Goal: Transaction & Acquisition: Purchase product/service

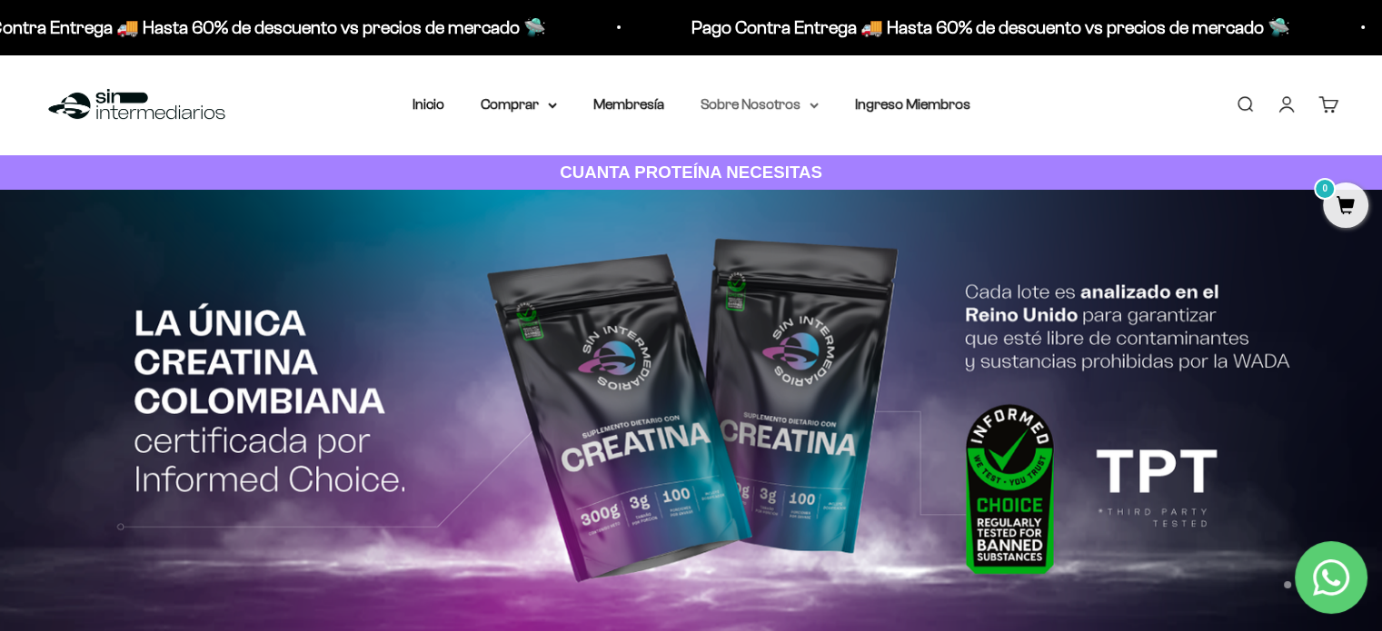
click at [756, 115] on summary "Sobre Nosotros" at bounding box center [759, 105] width 118 height 24
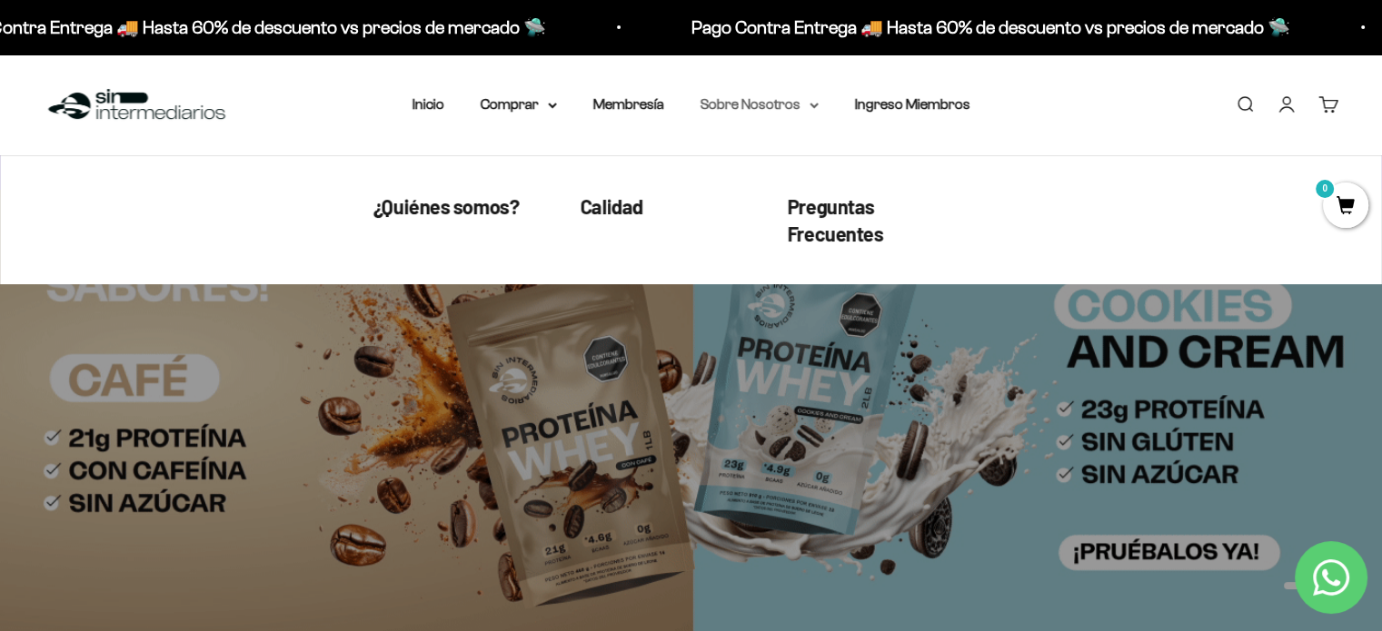
click at [756, 115] on summary "Sobre Nosotros" at bounding box center [759, 105] width 118 height 24
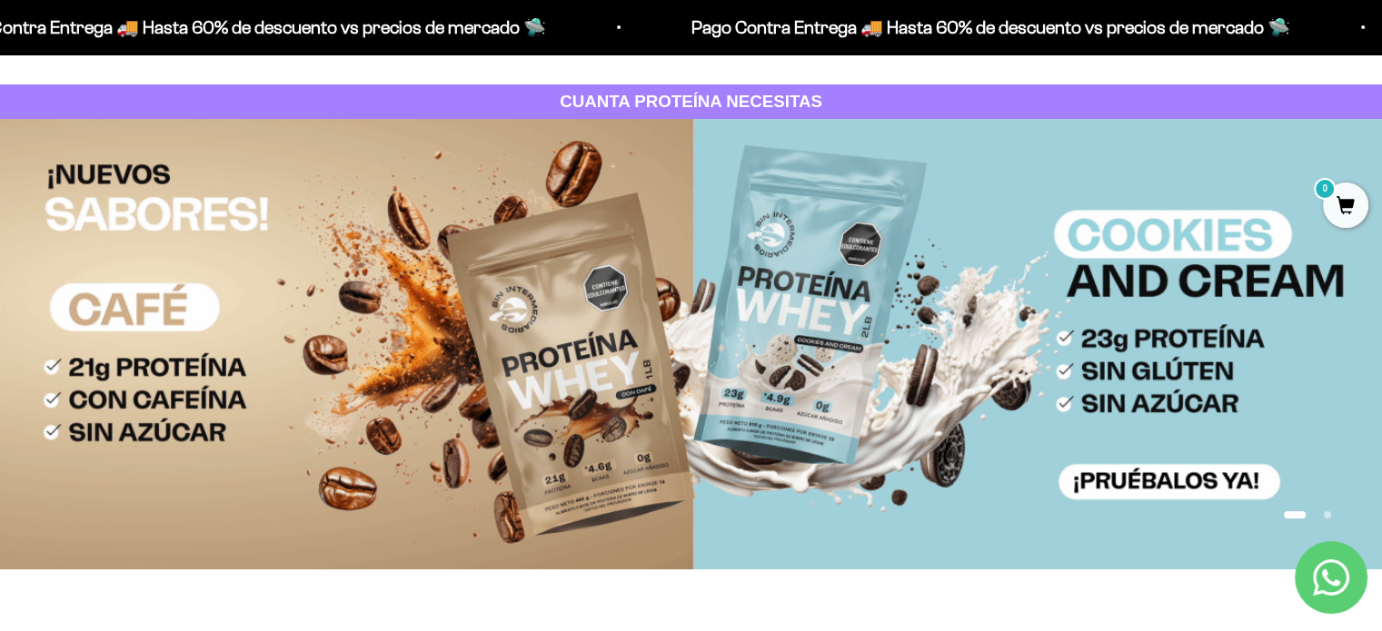
scroll to position [182, 0]
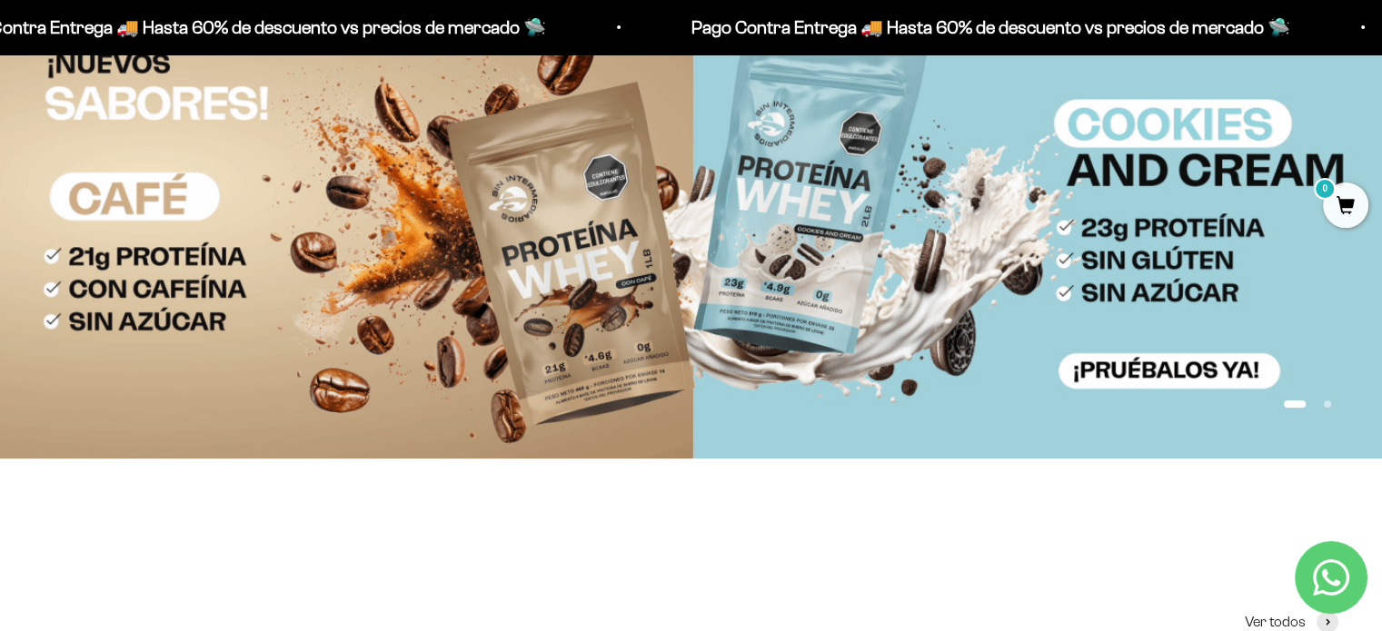
click at [496, 213] on img at bounding box center [691, 233] width 1382 height 450
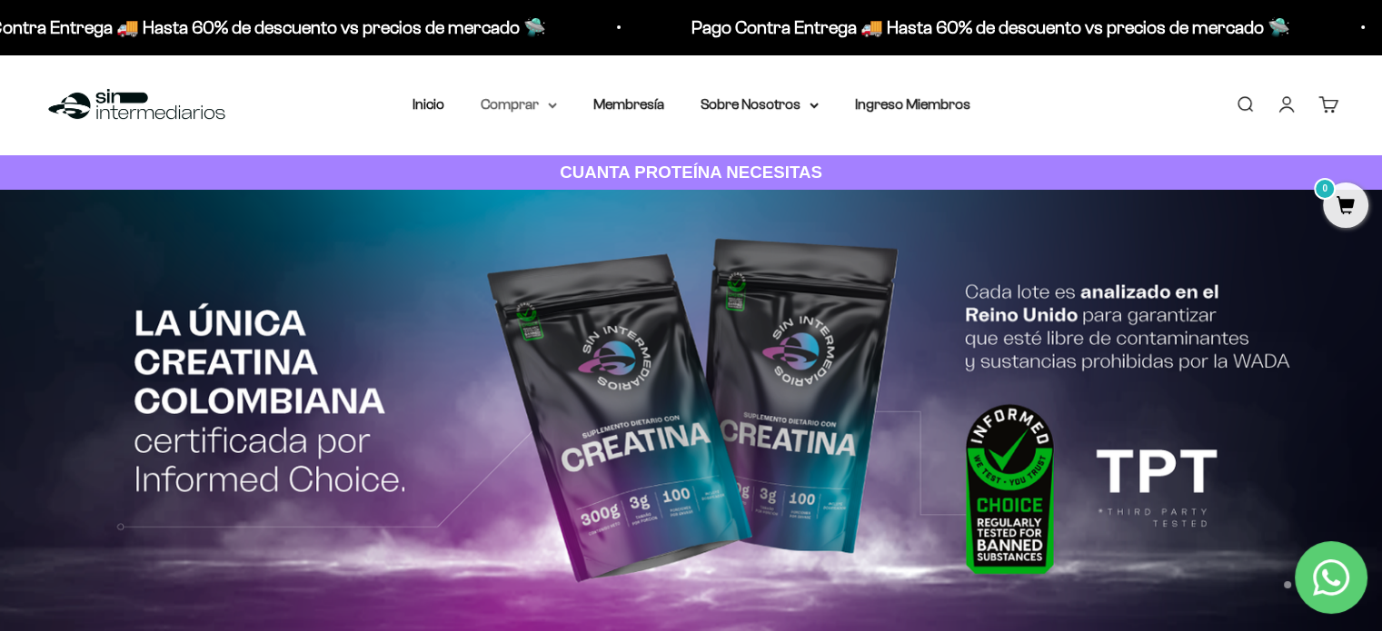
click at [520, 97] on summary "Comprar" at bounding box center [519, 105] width 76 height 24
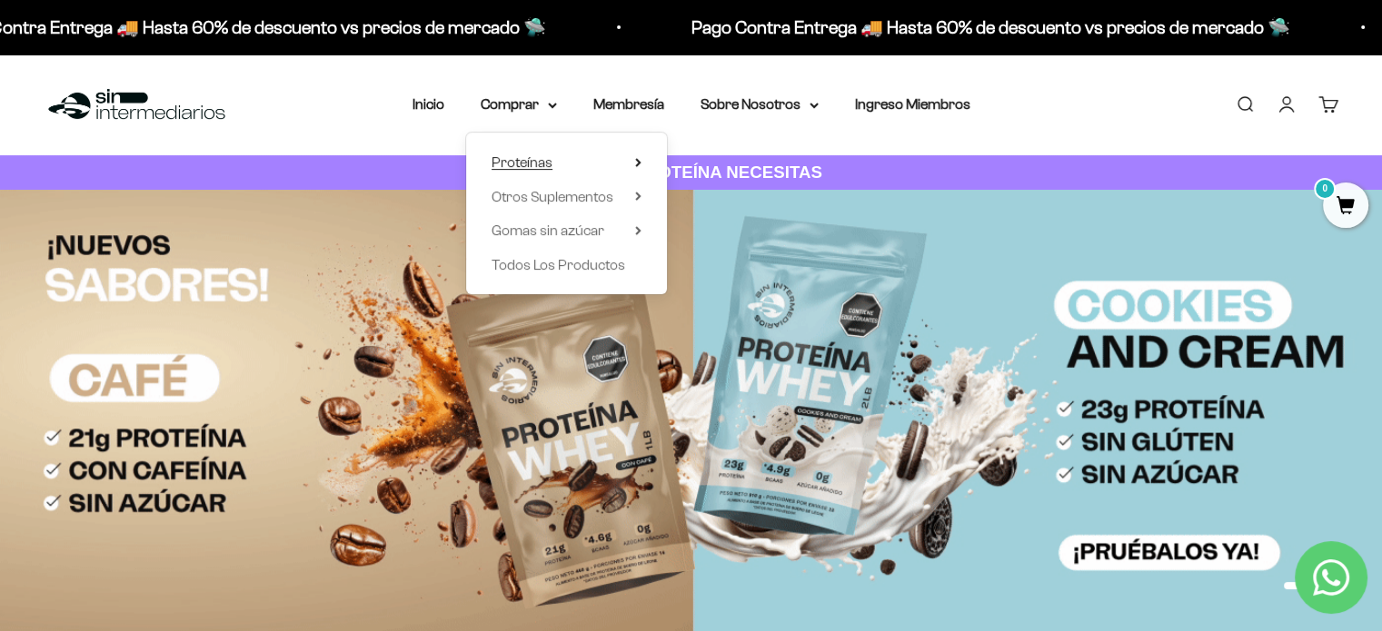
click at [521, 158] on span "Proteínas" at bounding box center [521, 161] width 61 height 15
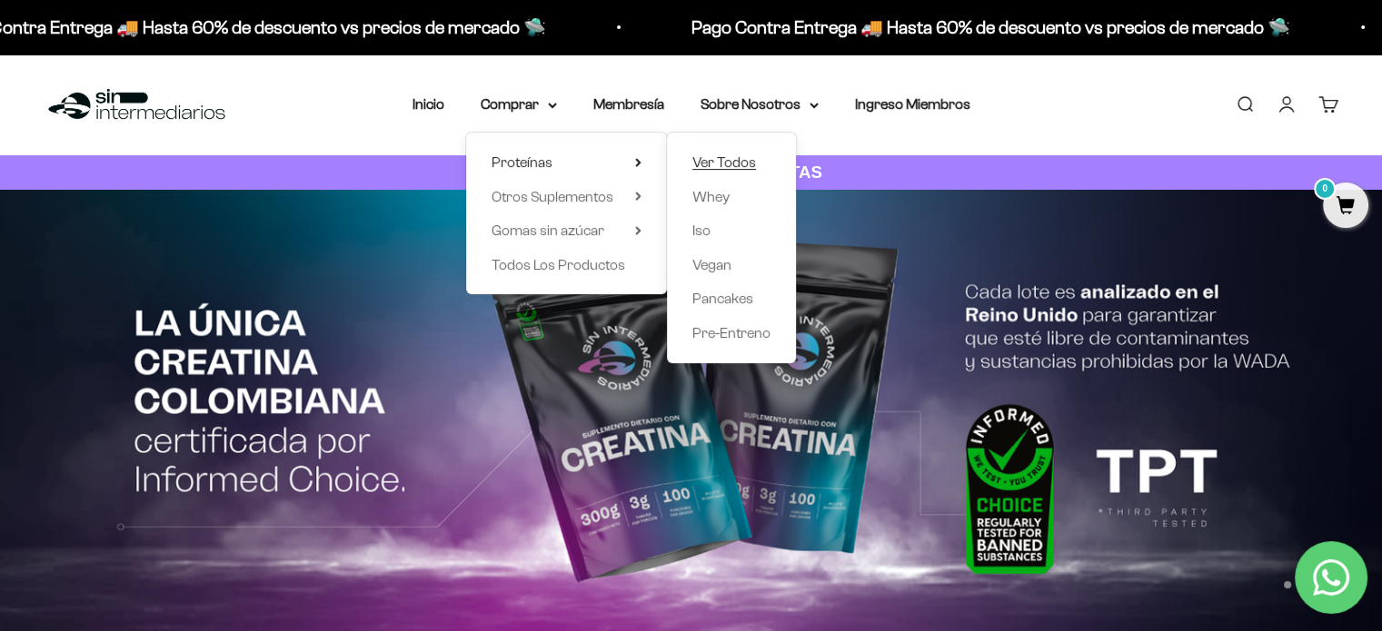
click at [727, 163] on span "Ver Todos" at bounding box center [724, 161] width 64 height 15
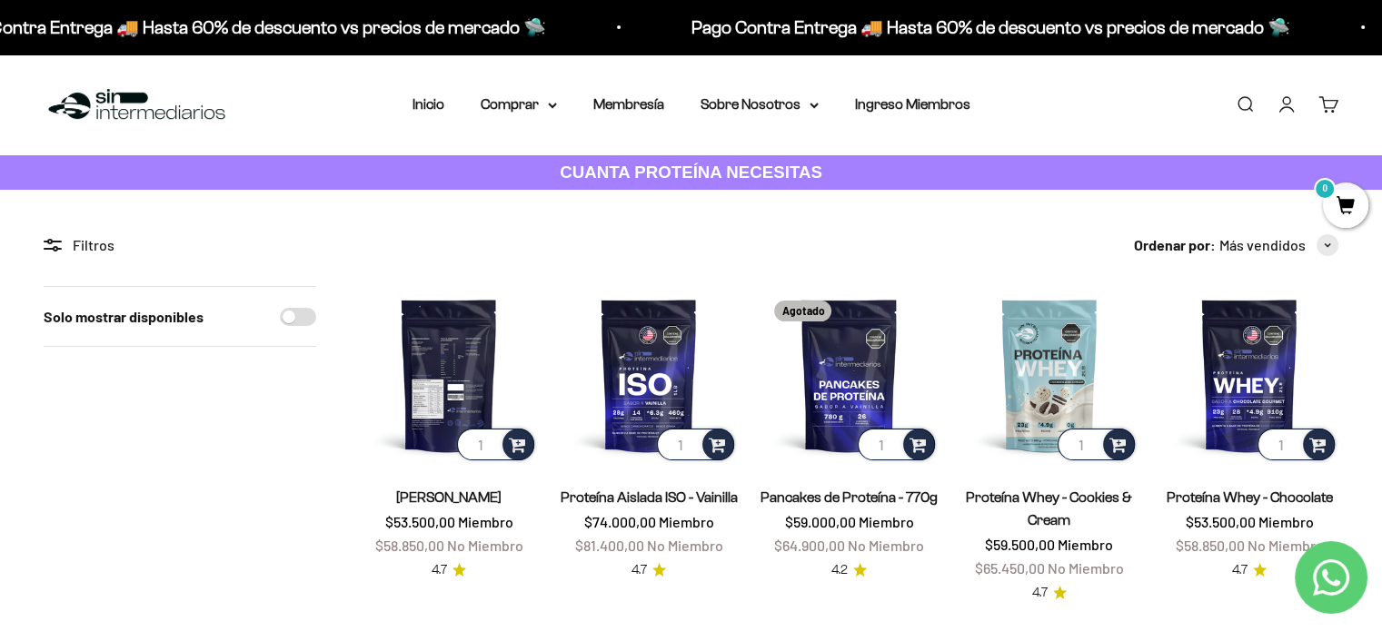
click at [439, 395] on img at bounding box center [449, 375] width 178 height 178
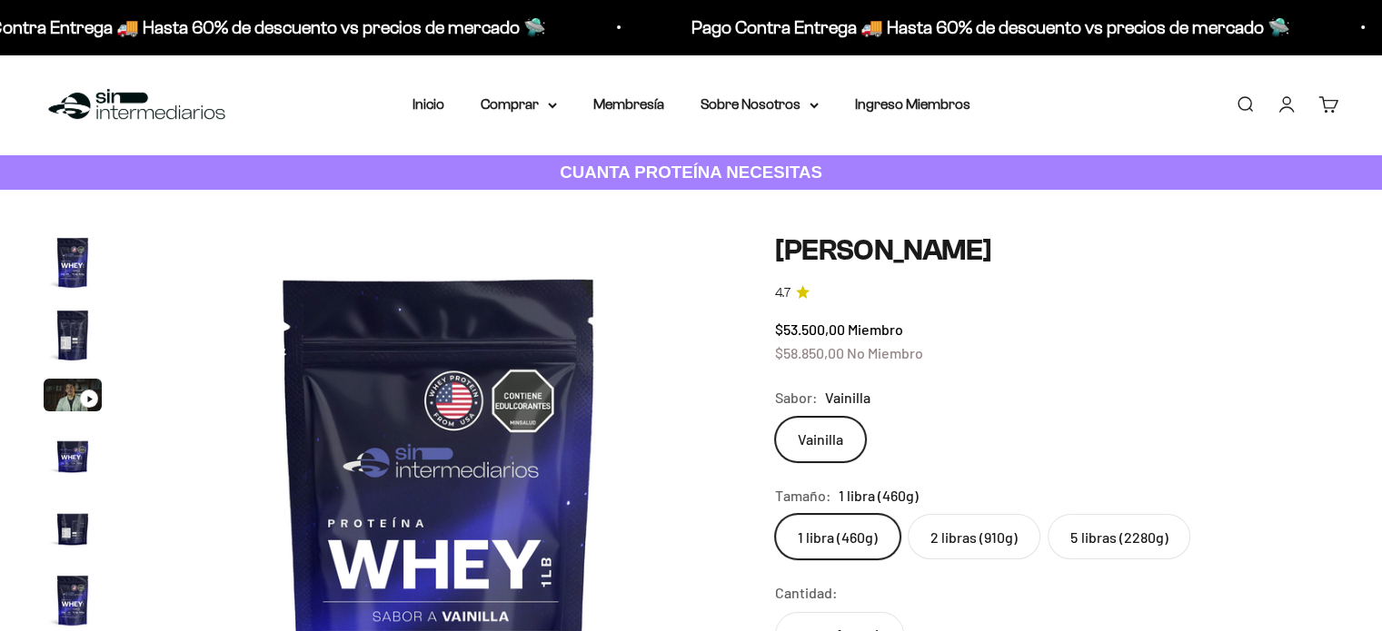
click at [65, 329] on img "Ir al artículo 2" at bounding box center [73, 335] width 58 height 58
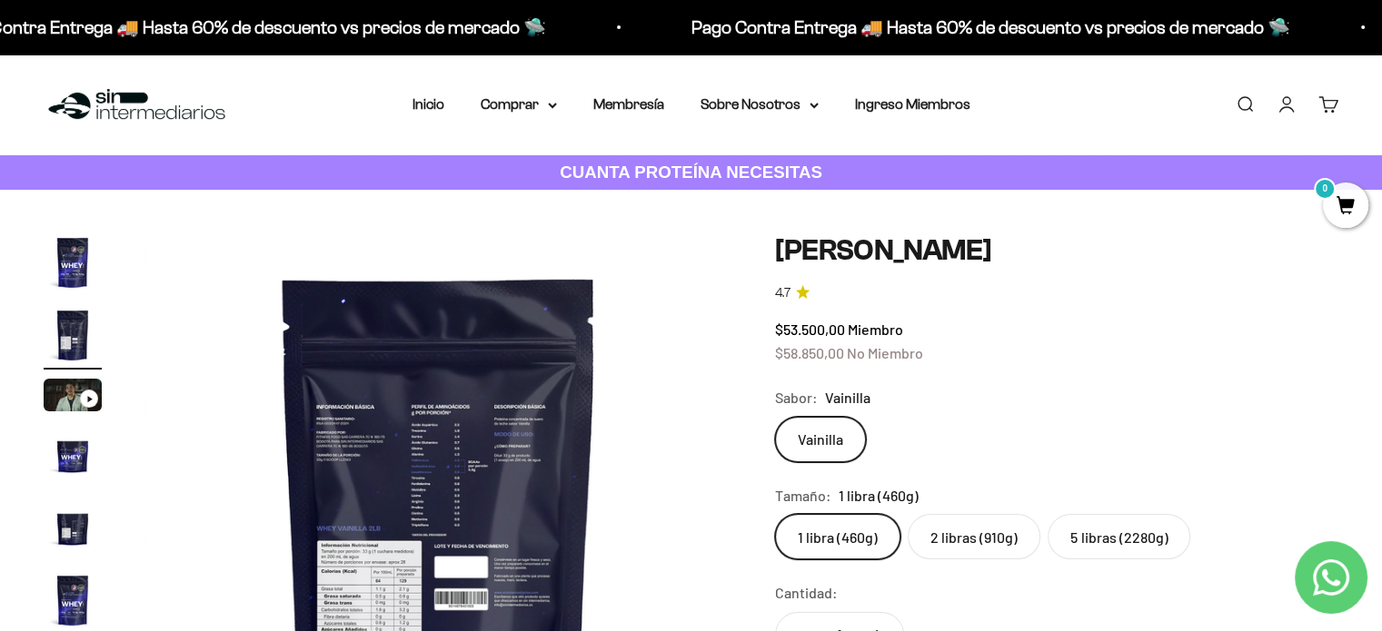
click at [436, 476] on img at bounding box center [438, 526] width 586 height 586
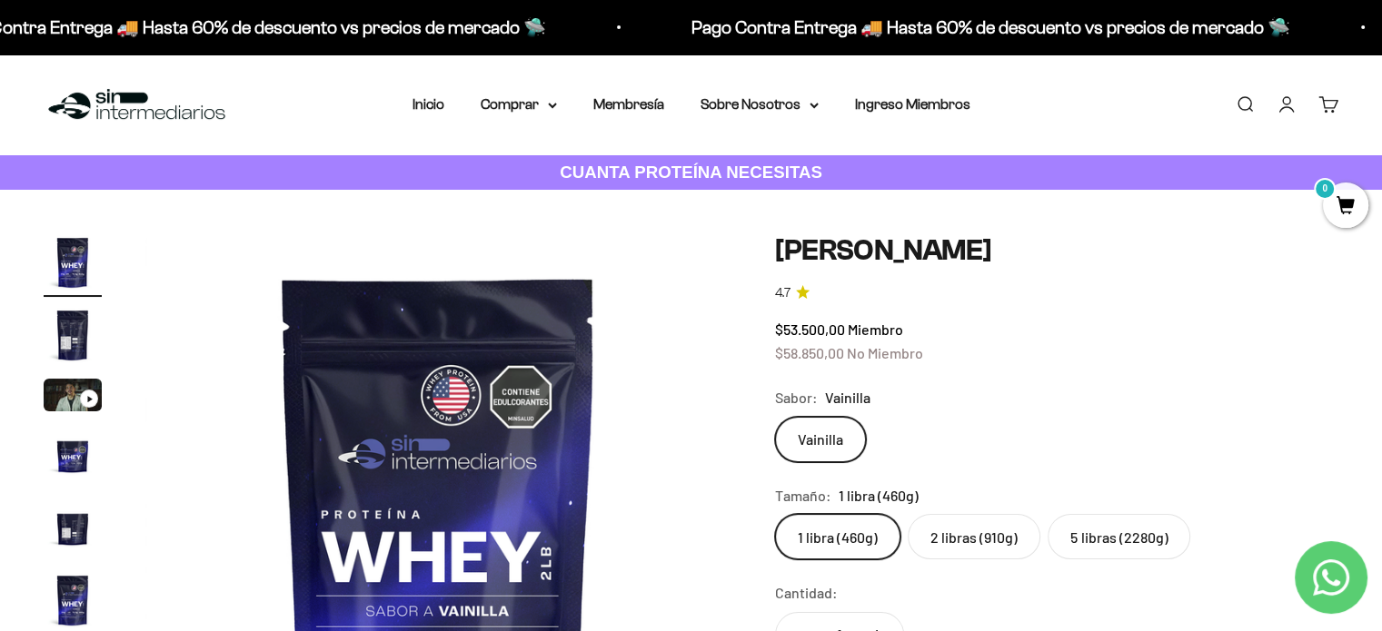
click at [80, 530] on img "Ir al artículo 5" at bounding box center [73, 528] width 58 height 58
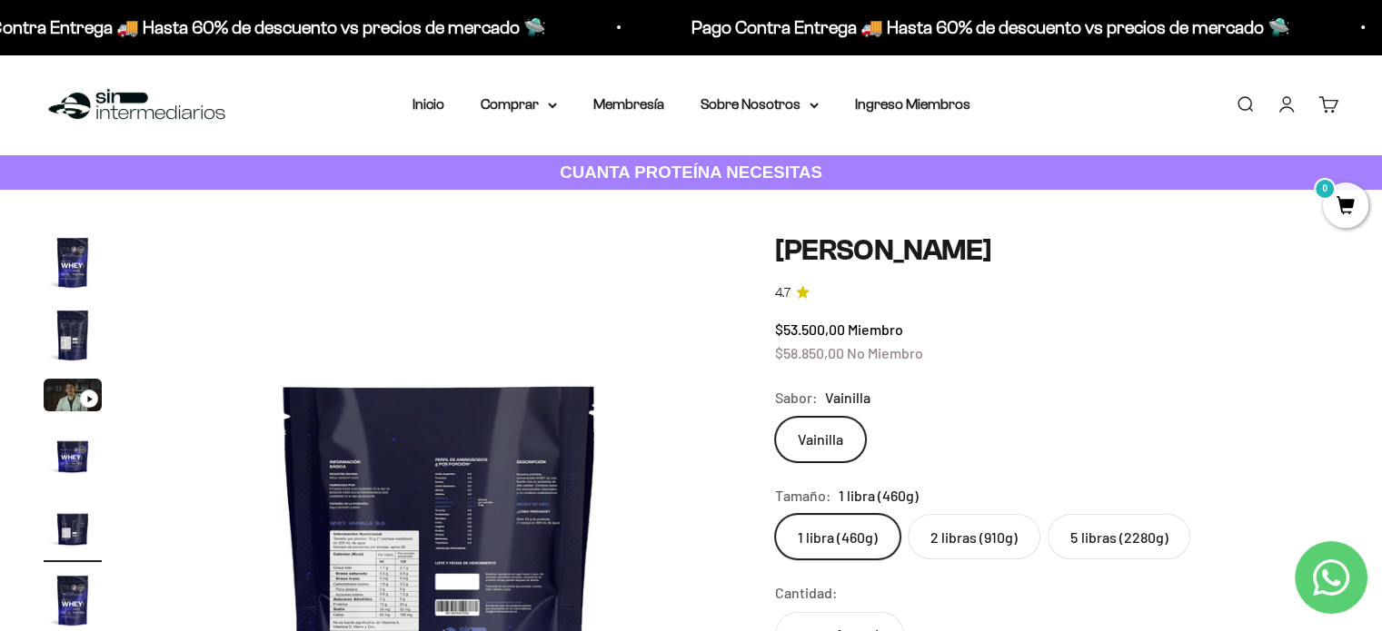
scroll to position [182, 0]
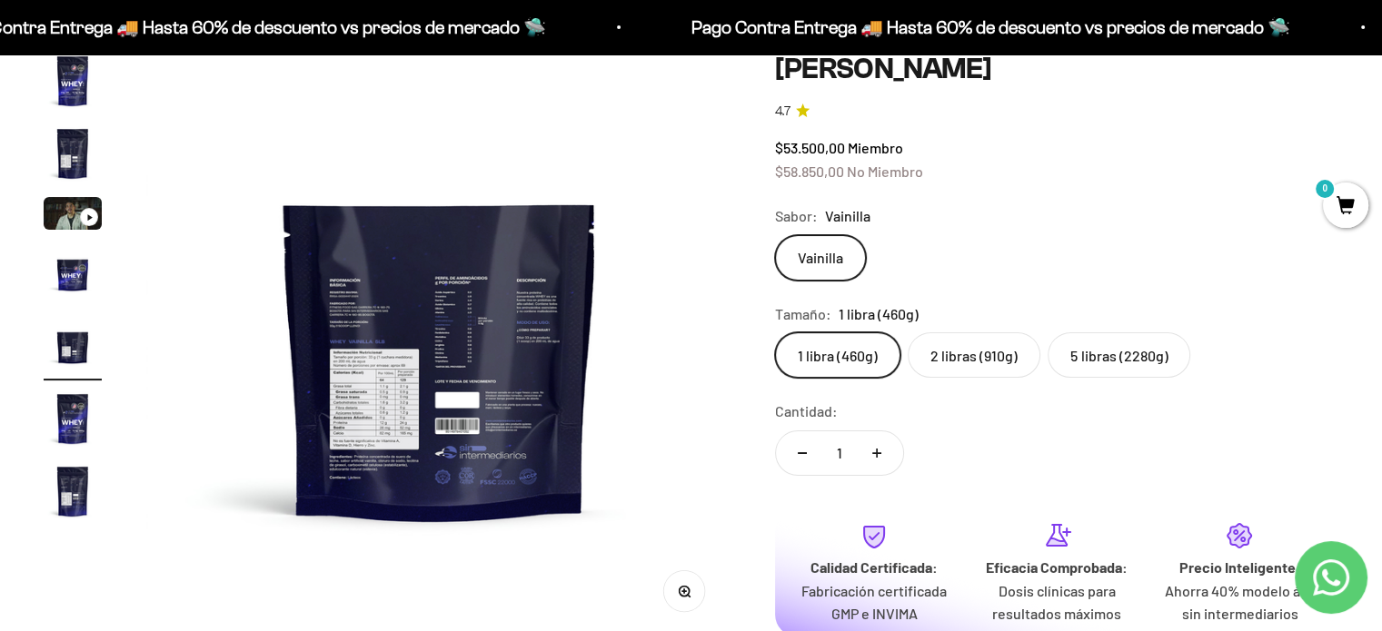
click at [64, 142] on img "Ir al artículo 2" at bounding box center [73, 153] width 58 height 58
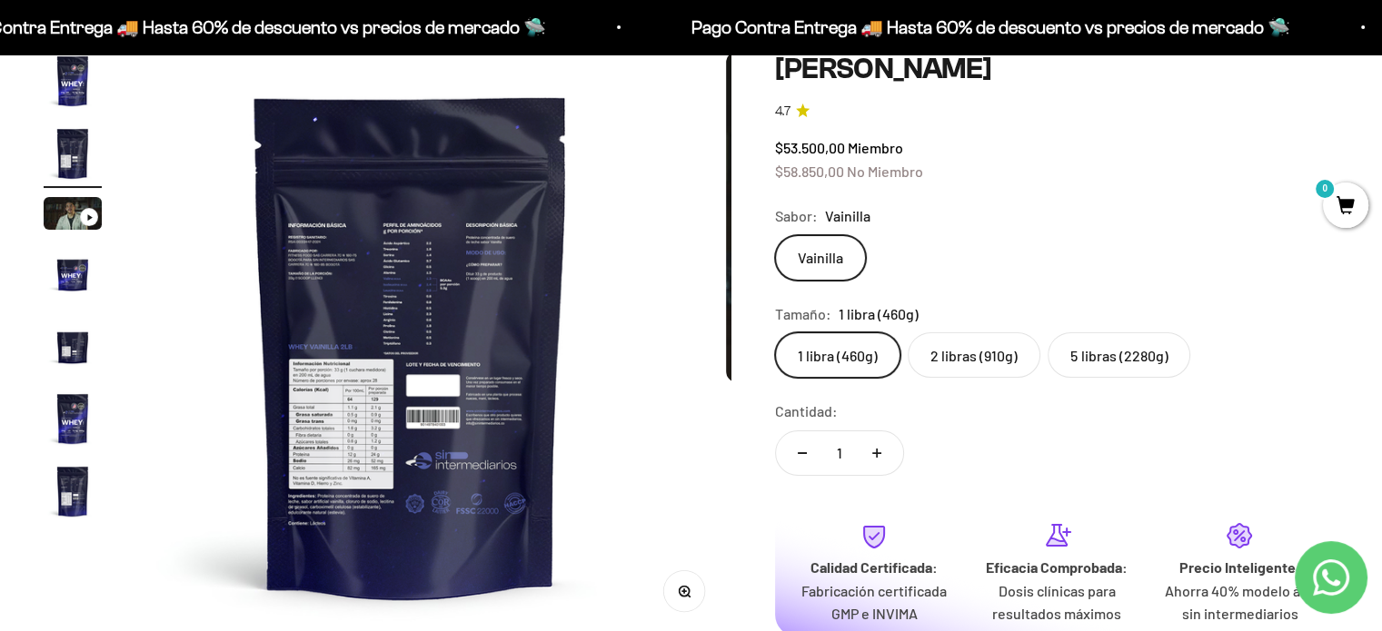
scroll to position [0, 608]
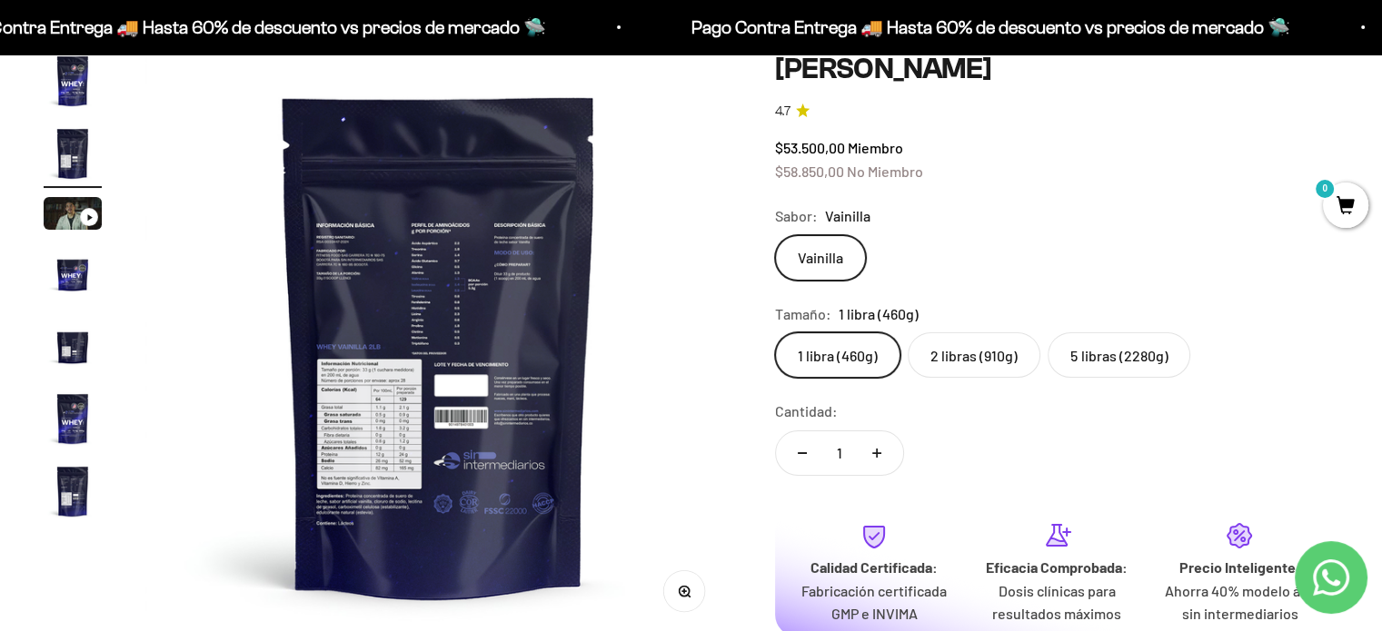
click at [690, 594] on button "Zoom" at bounding box center [684, 590] width 41 height 41
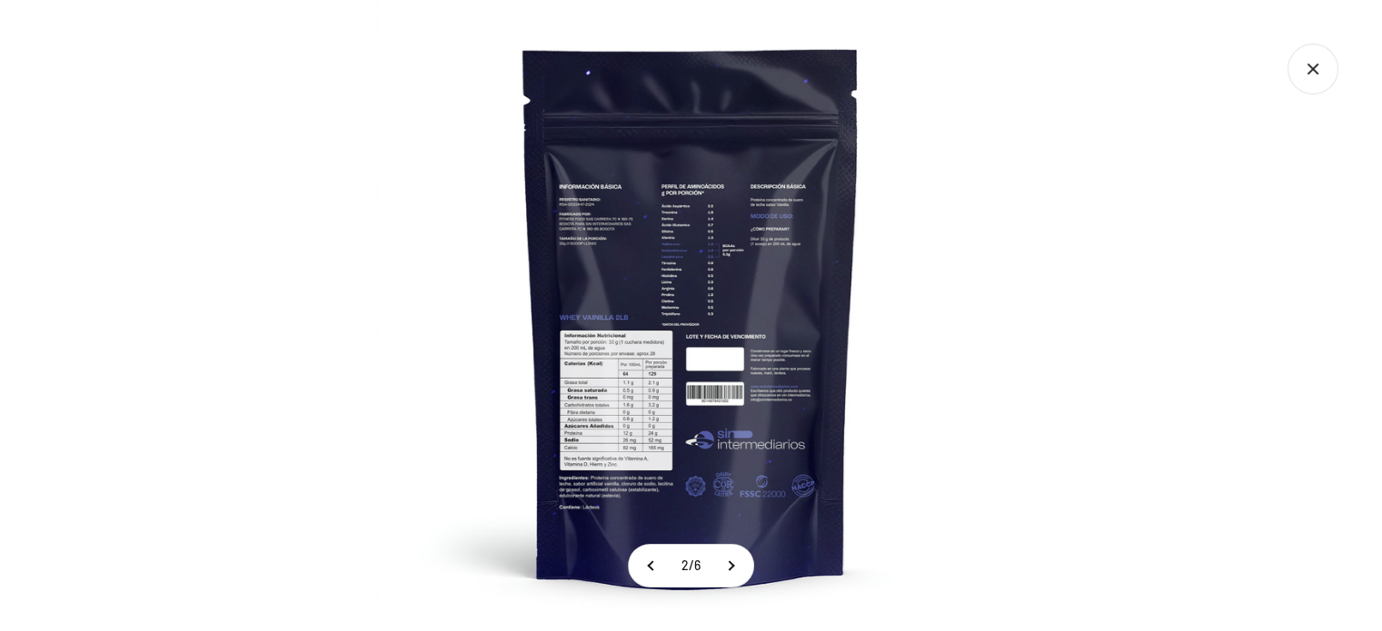
click at [595, 395] on img at bounding box center [690, 315] width 631 height 631
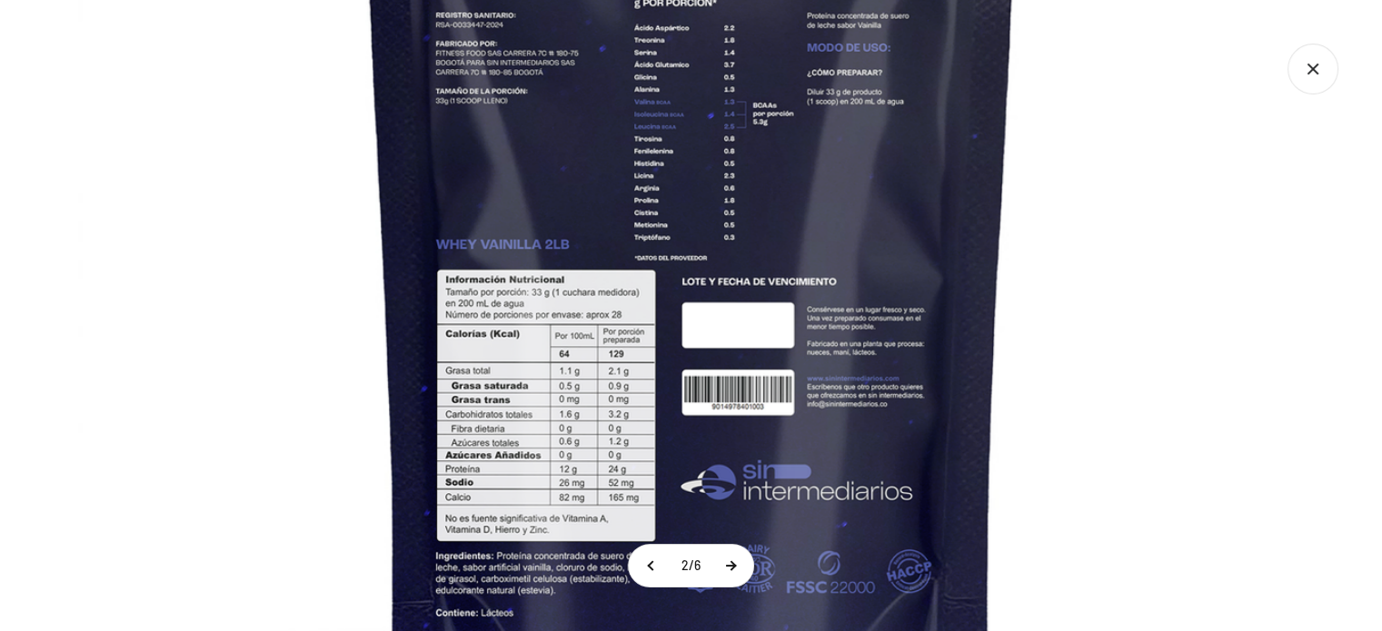
click at [735, 570] on button at bounding box center [730, 566] width 45 height 42
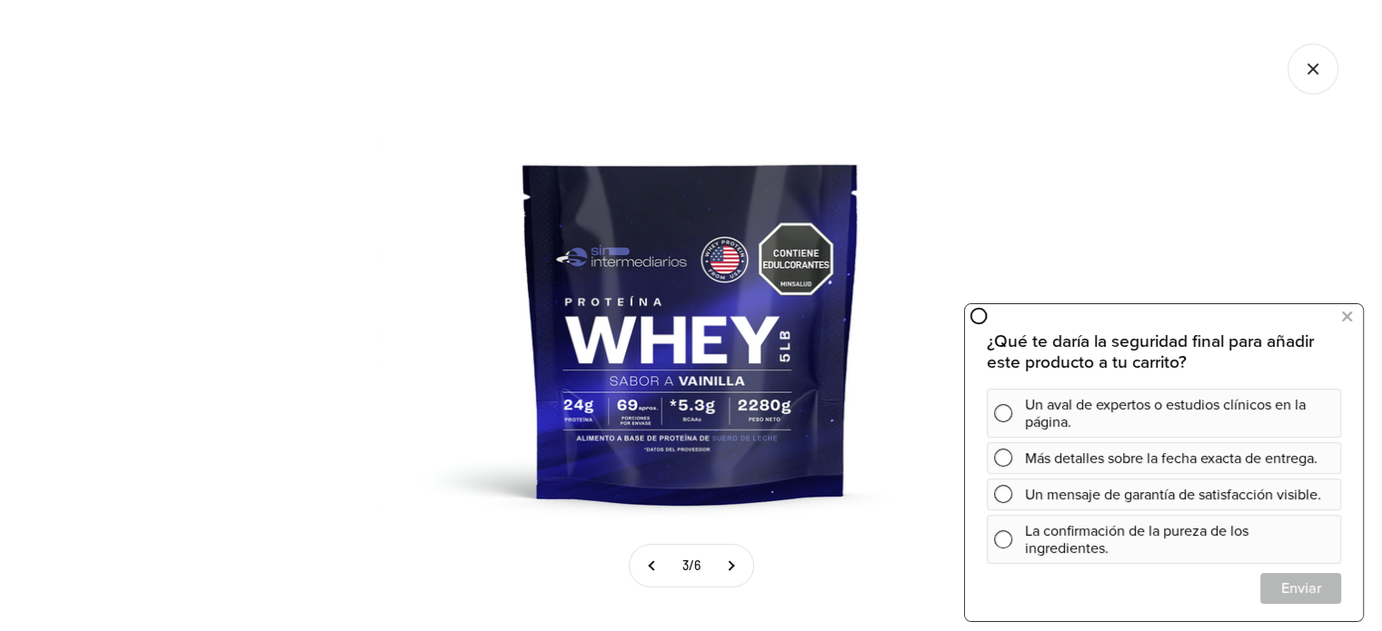
click at [1305, 64] on icon "Cerrar galería" at bounding box center [1312, 69] width 51 height 51
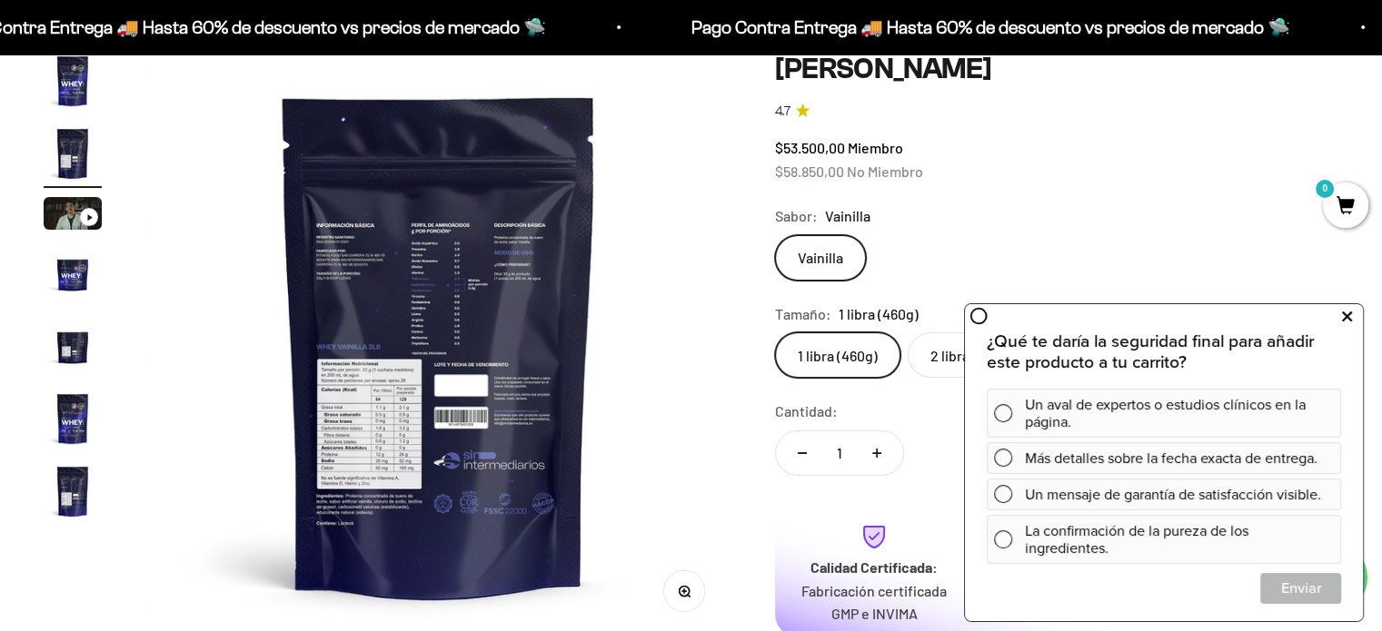
click at [1350, 323] on icon at bounding box center [1347, 317] width 10 height 24
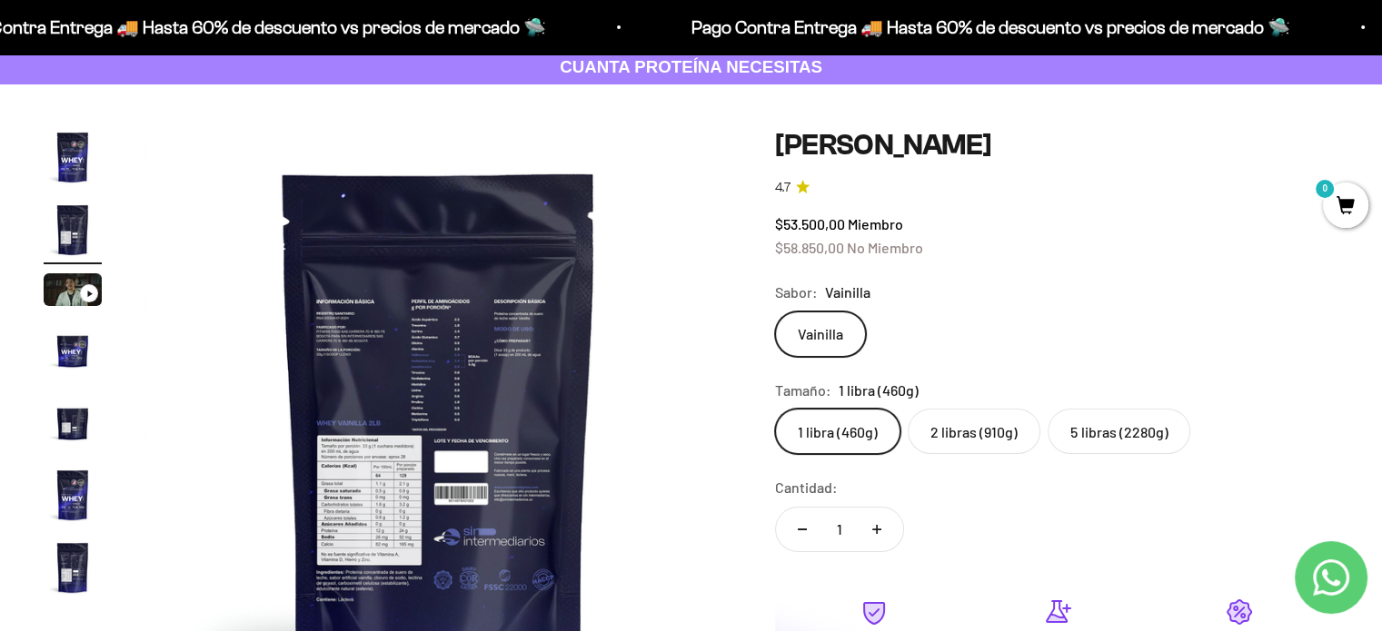
scroll to position [0, 0]
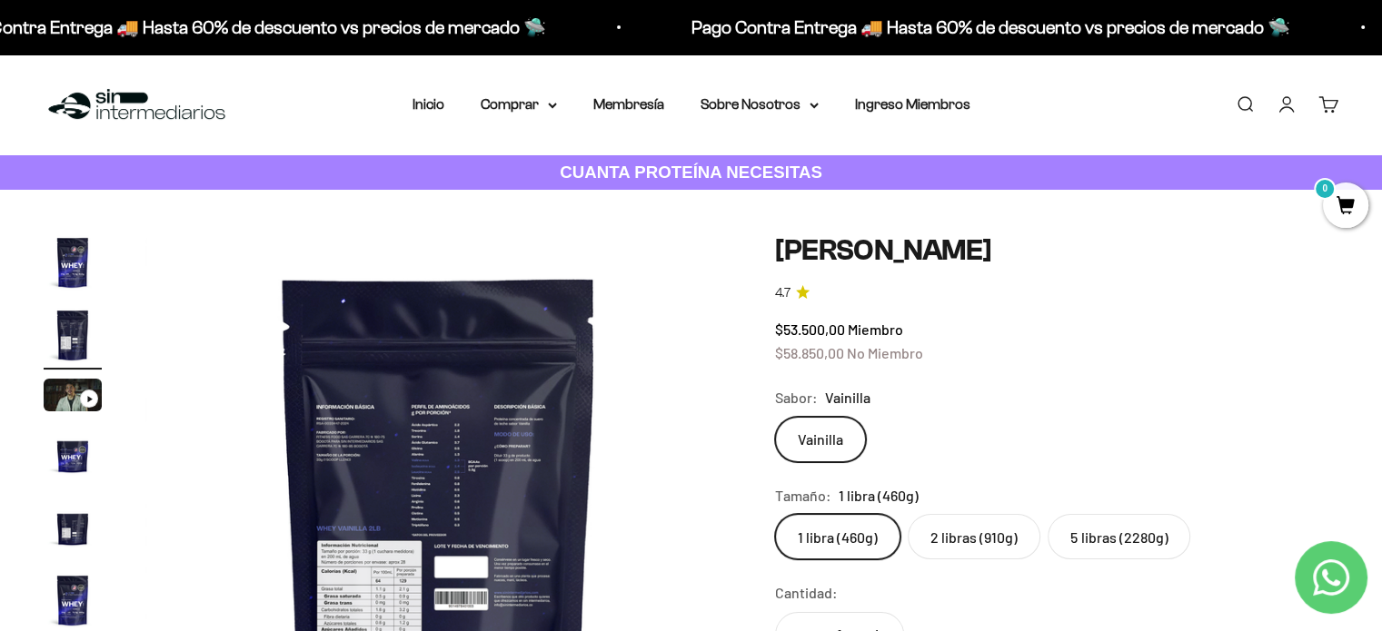
click at [978, 538] on label "2 libras (910g)" at bounding box center [973, 536] width 133 height 45
click at [775, 514] on input "2 libras (910g)" at bounding box center [774, 513] width 1 height 1
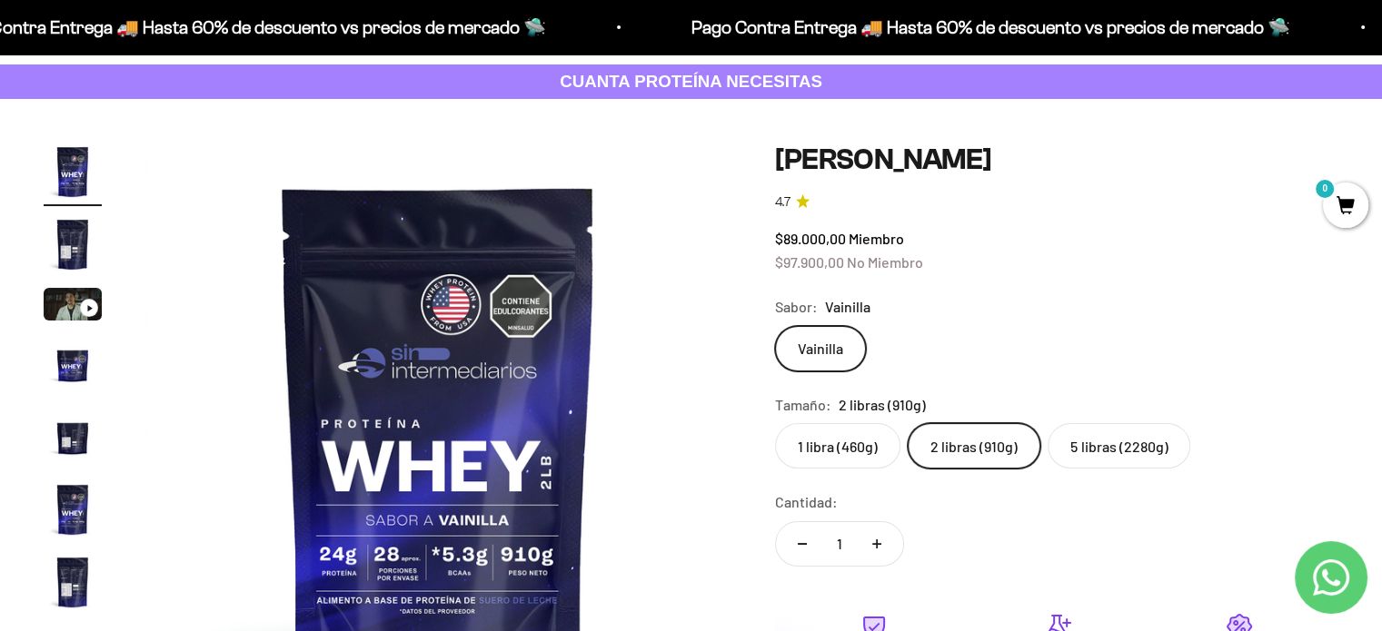
scroll to position [182, 0]
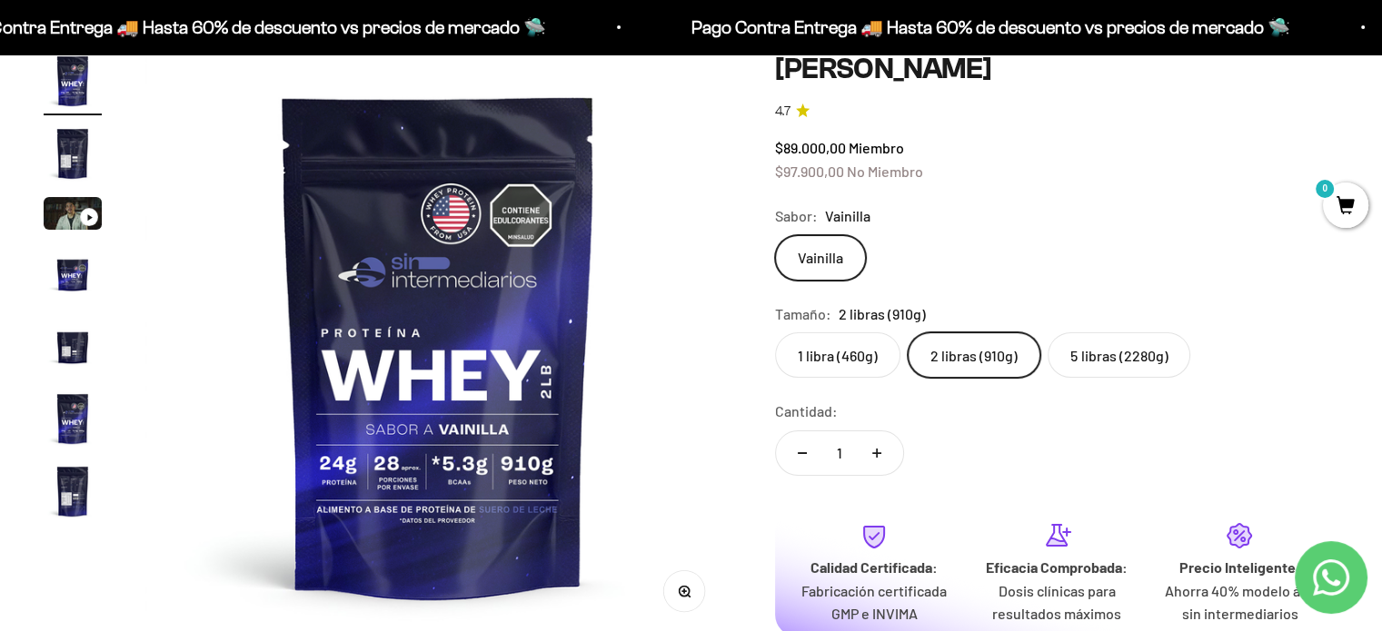
click at [1074, 343] on label "5 libras (2280g)" at bounding box center [1118, 354] width 143 height 45
click at [775, 332] on input "5 libras (2280g)" at bounding box center [774, 332] width 1 height 1
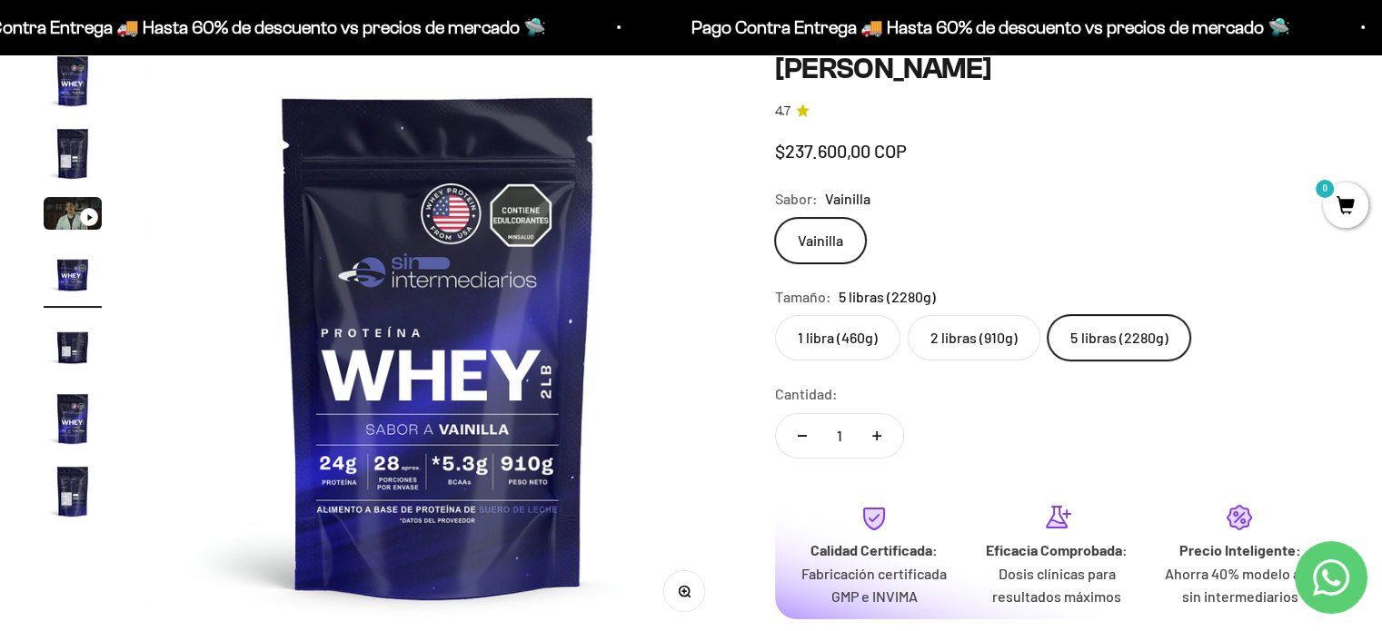
scroll to position [0, 1824]
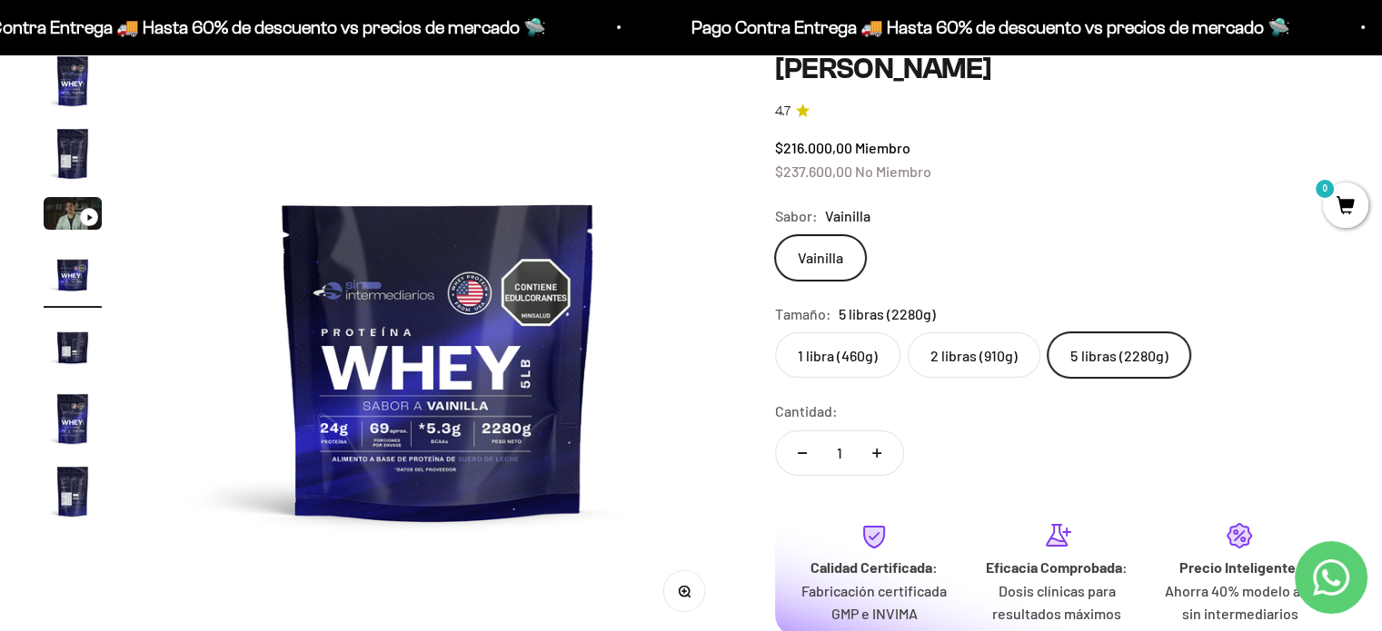
click at [690, 593] on button "Zoom" at bounding box center [684, 590] width 41 height 41
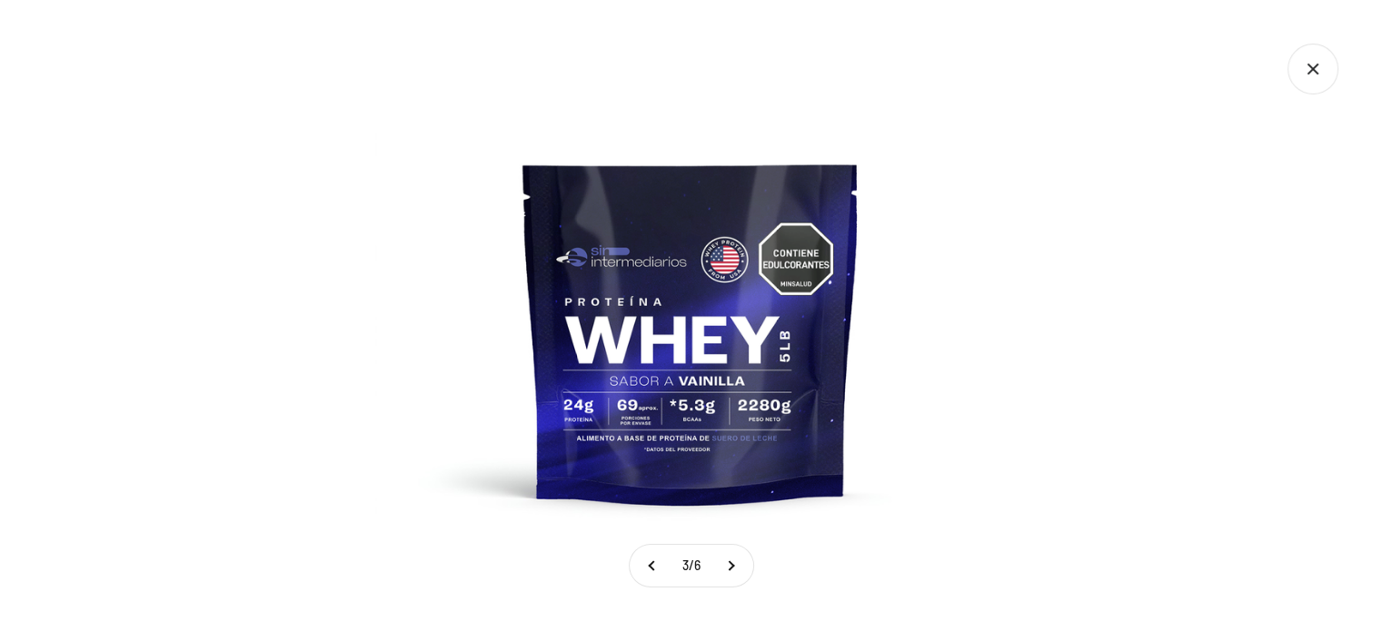
click at [689, 430] on img at bounding box center [690, 315] width 631 height 631
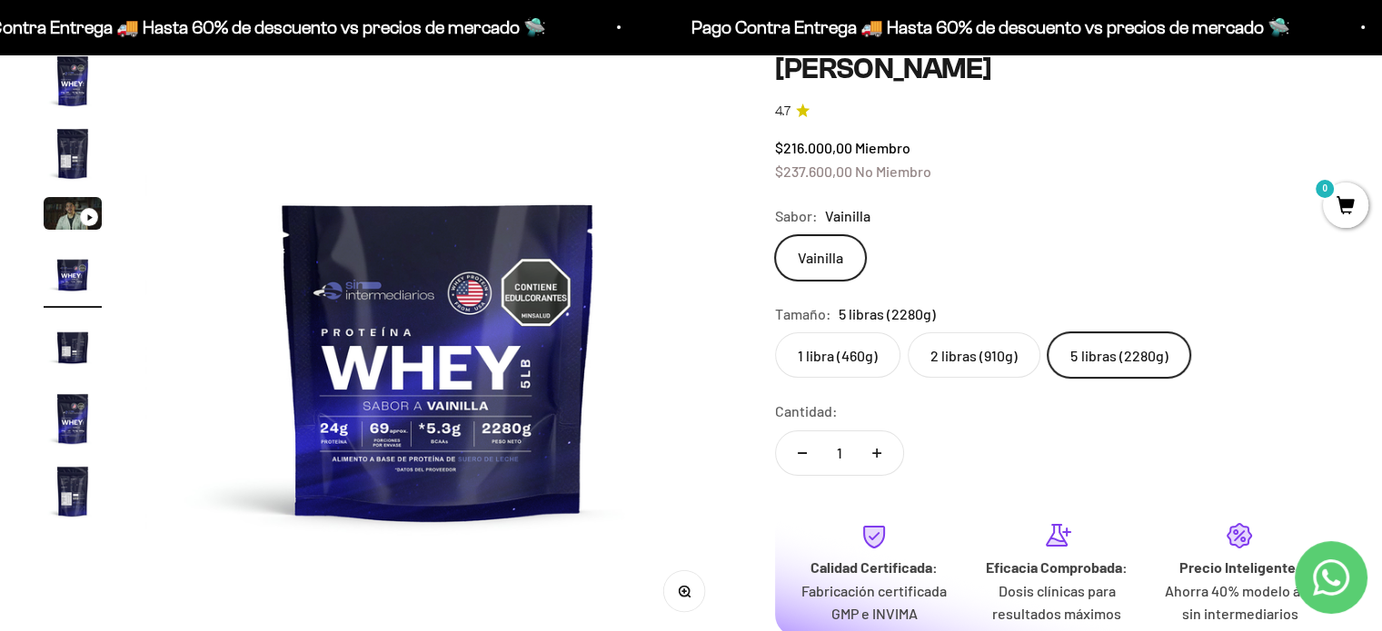
click at [966, 356] on label "2 libras (910g)" at bounding box center [973, 354] width 133 height 45
click at [775, 332] on input "2 libras (910g)" at bounding box center [774, 332] width 1 height 1
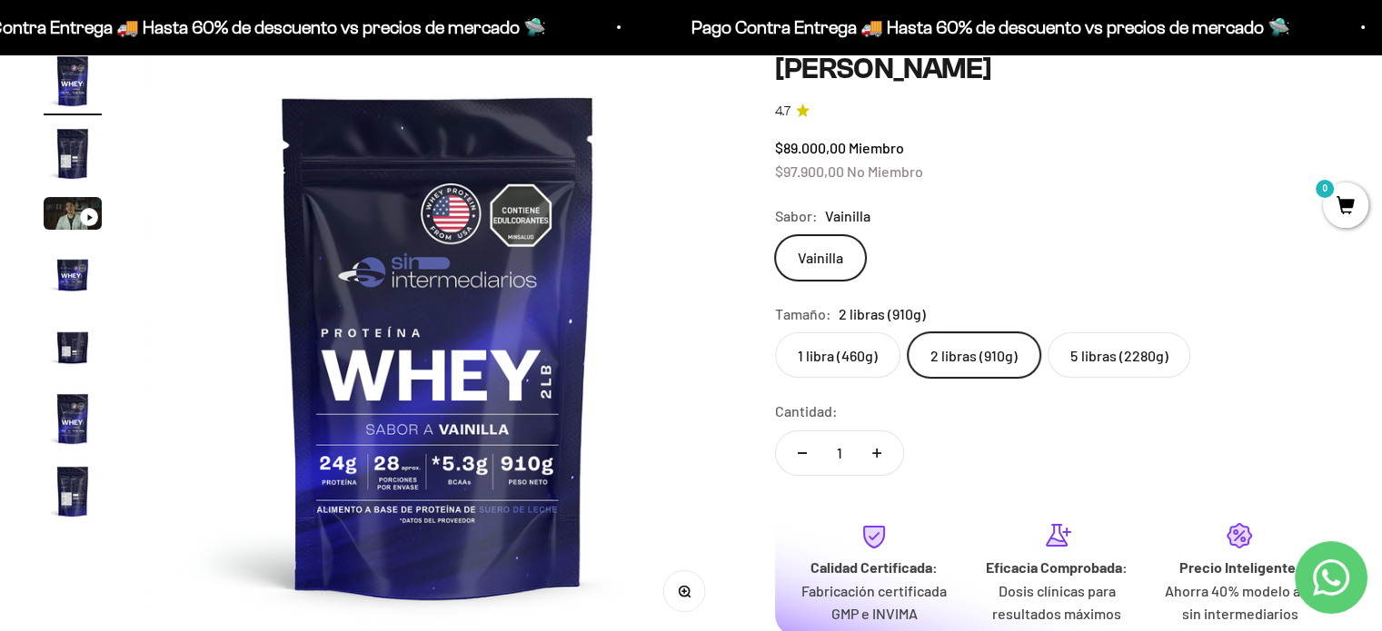
click at [1352, 212] on span "0" at bounding box center [1345, 205] width 45 height 45
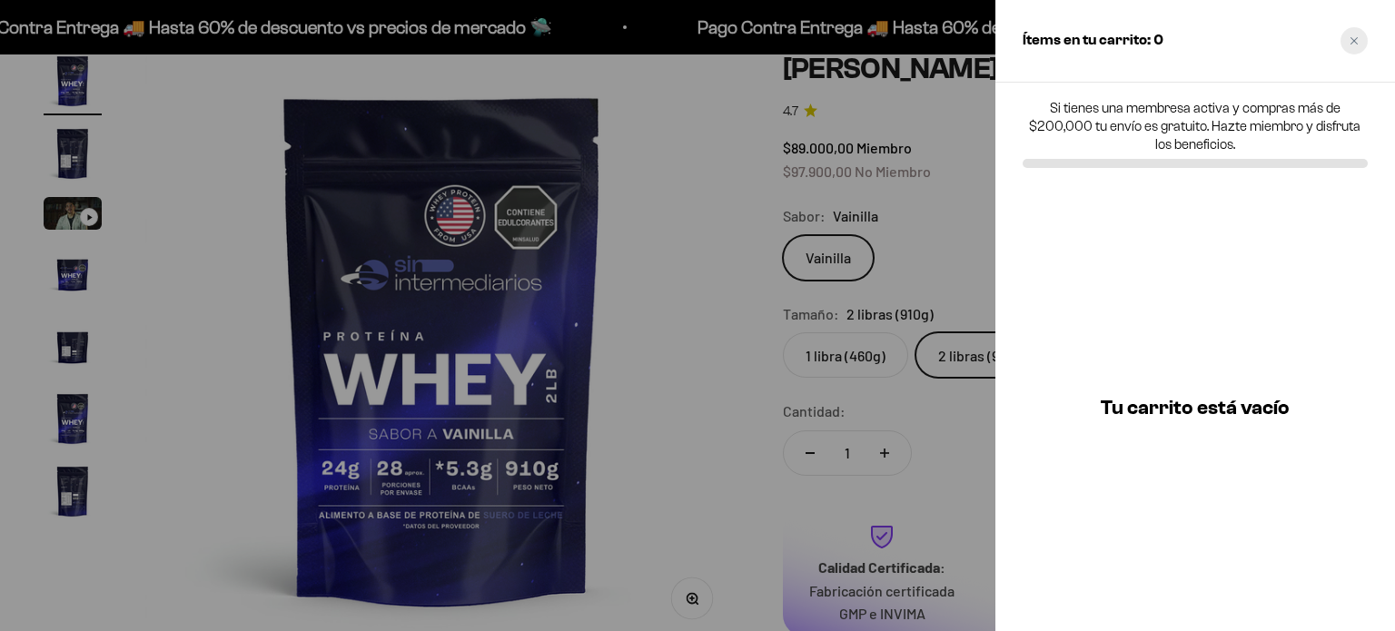
click at [1355, 36] on icon "Close cart" at bounding box center [1354, 40] width 9 height 9
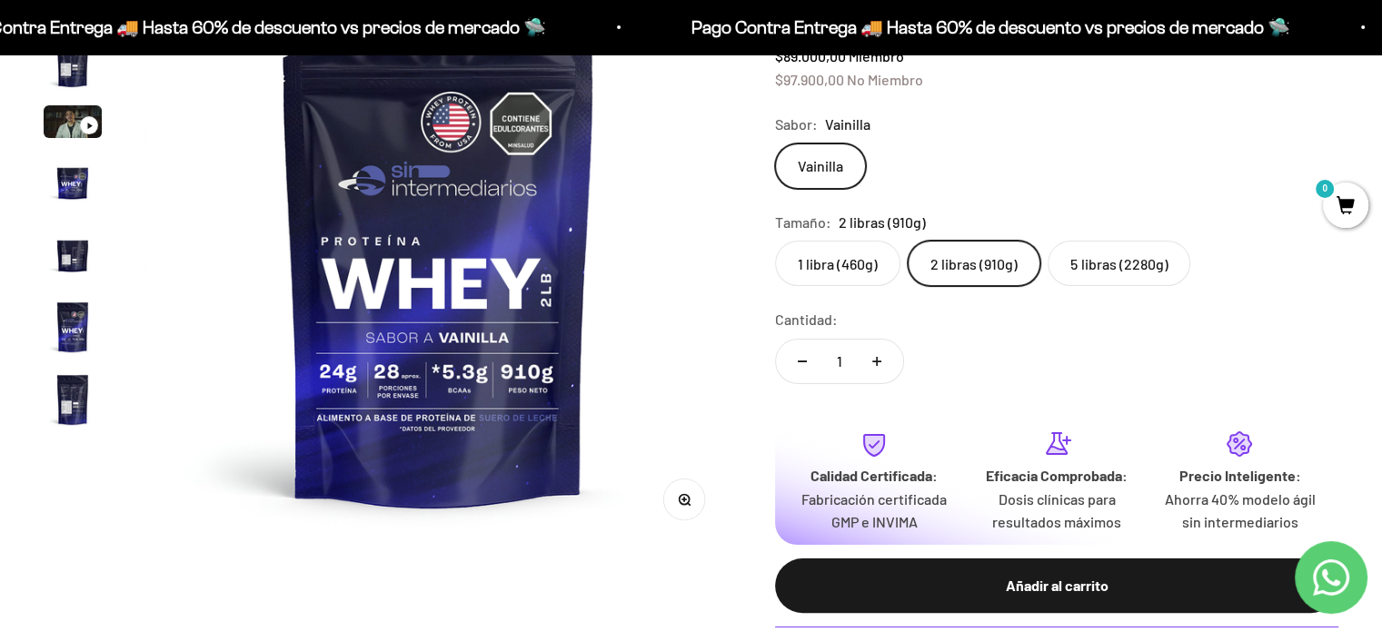
scroll to position [363, 0]
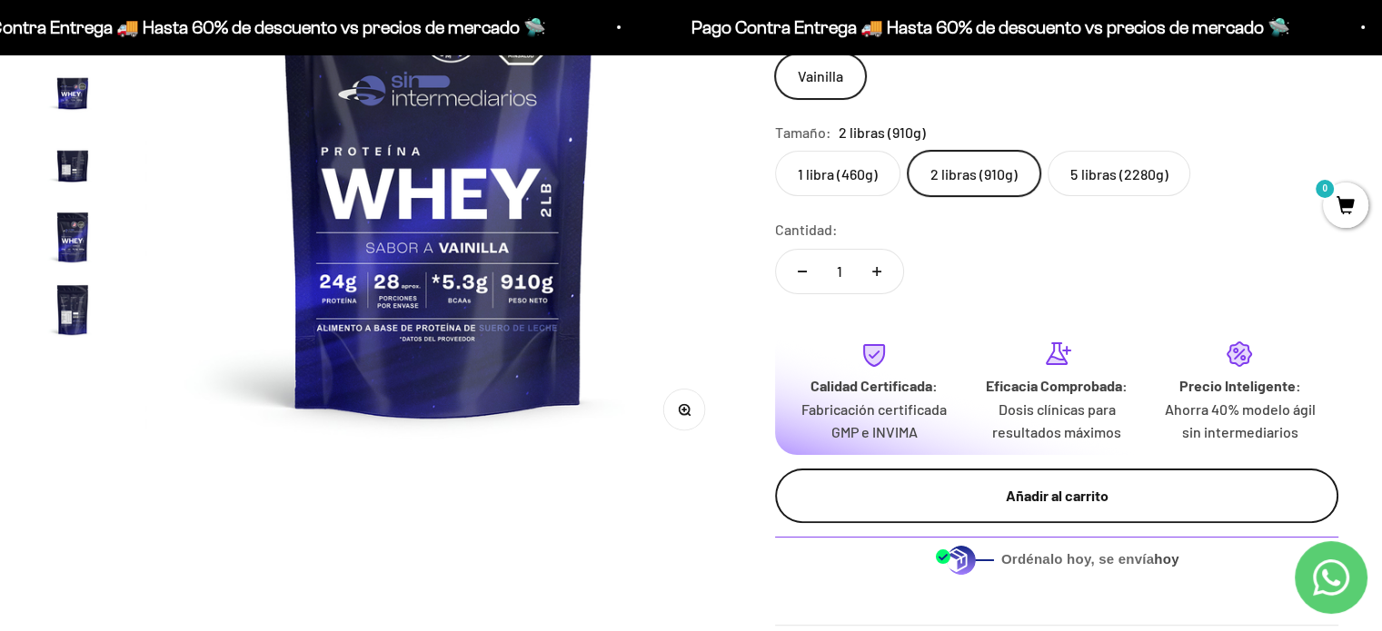
click at [927, 493] on div "Añadir al carrito" at bounding box center [1056, 496] width 491 height 24
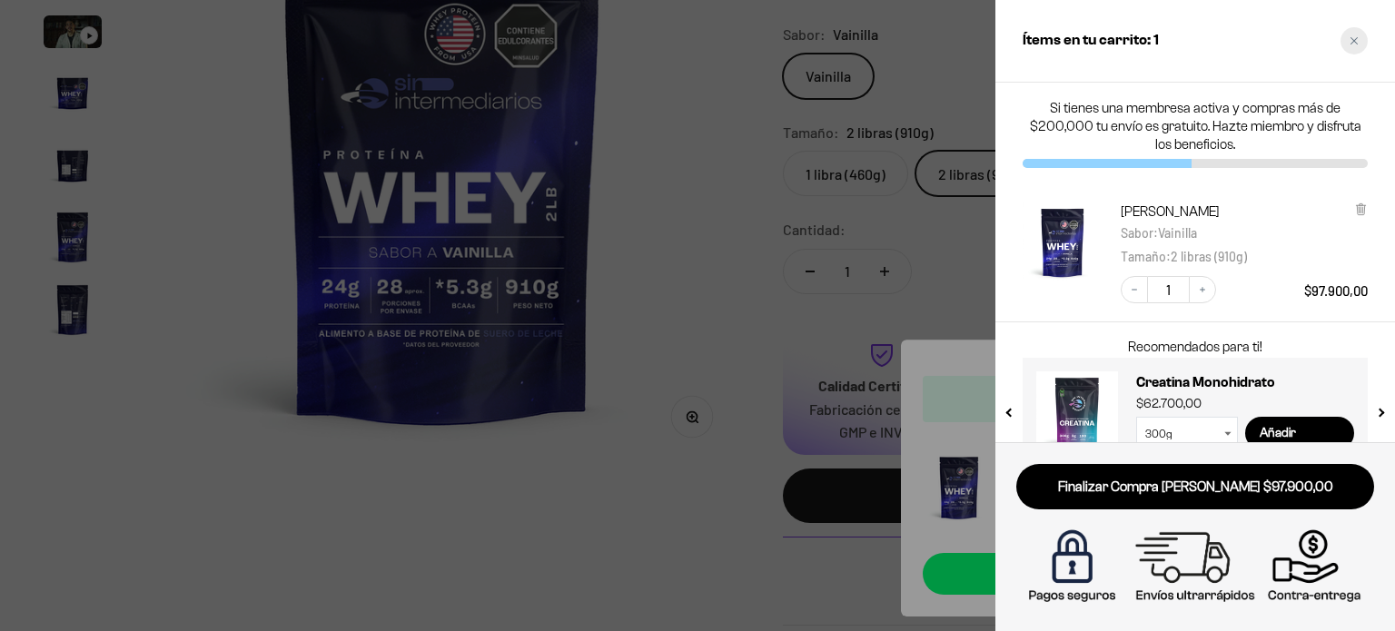
click at [1352, 47] on div "Close cart" at bounding box center [1354, 40] width 27 height 27
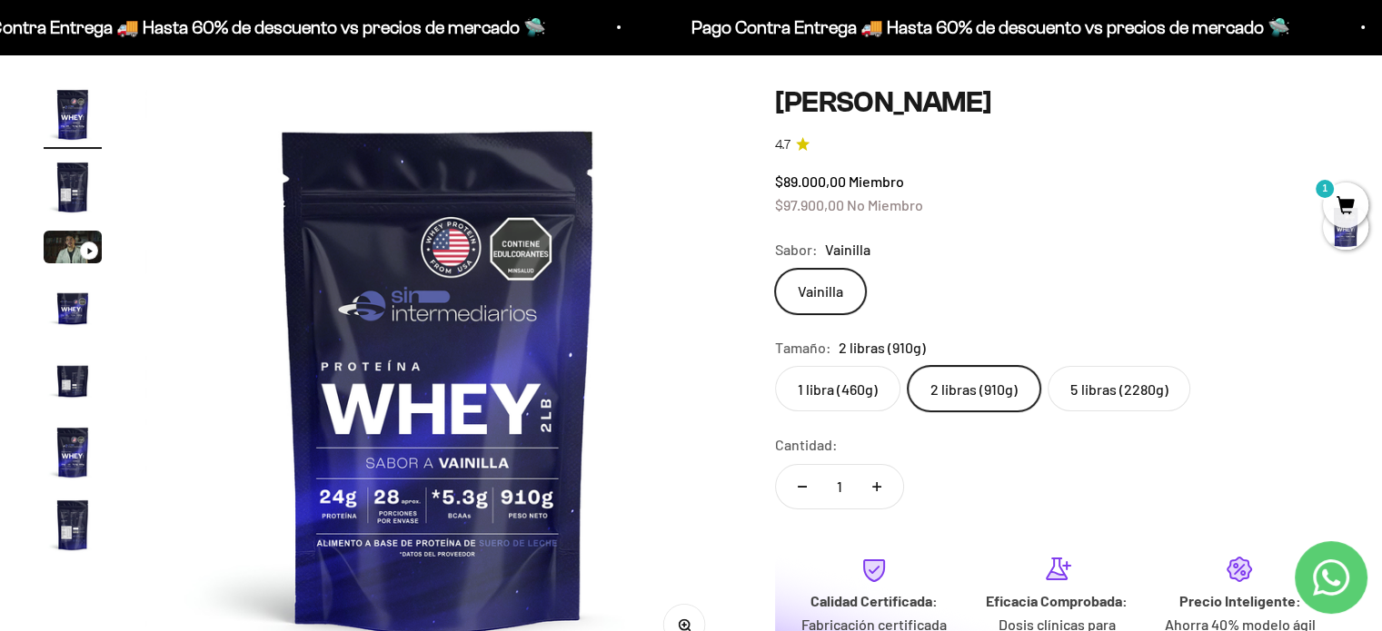
scroll to position [0, 0]
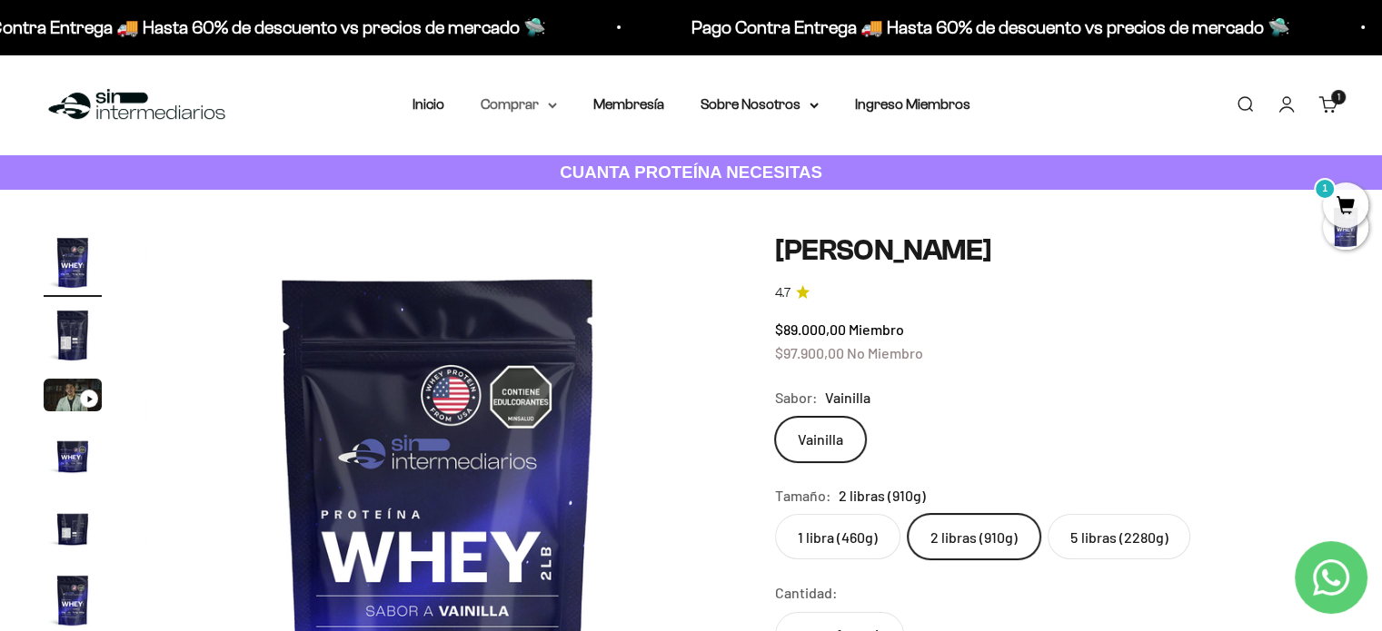
click at [537, 108] on summary "Comprar" at bounding box center [519, 105] width 76 height 24
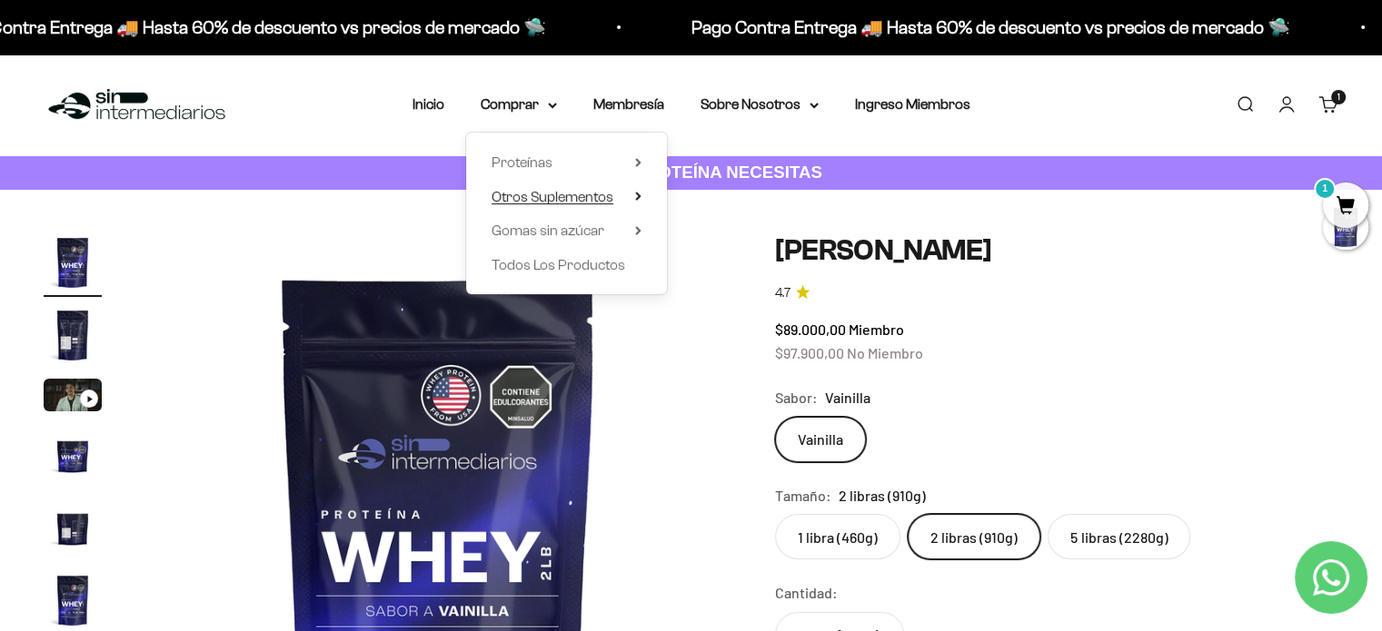
click at [592, 195] on span "Otros Suplementos" at bounding box center [552, 196] width 122 height 15
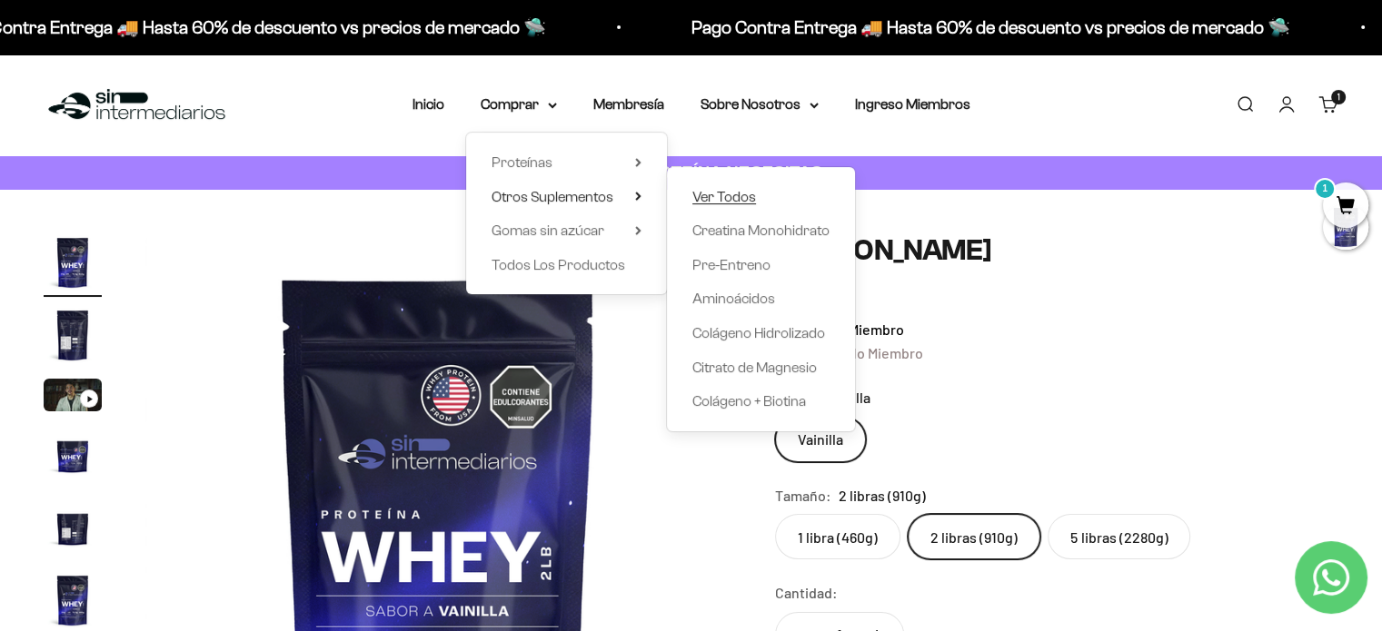
click at [729, 200] on span "Ver Todos" at bounding box center [724, 196] width 64 height 15
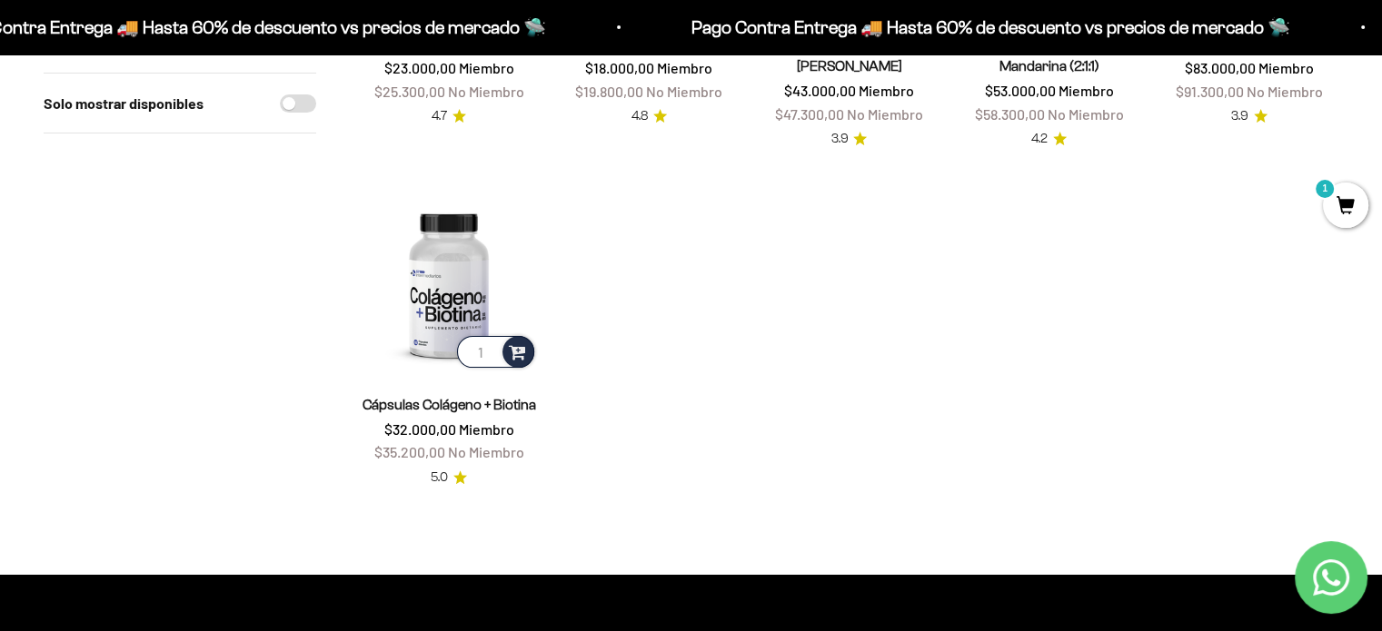
scroll to position [91, 0]
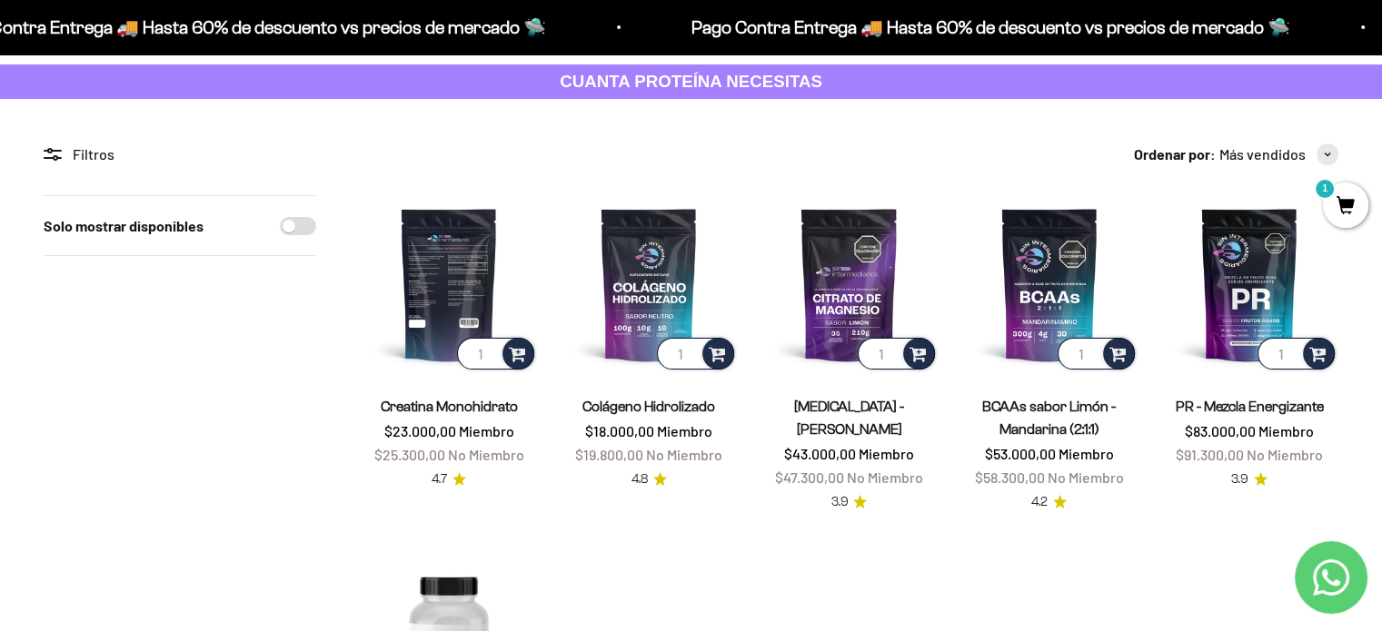
click at [484, 270] on img at bounding box center [449, 284] width 178 height 178
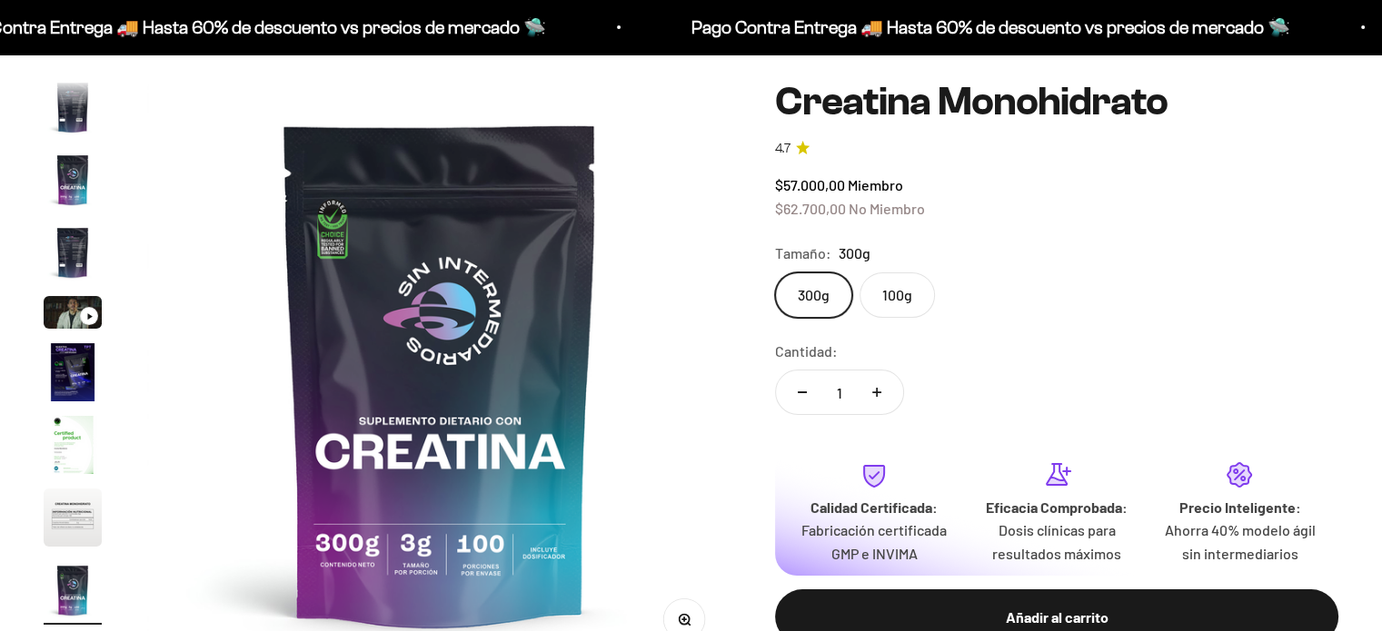
scroll to position [182, 0]
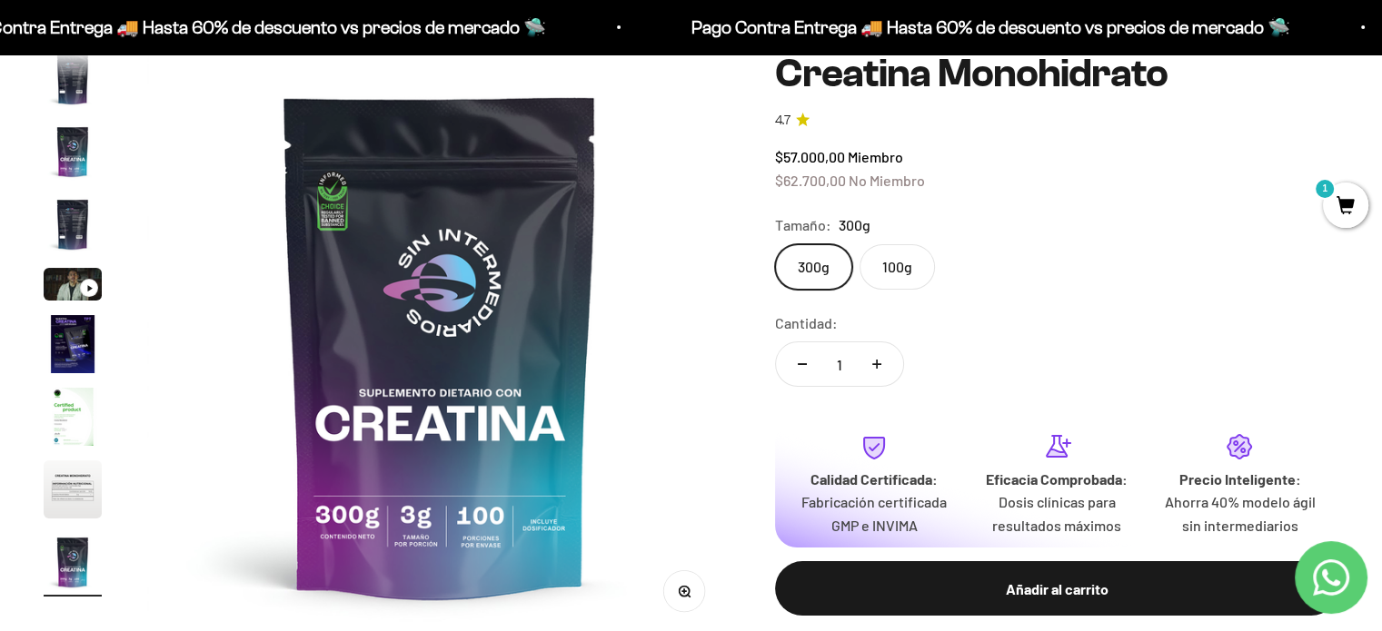
click at [903, 268] on label "100g" at bounding box center [896, 266] width 75 height 45
click at [775, 244] on input "100g" at bounding box center [774, 243] width 1 height 1
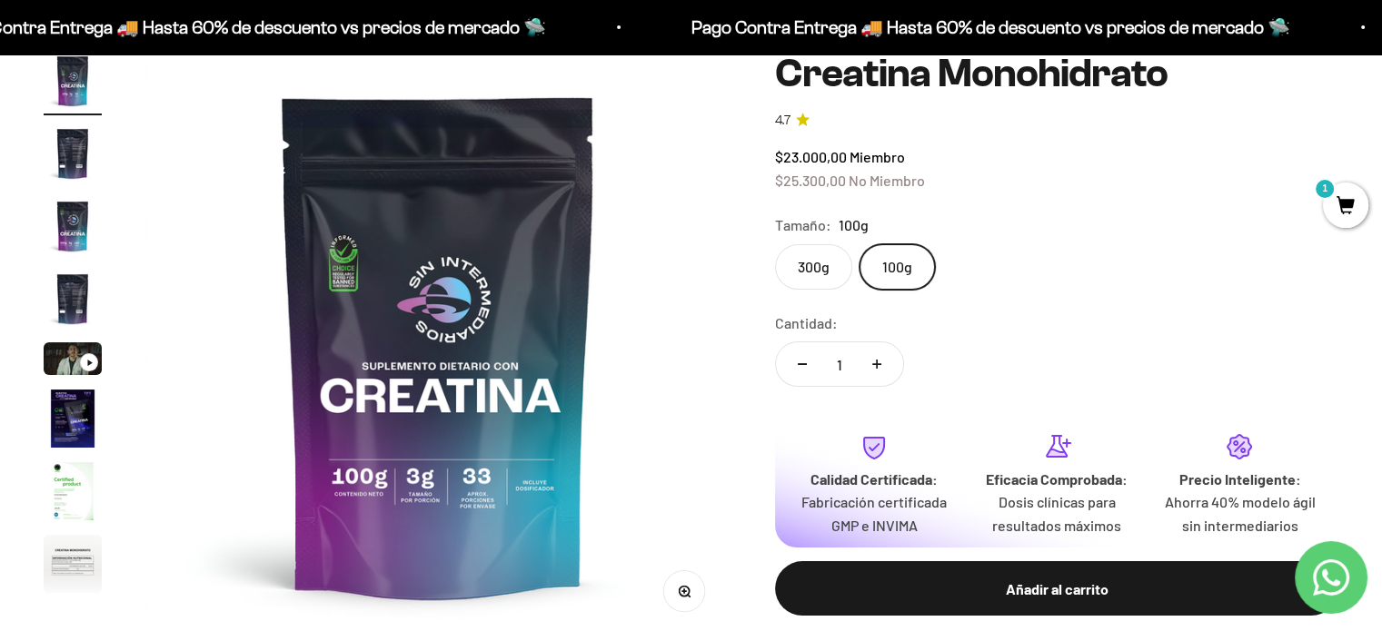
click at [808, 271] on label "300g" at bounding box center [813, 266] width 77 height 45
click at [775, 244] on input "300g" at bounding box center [774, 243] width 1 height 1
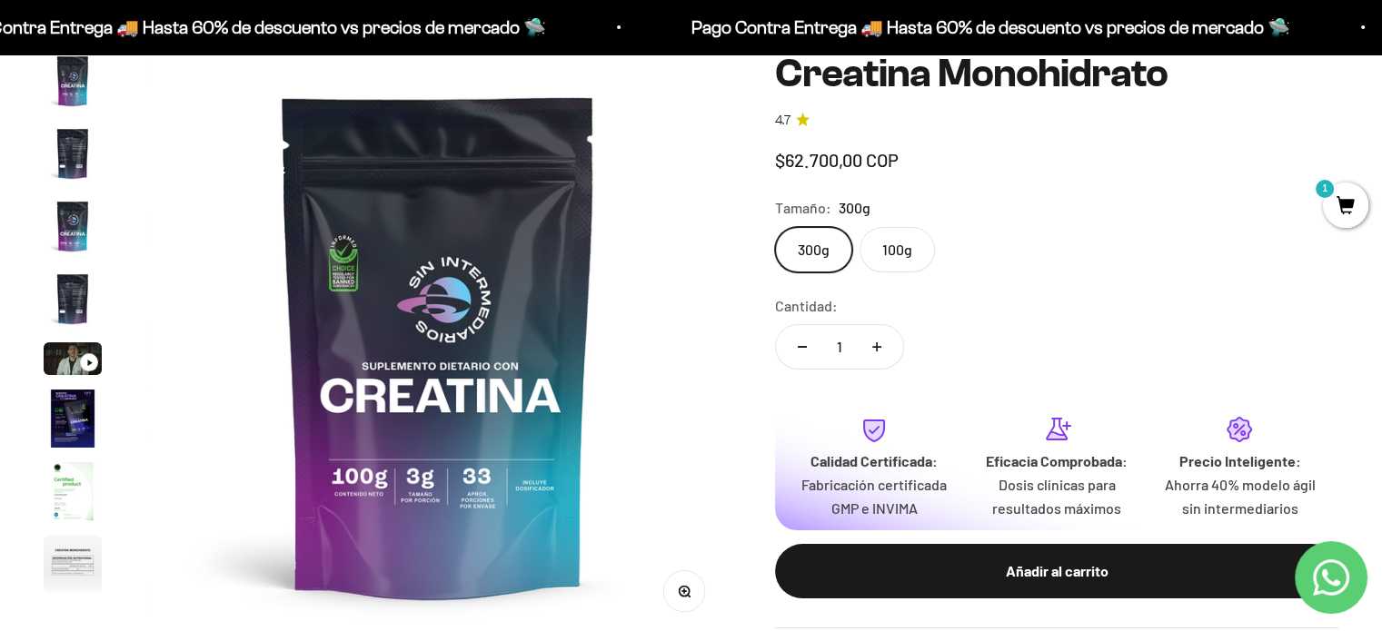
scroll to position [74, 0]
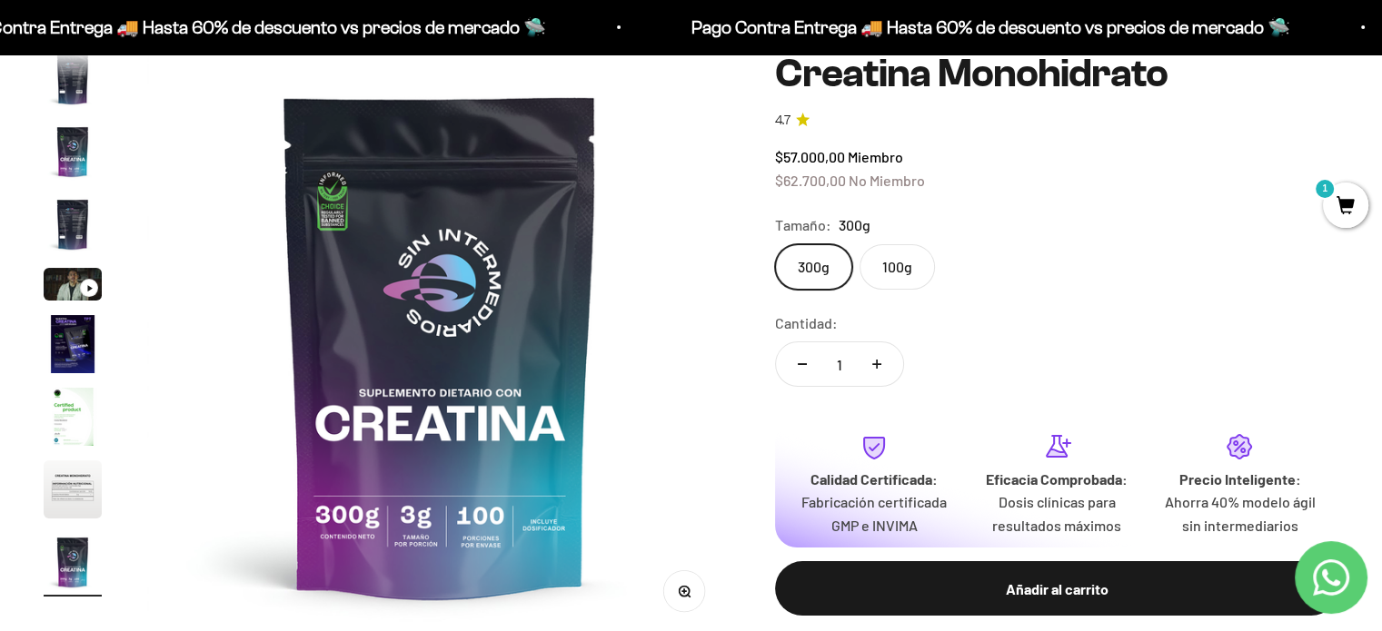
click at [927, 275] on label "100g" at bounding box center [896, 266] width 75 height 45
click at [775, 244] on input "100g" at bounding box center [774, 243] width 1 height 1
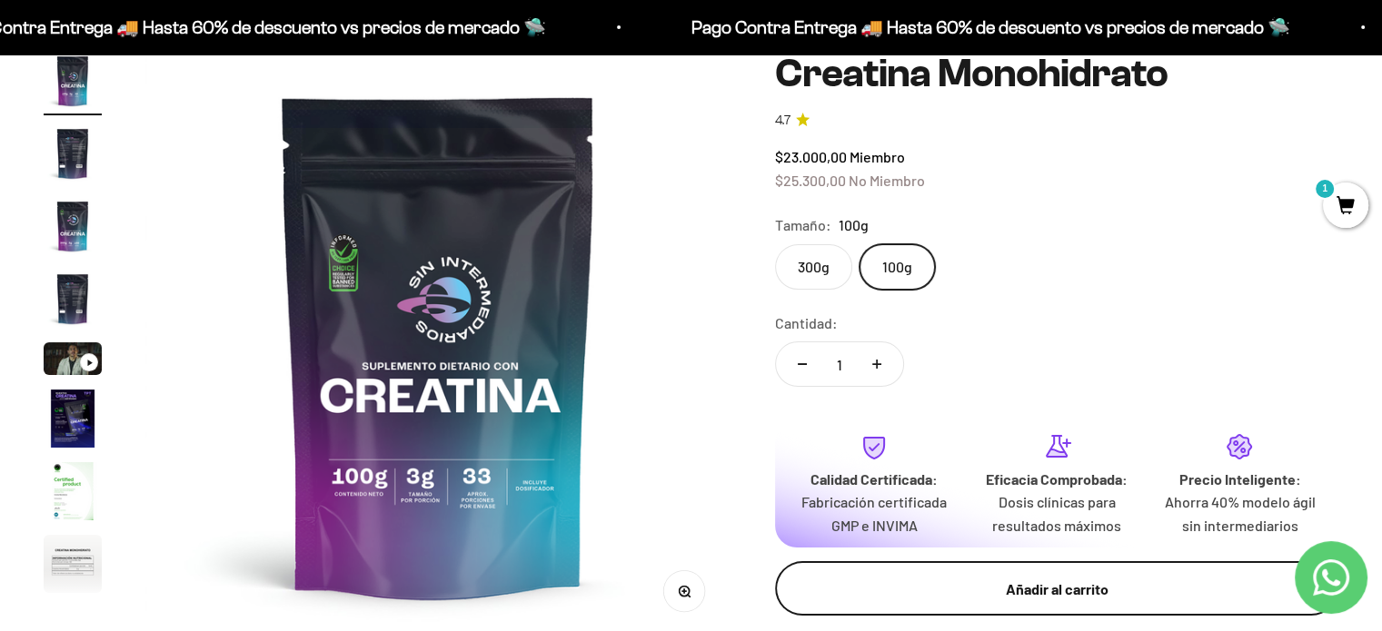
click at [948, 605] on button "Añadir al carrito" at bounding box center [1056, 588] width 563 height 55
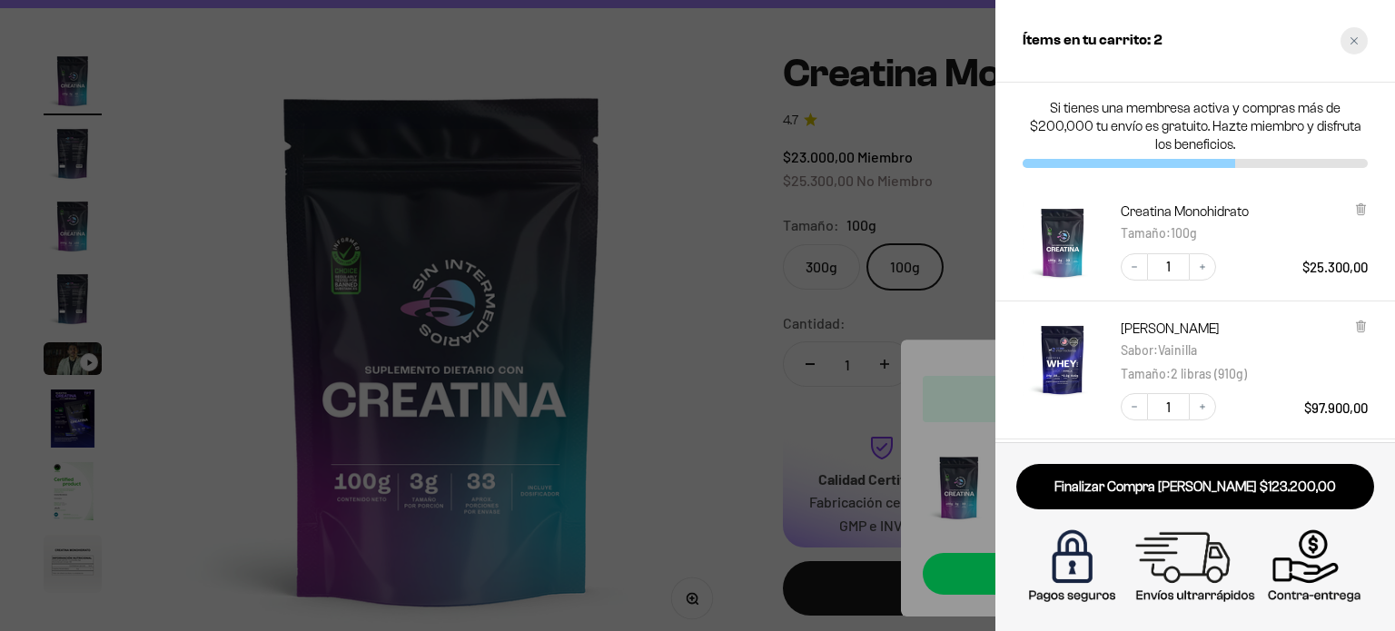
click at [1351, 45] on icon "Close cart" at bounding box center [1354, 40] width 9 height 9
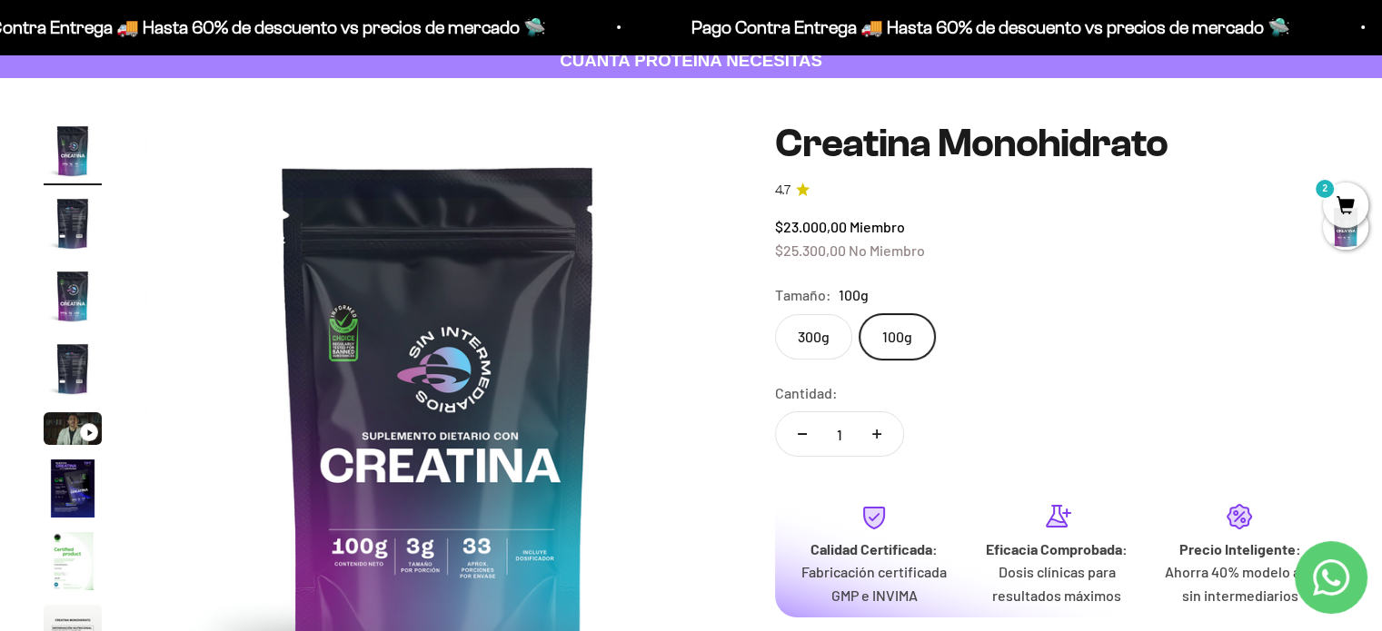
scroll to position [273, 0]
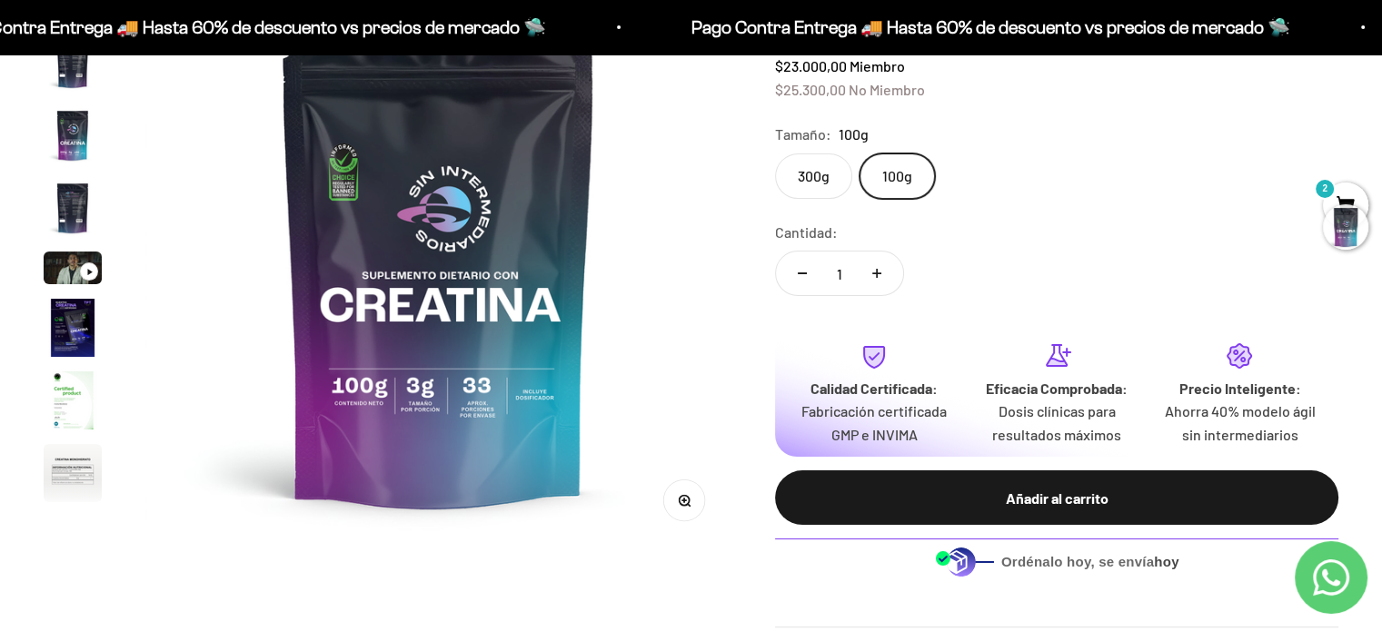
click at [1346, 213] on div at bounding box center [1345, 226] width 45 height 45
click at [1349, 193] on span "2" at bounding box center [1345, 205] width 45 height 45
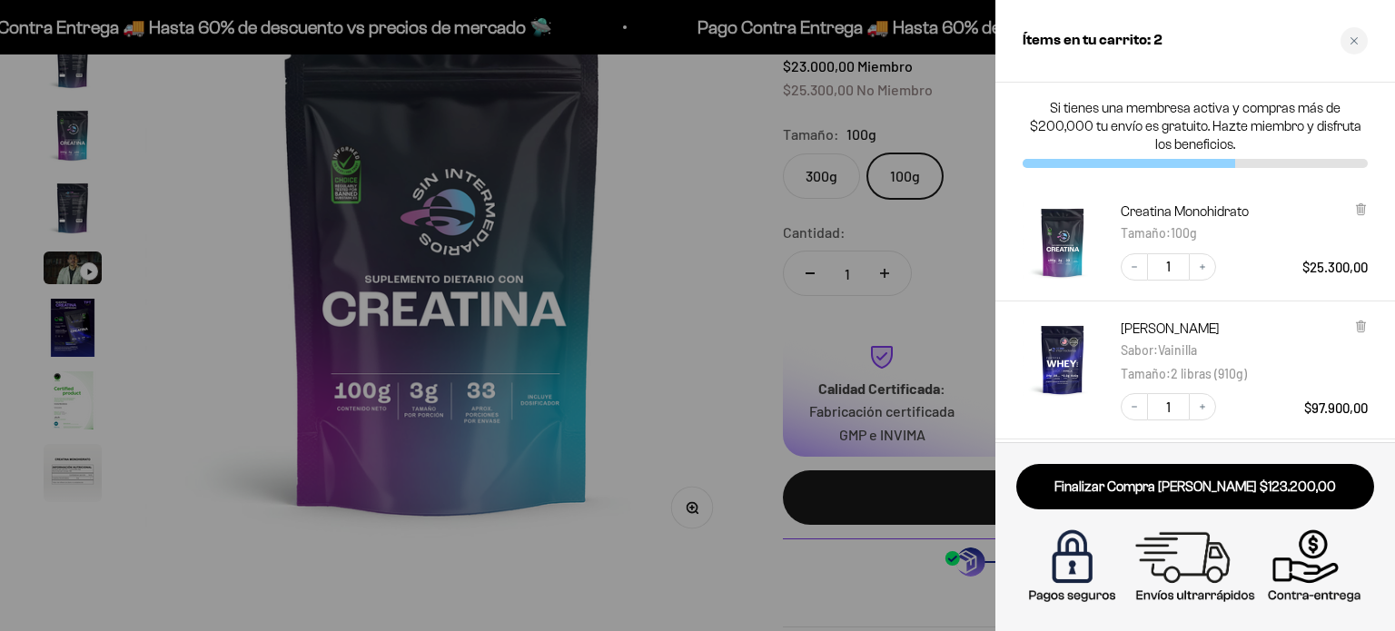
click at [1361, 199] on div "Creatina Monohidrato Tamaño : 100g Decrease quantity 1 Increase quantity $25.30…" at bounding box center [1186, 233] width 363 height 98
click at [1359, 210] on icon at bounding box center [1360, 209] width 7 height 9
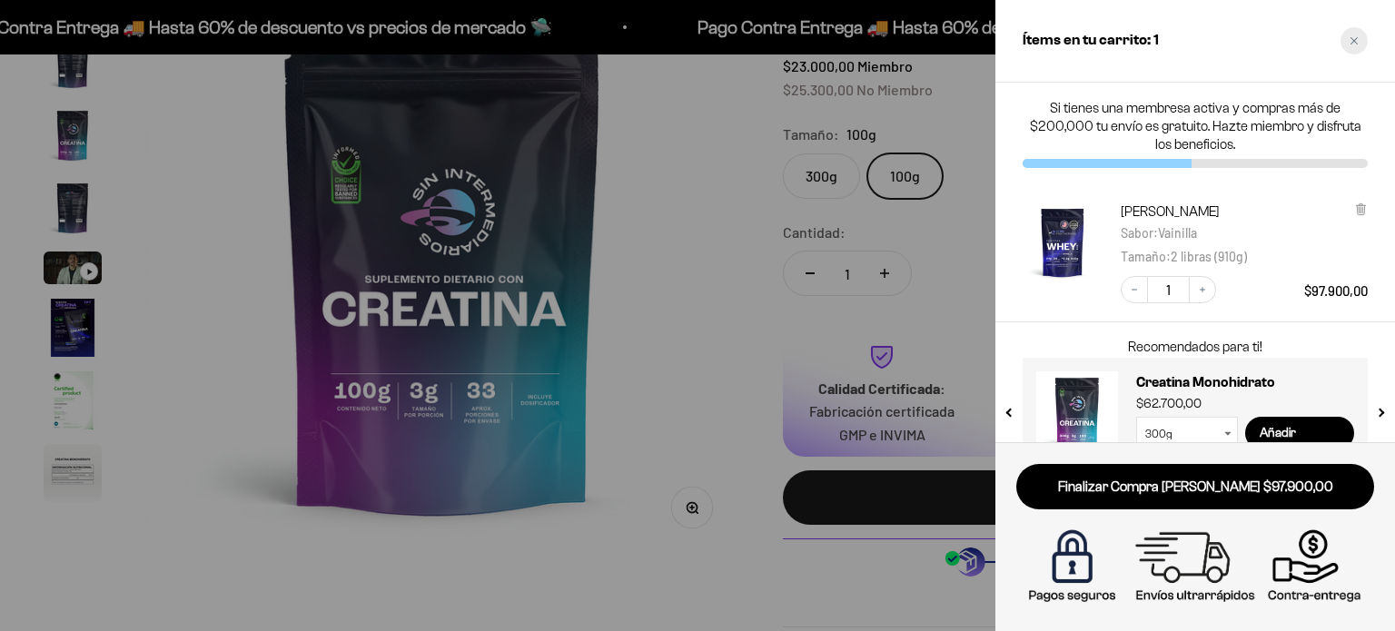
click at [1354, 42] on icon "Close cart" at bounding box center [1354, 40] width 9 height 9
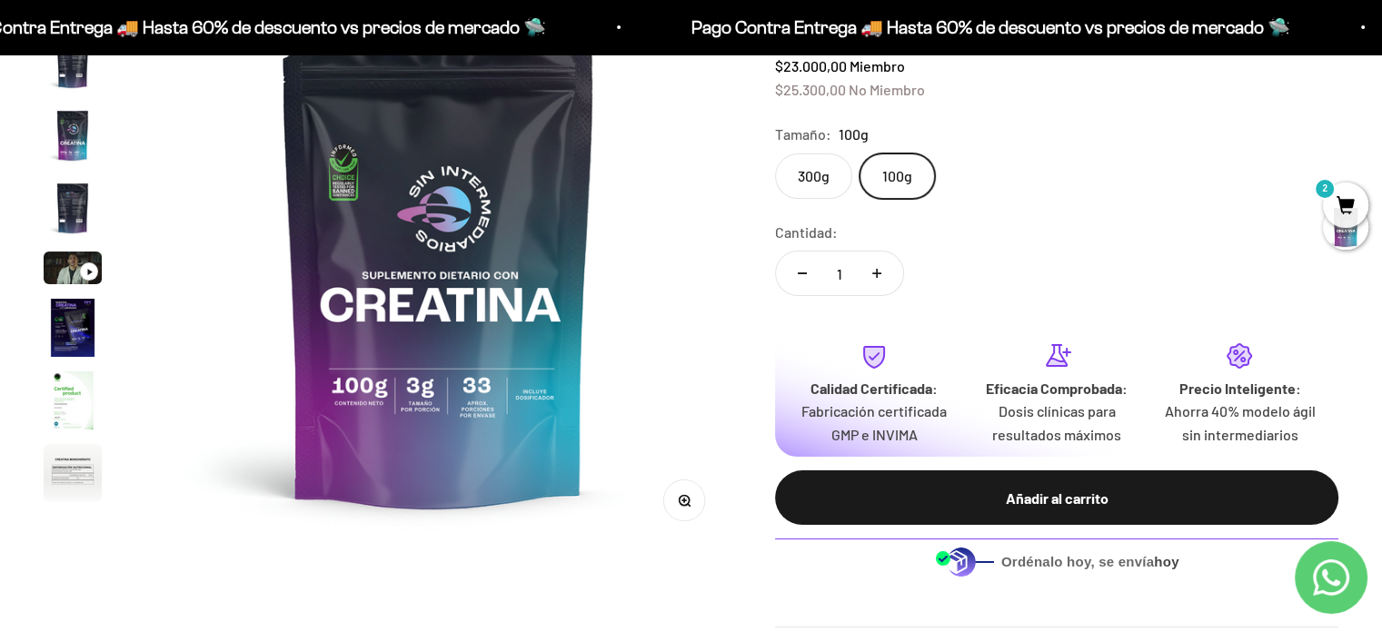
click at [815, 183] on label "300g" at bounding box center [813, 176] width 77 height 45
click at [775, 154] on input "300g" at bounding box center [774, 153] width 1 height 1
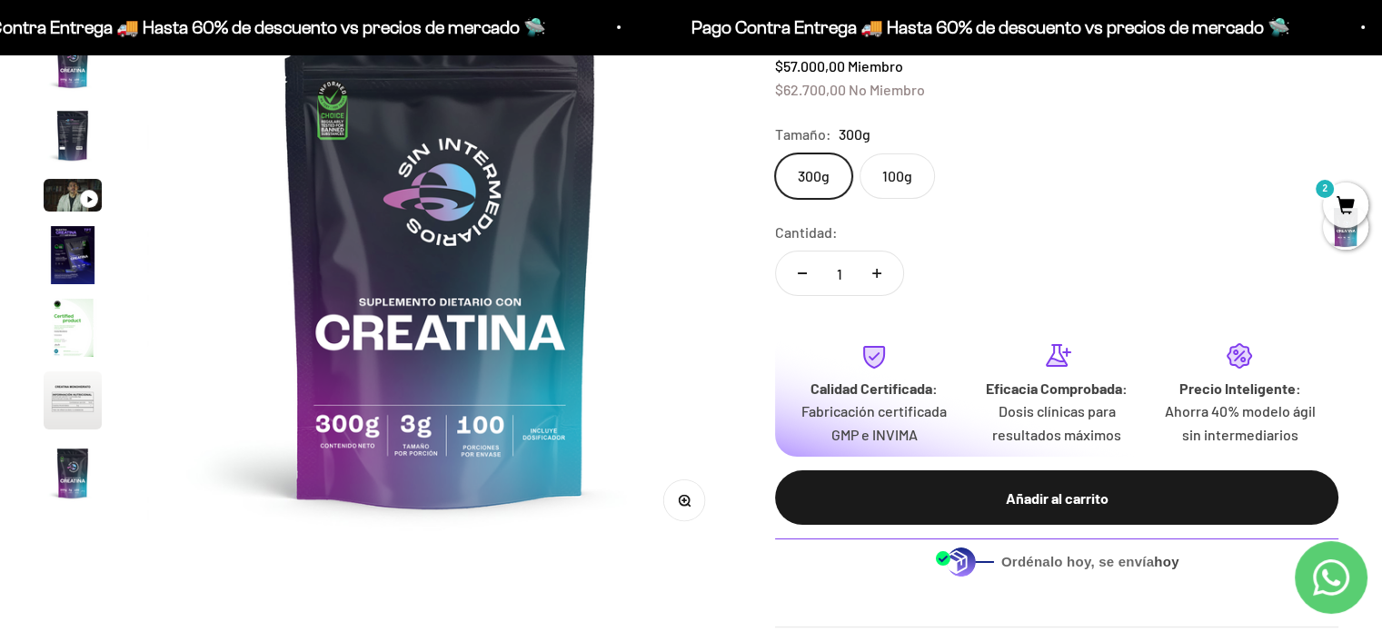
scroll to position [74, 0]
click at [908, 184] on label "100g" at bounding box center [896, 176] width 75 height 45
click at [775, 154] on input "100g" at bounding box center [774, 153] width 1 height 1
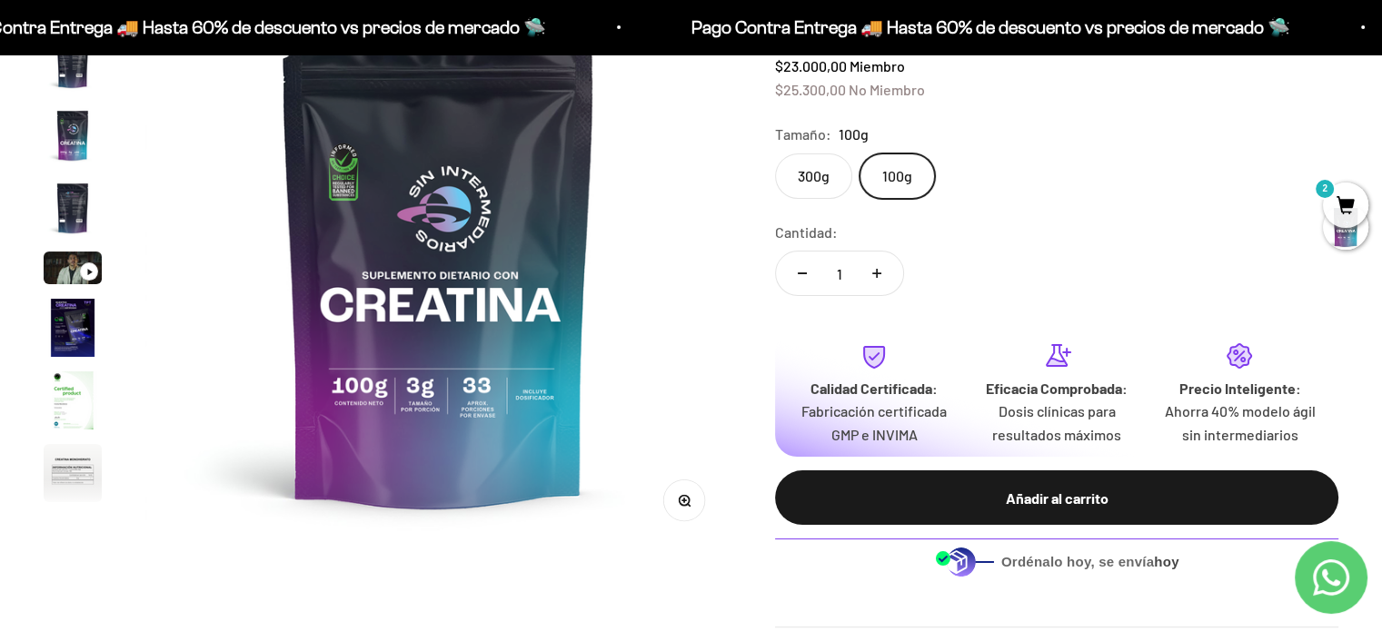
click at [808, 179] on label "300g" at bounding box center [813, 176] width 77 height 45
click at [775, 154] on input "300g" at bounding box center [774, 153] width 1 height 1
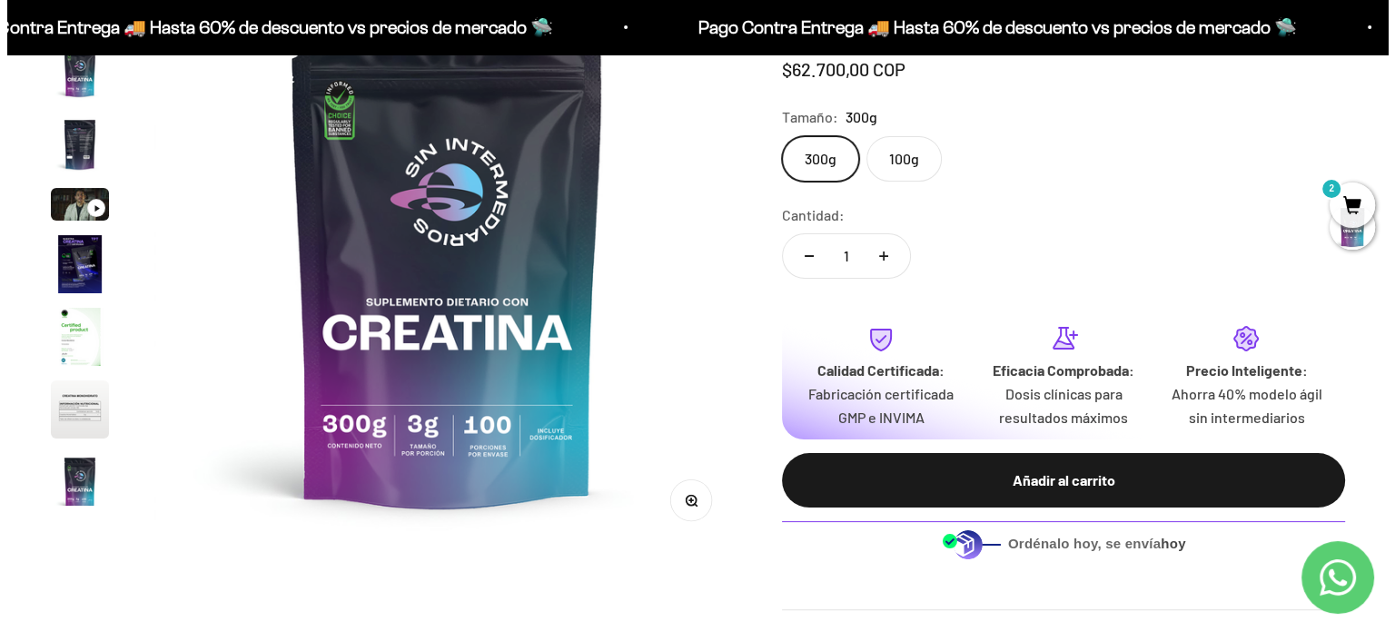
scroll to position [74, 0]
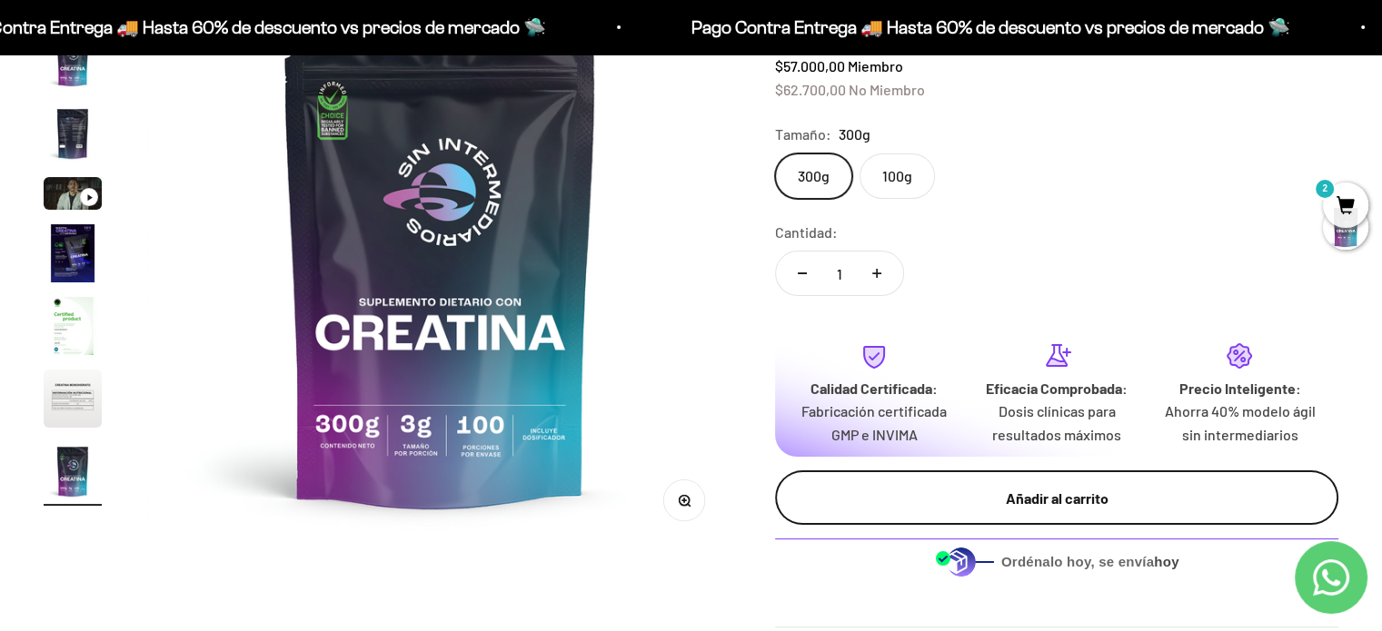
click at [896, 497] on div "Añadir al carrito" at bounding box center [1056, 499] width 491 height 24
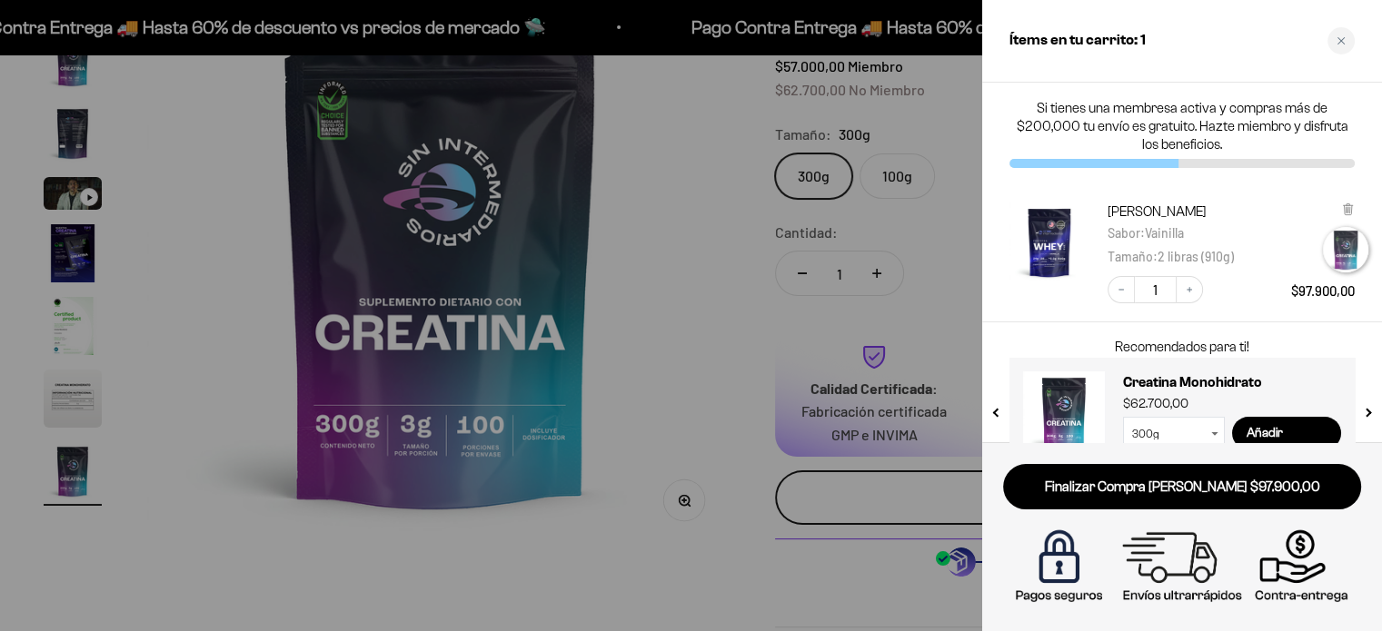
scroll to position [0, 4923]
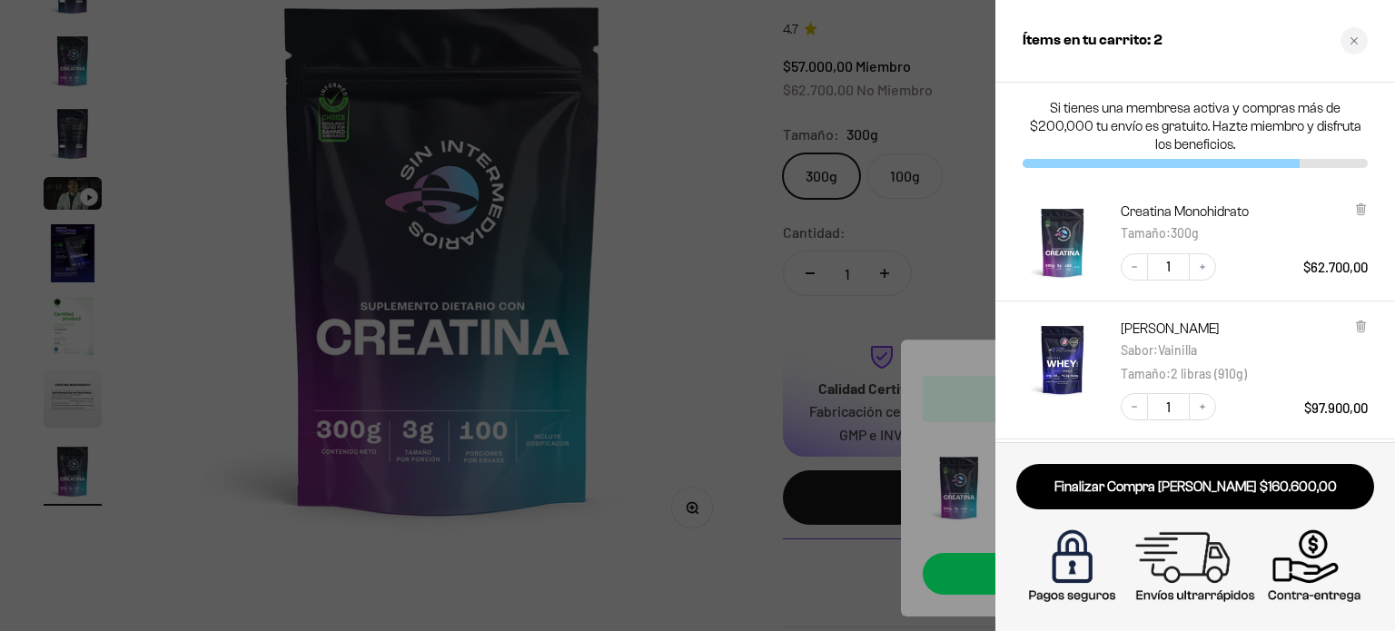
click at [719, 365] on div at bounding box center [697, 315] width 1395 height 631
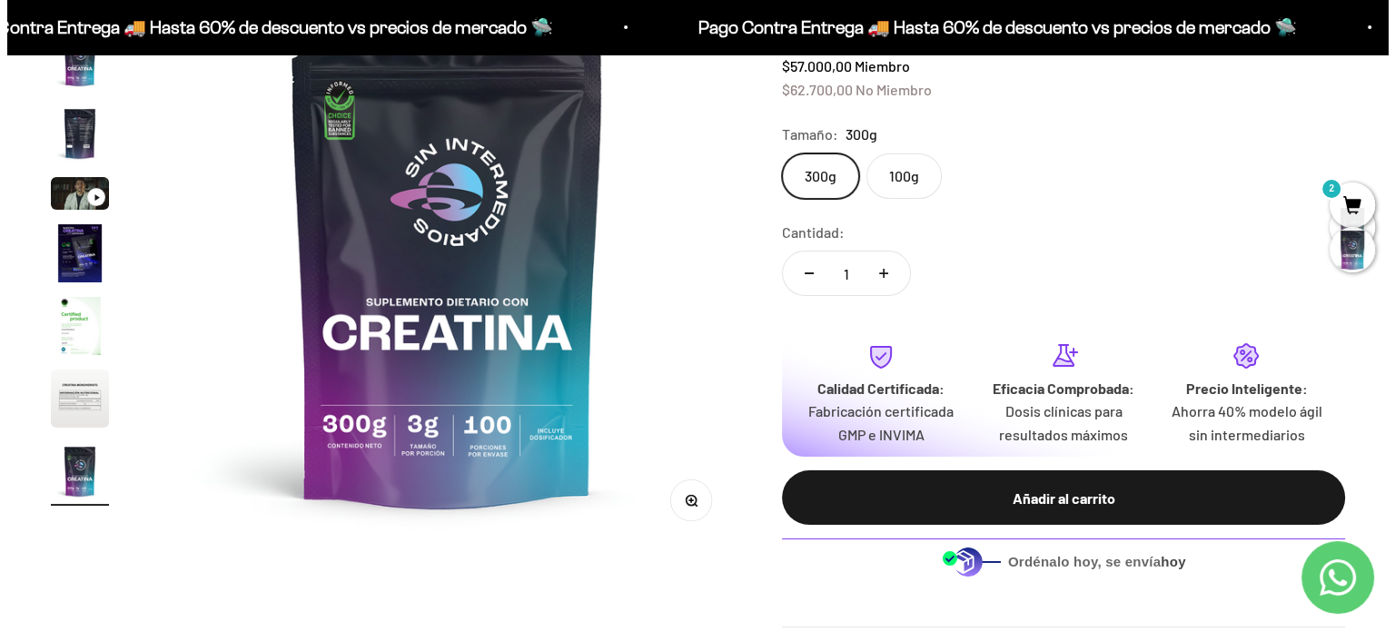
scroll to position [91, 0]
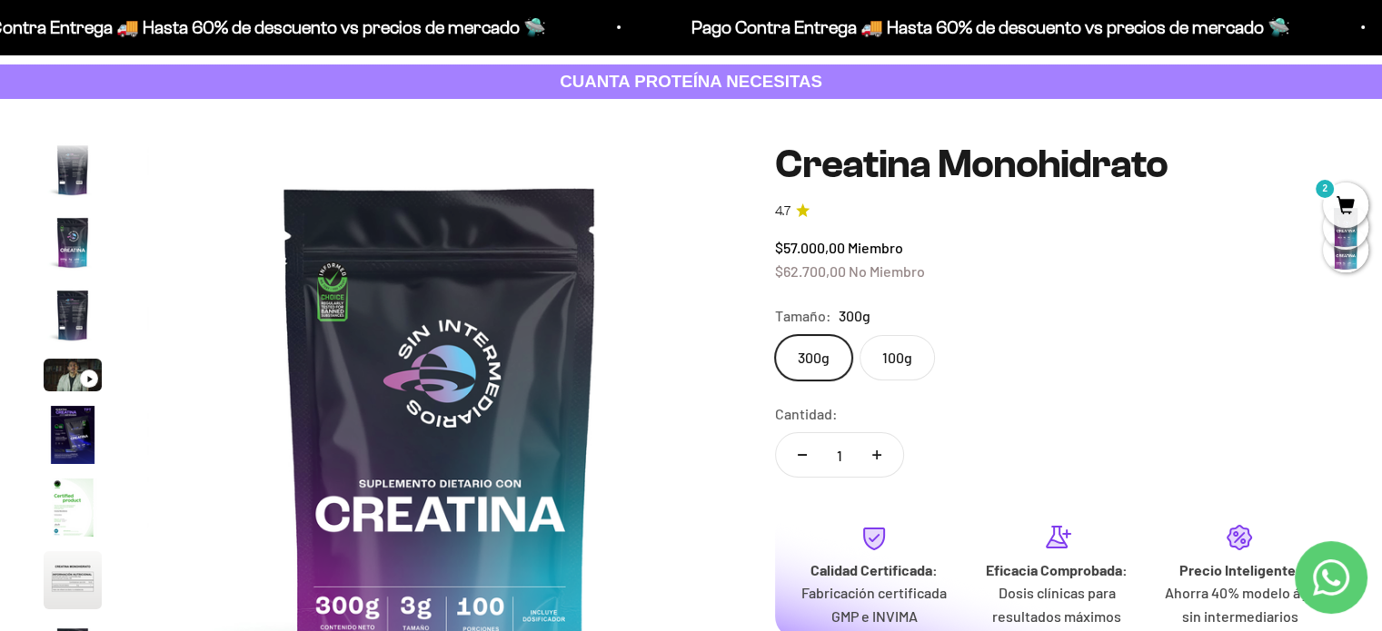
click at [1343, 200] on span "2" at bounding box center [1345, 205] width 45 height 45
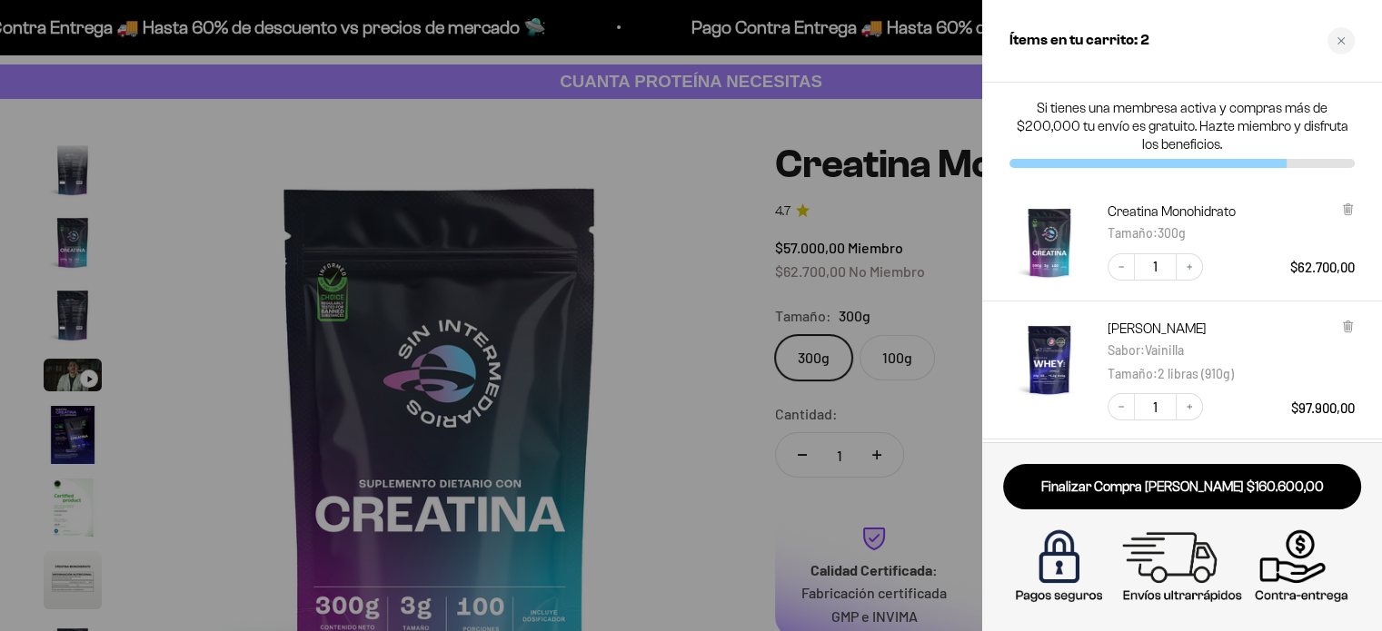
scroll to position [0, 4923]
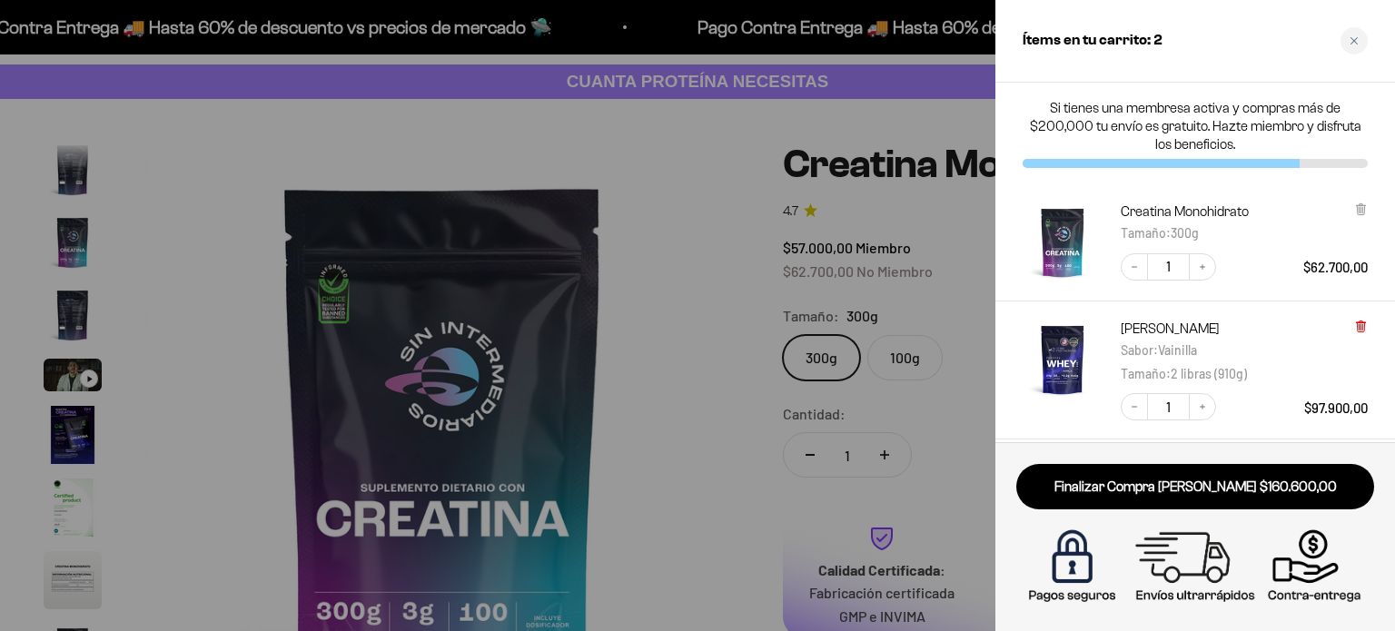
click at [1360, 328] on icon at bounding box center [1360, 326] width 7 height 9
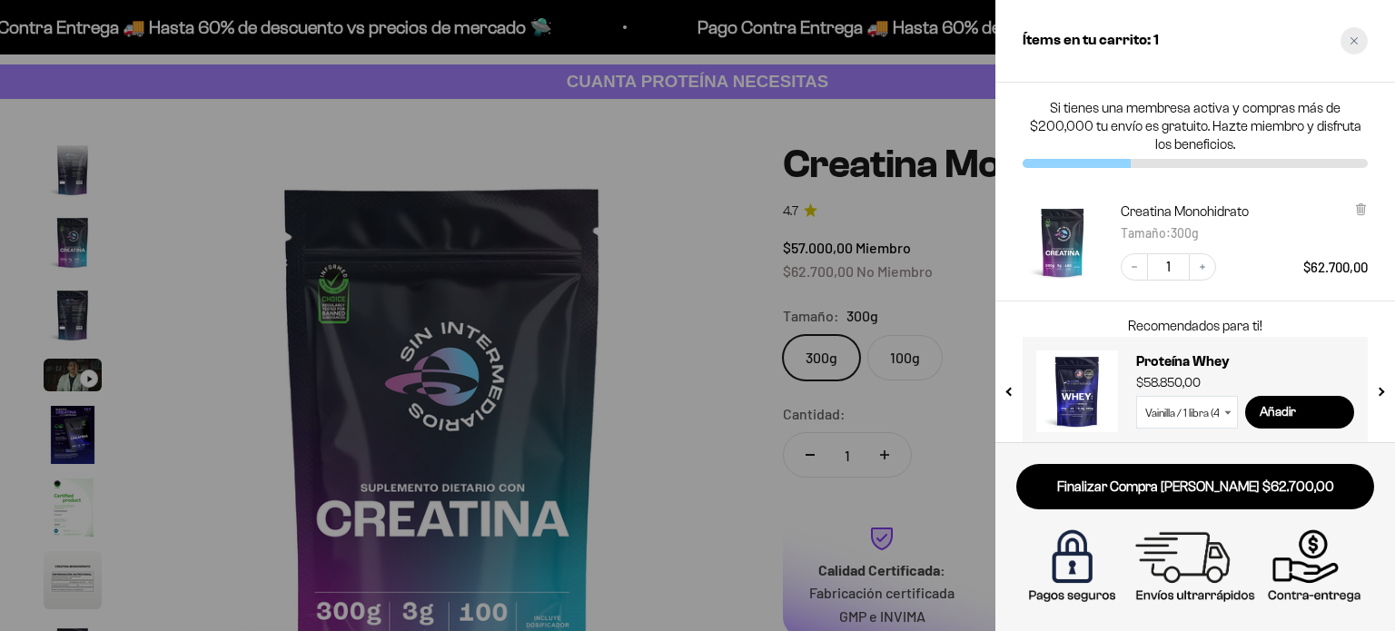
click at [1347, 37] on div "Close cart" at bounding box center [1354, 40] width 27 height 27
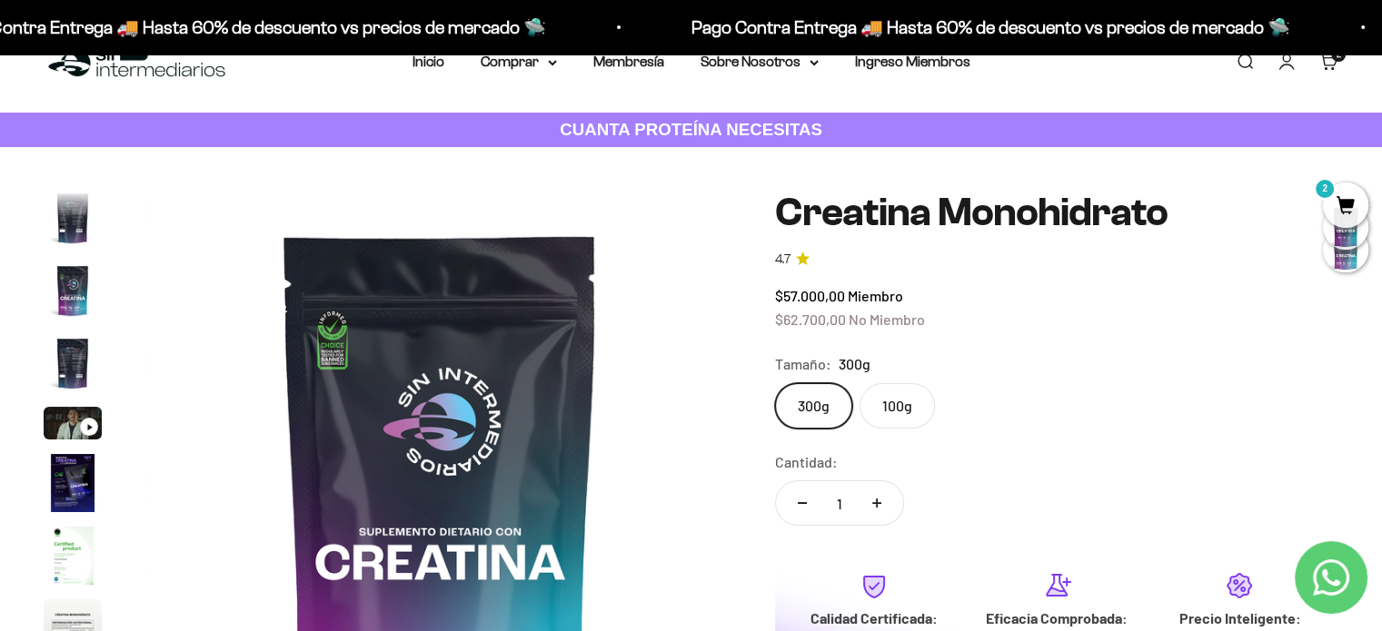
scroll to position [0, 0]
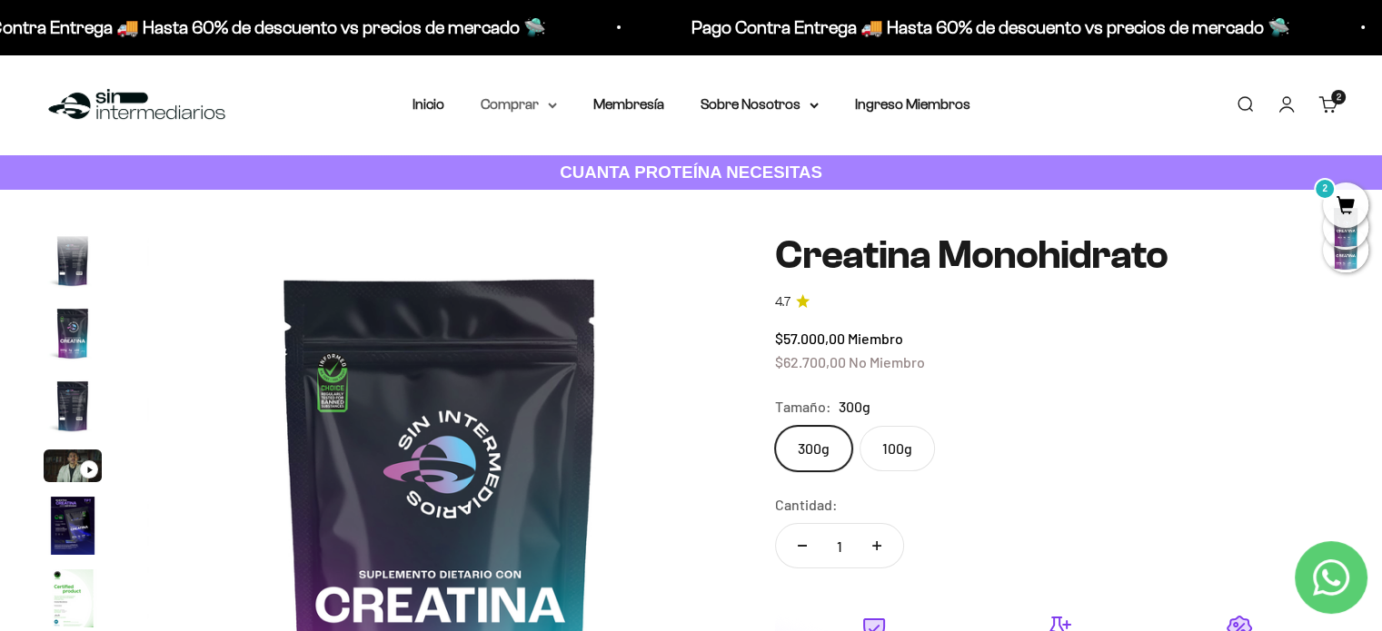
click at [542, 101] on summary "Comprar" at bounding box center [519, 105] width 76 height 24
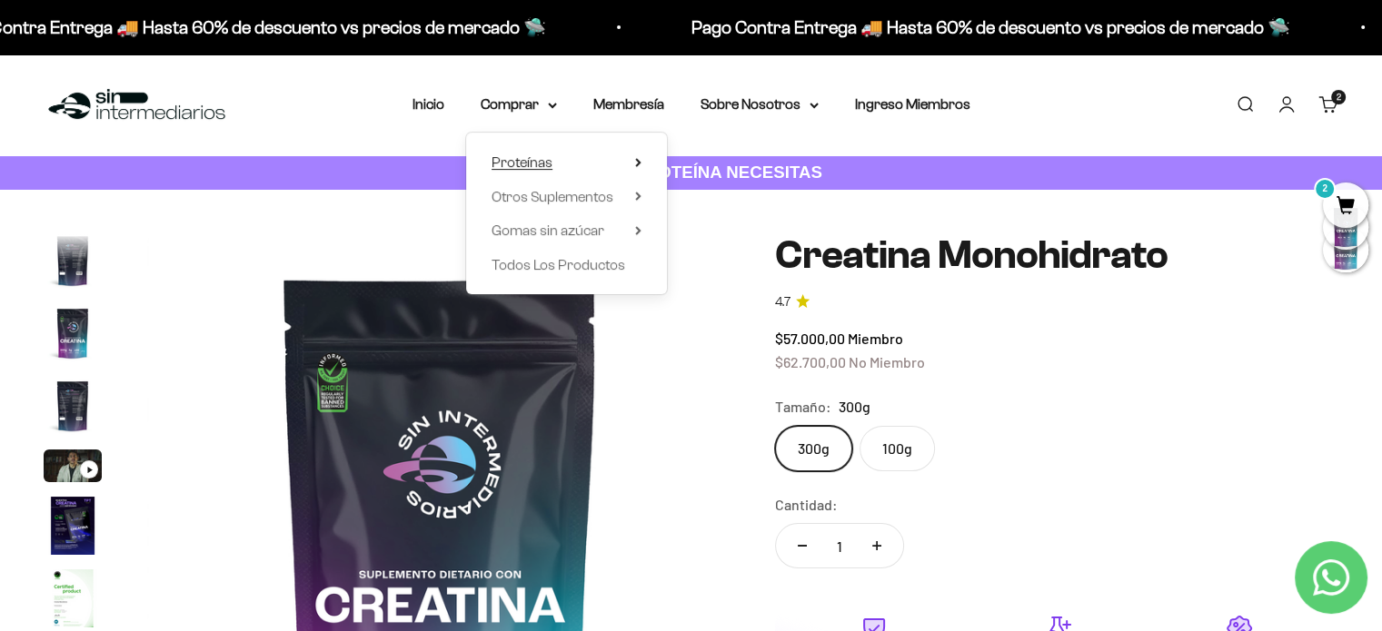
click at [547, 162] on span "Proteínas" at bounding box center [521, 161] width 61 height 15
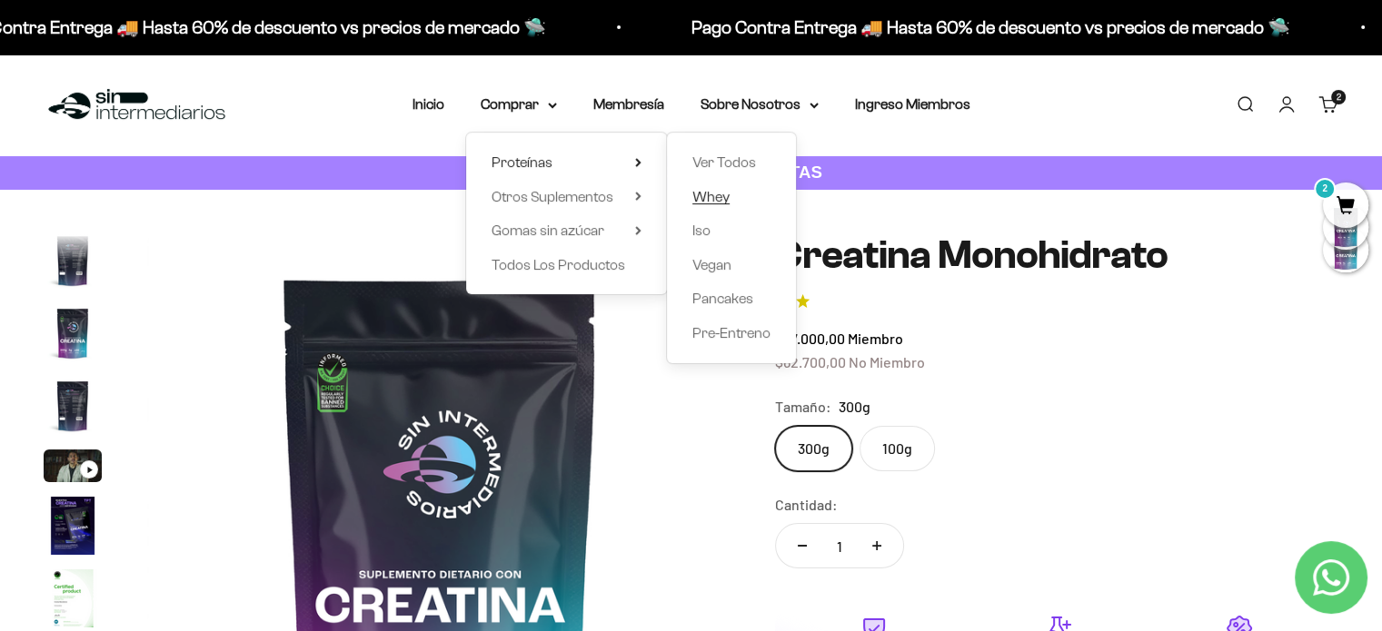
click at [719, 196] on span "Whey" at bounding box center [710, 196] width 37 height 15
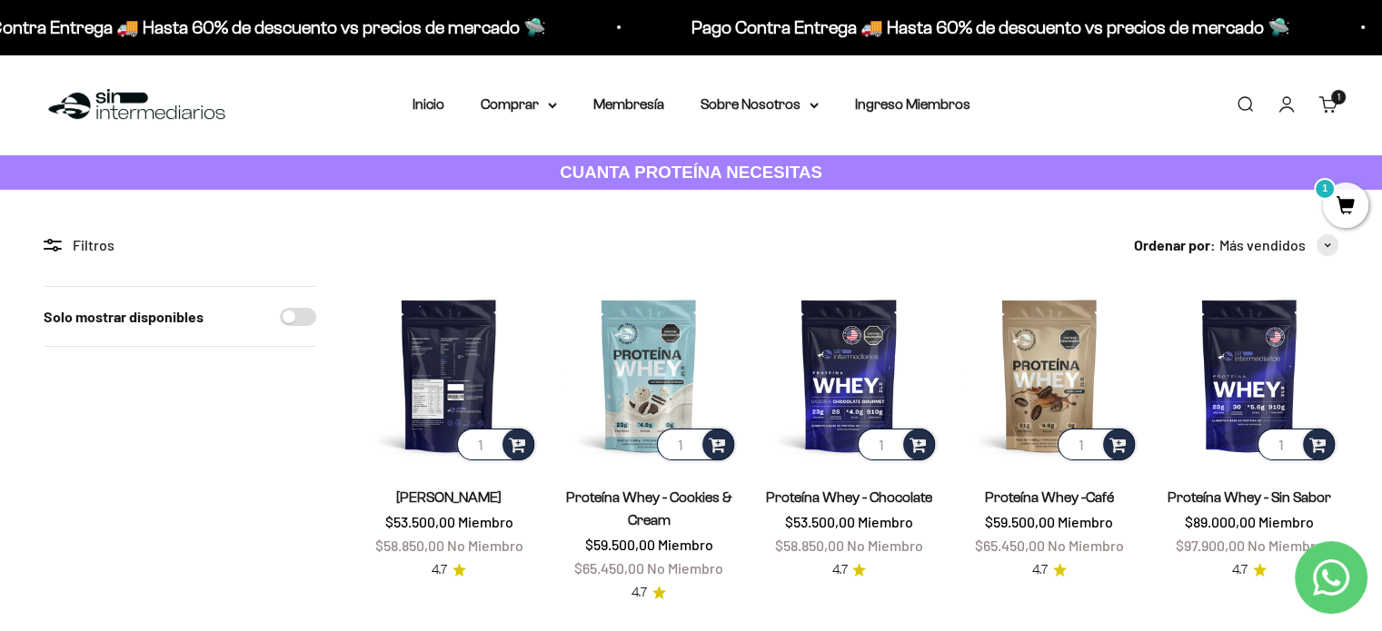
click at [496, 374] on img at bounding box center [449, 375] width 178 height 178
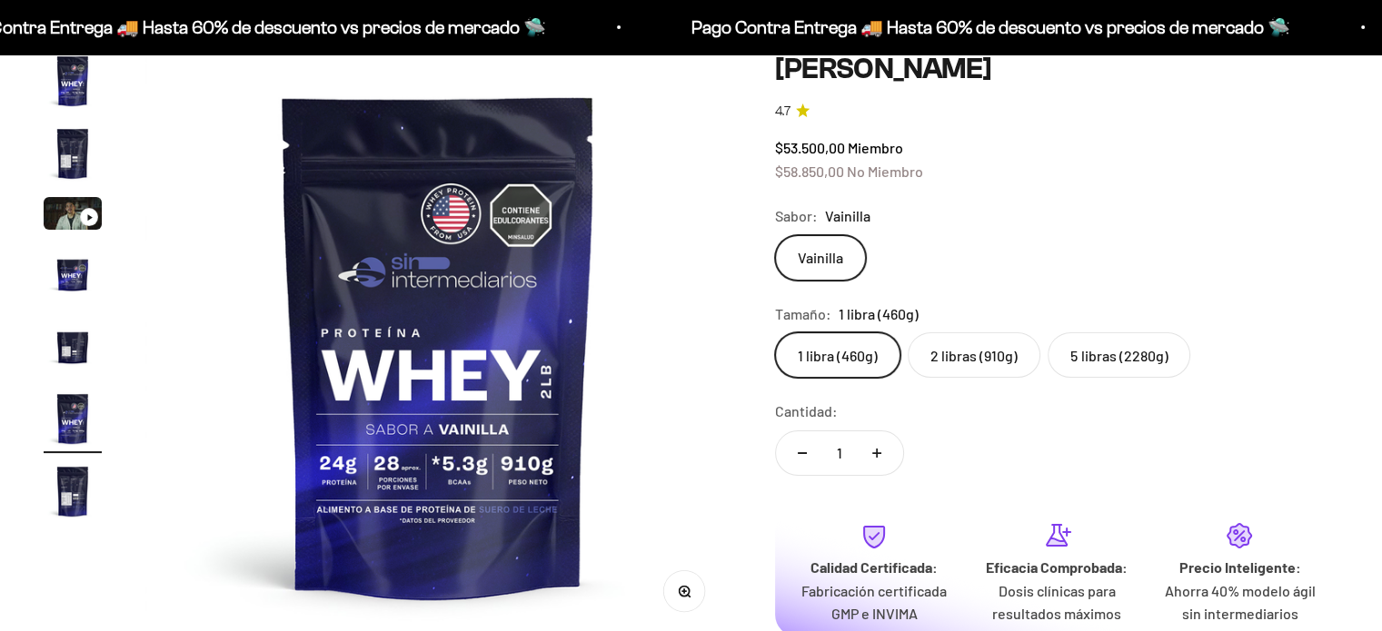
scroll to position [0, 3039]
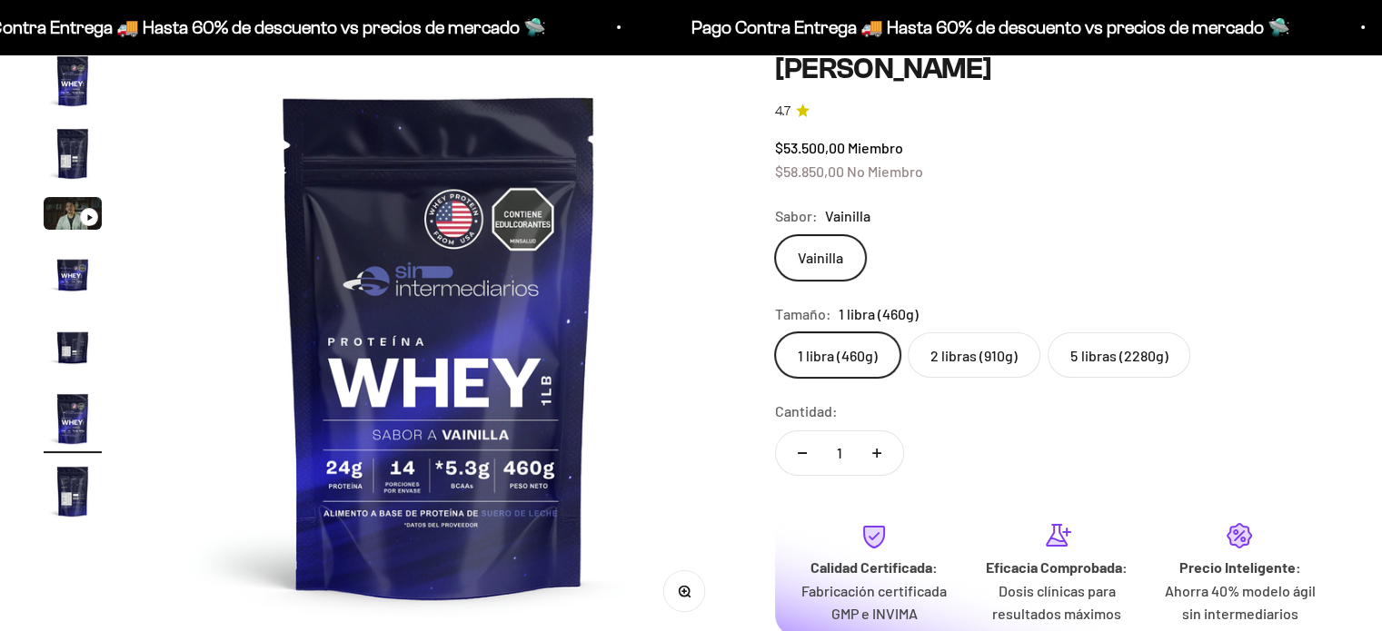
click at [974, 359] on label "2 libras (910g)" at bounding box center [973, 354] width 133 height 45
click at [775, 332] on input "2 libras (910g)" at bounding box center [774, 332] width 1 height 1
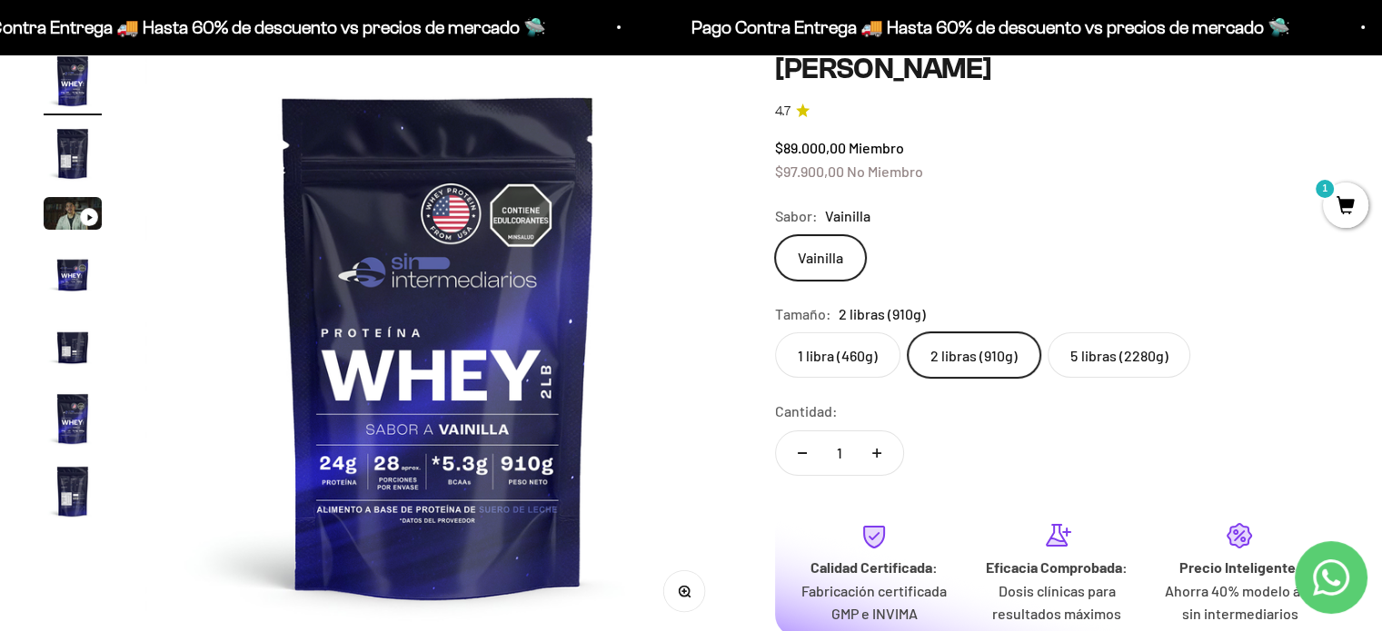
click at [1080, 359] on label "5 libras (2280g)" at bounding box center [1118, 354] width 143 height 45
click at [775, 332] on input "5 libras (2280g)" at bounding box center [774, 332] width 1 height 1
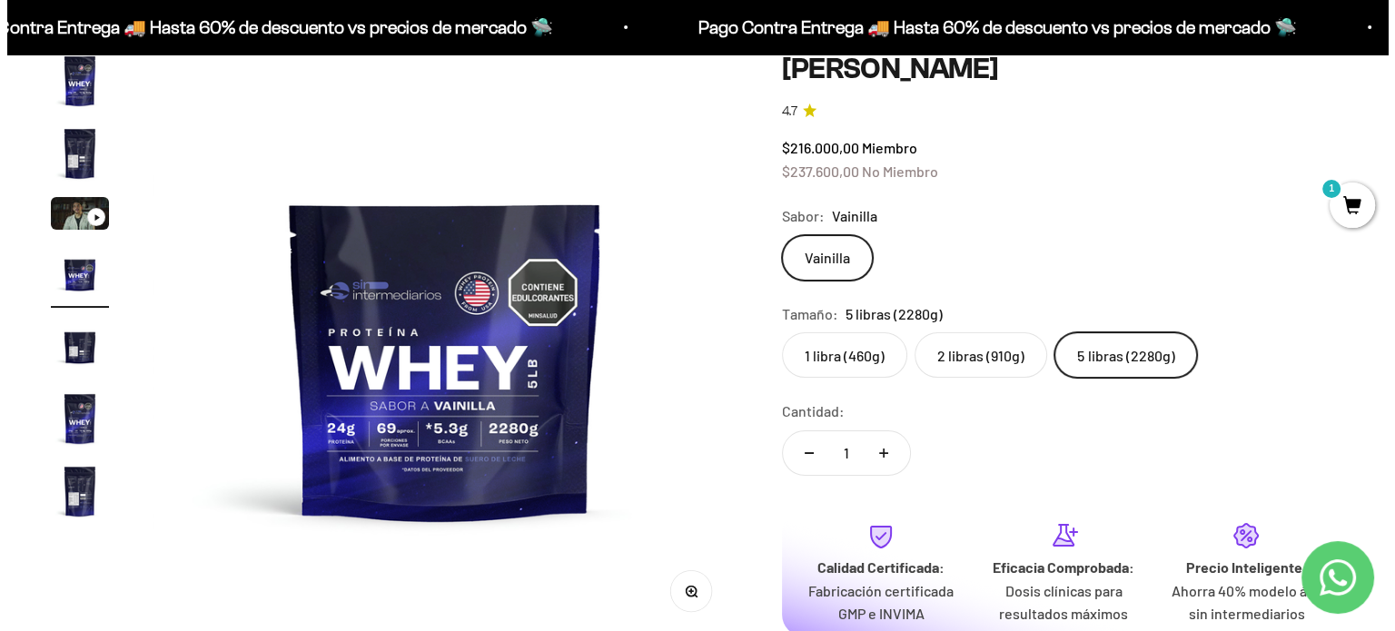
scroll to position [454, 0]
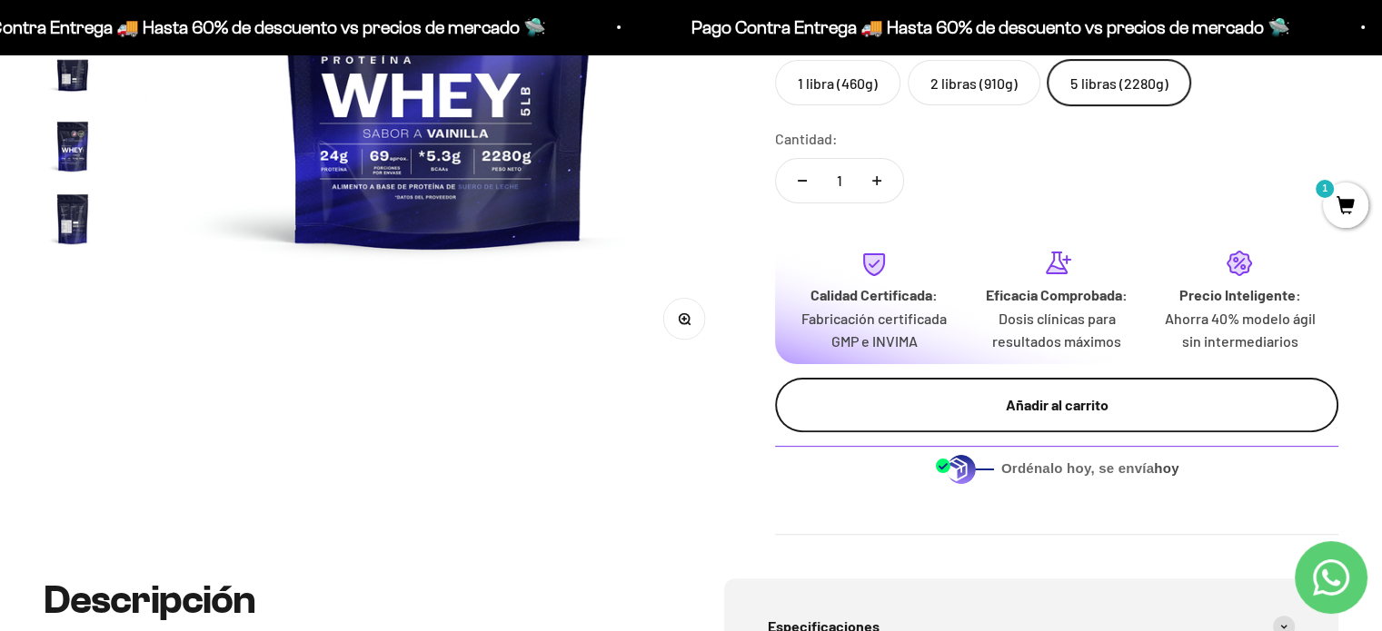
click at [1054, 403] on div "Añadir al carrito" at bounding box center [1056, 405] width 491 height 24
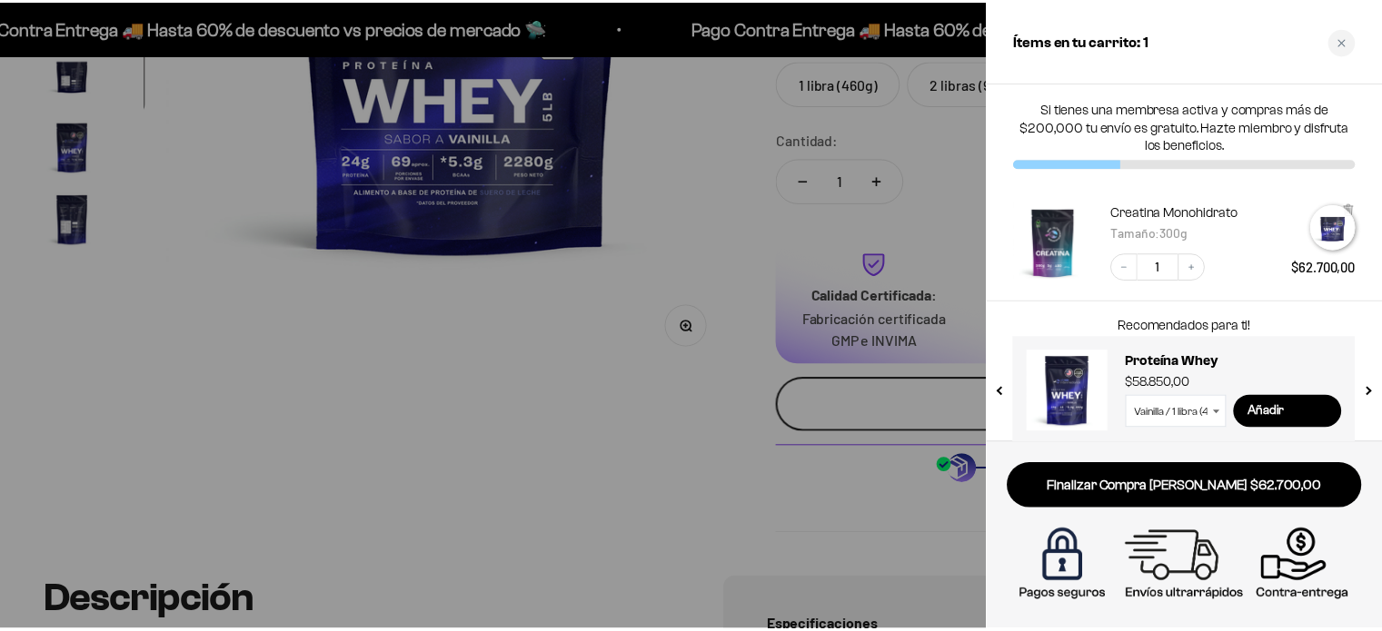
scroll to position [0, 1846]
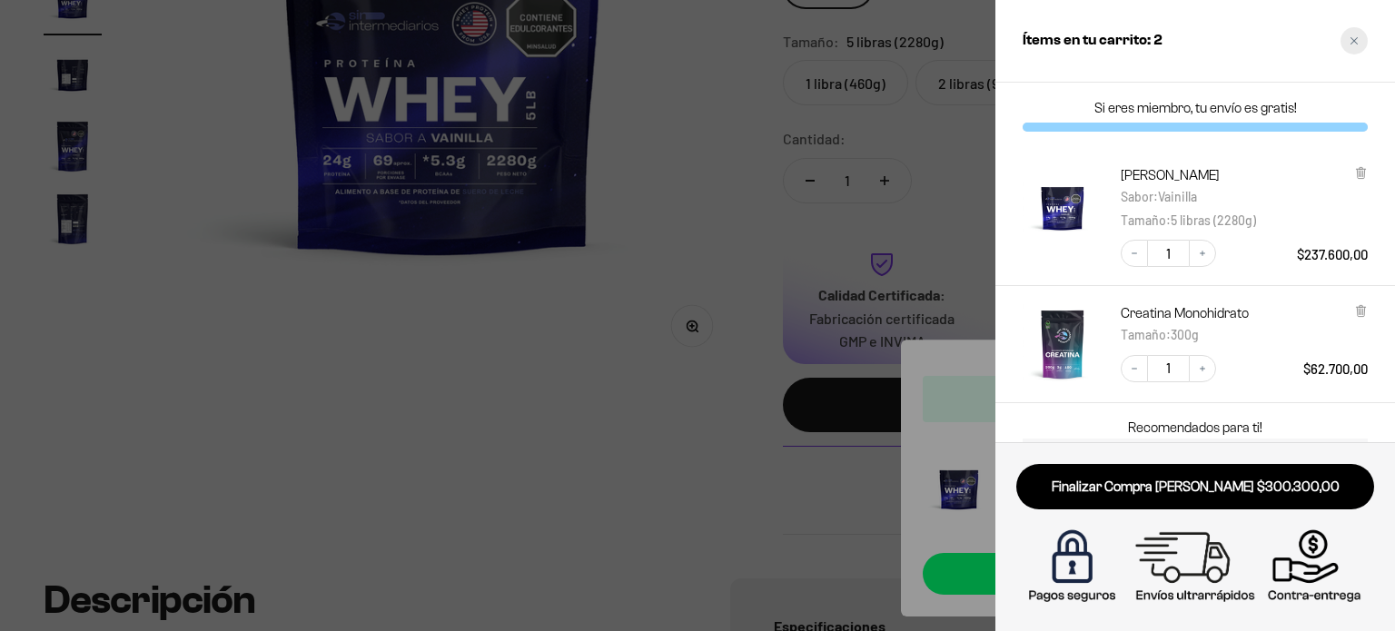
click at [1352, 43] on icon "Close cart" at bounding box center [1354, 40] width 7 height 7
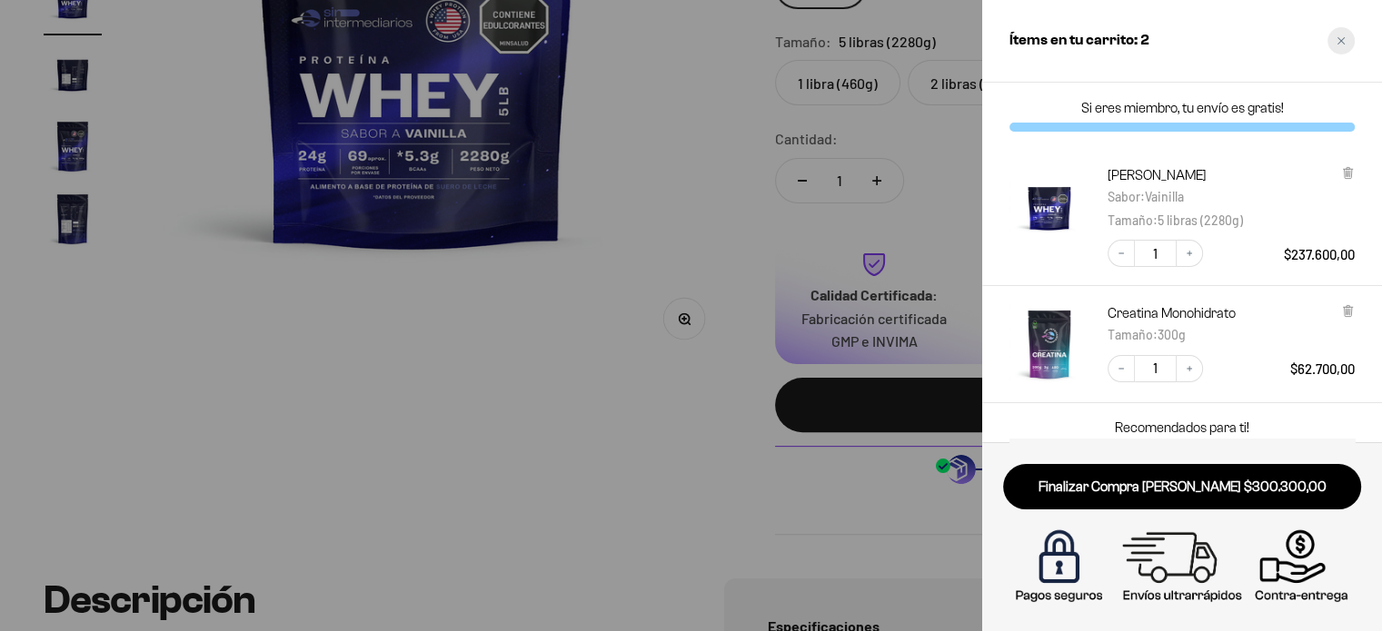
scroll to position [0, 1824]
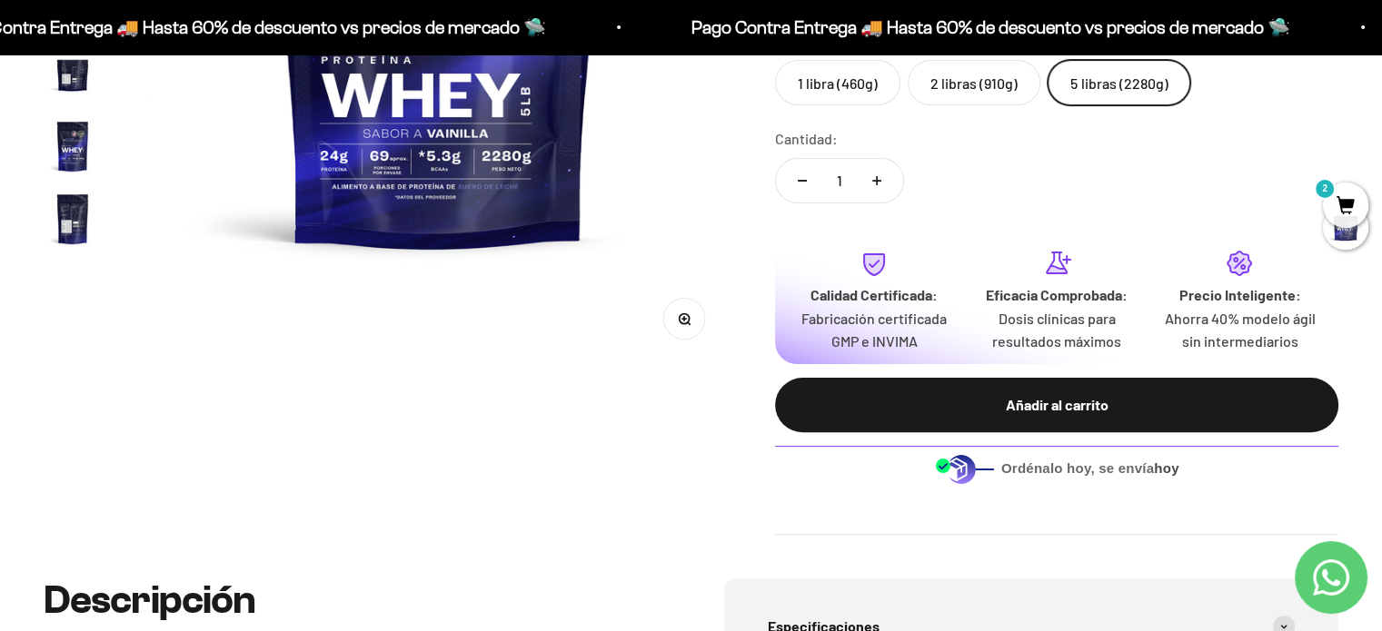
click at [1339, 203] on span "2" at bounding box center [1345, 205] width 45 height 45
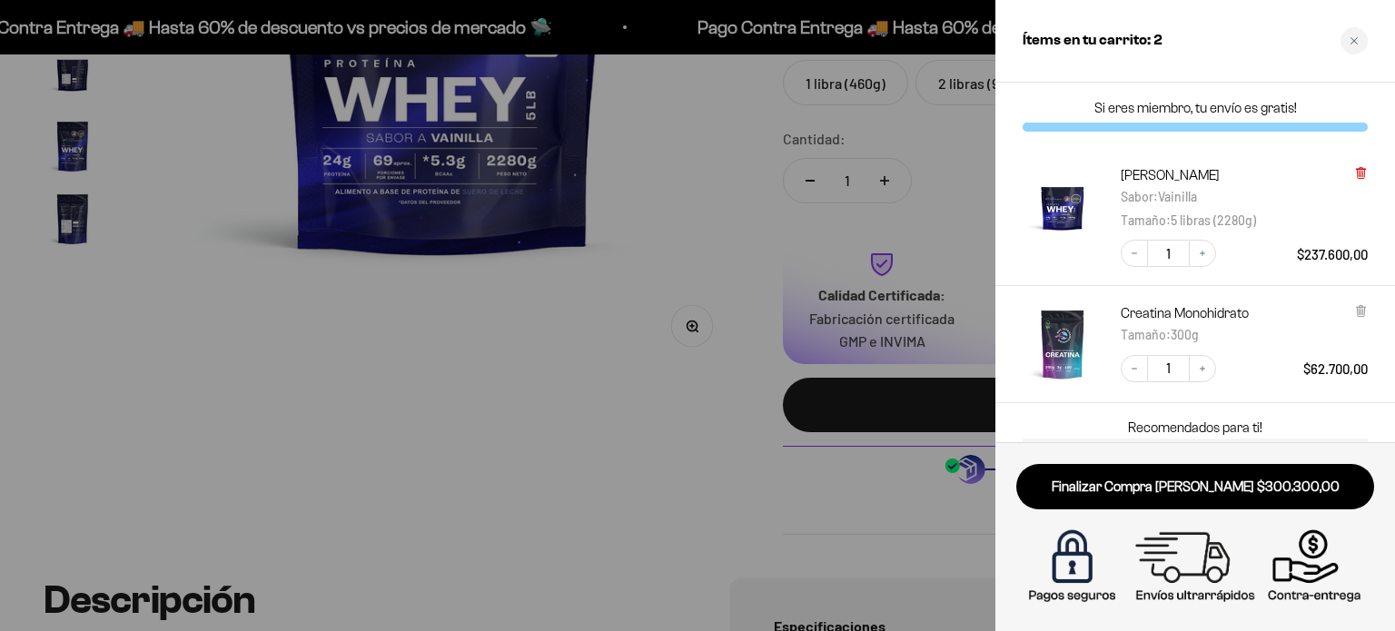
click at [1358, 174] on icon at bounding box center [1360, 173] width 7 height 9
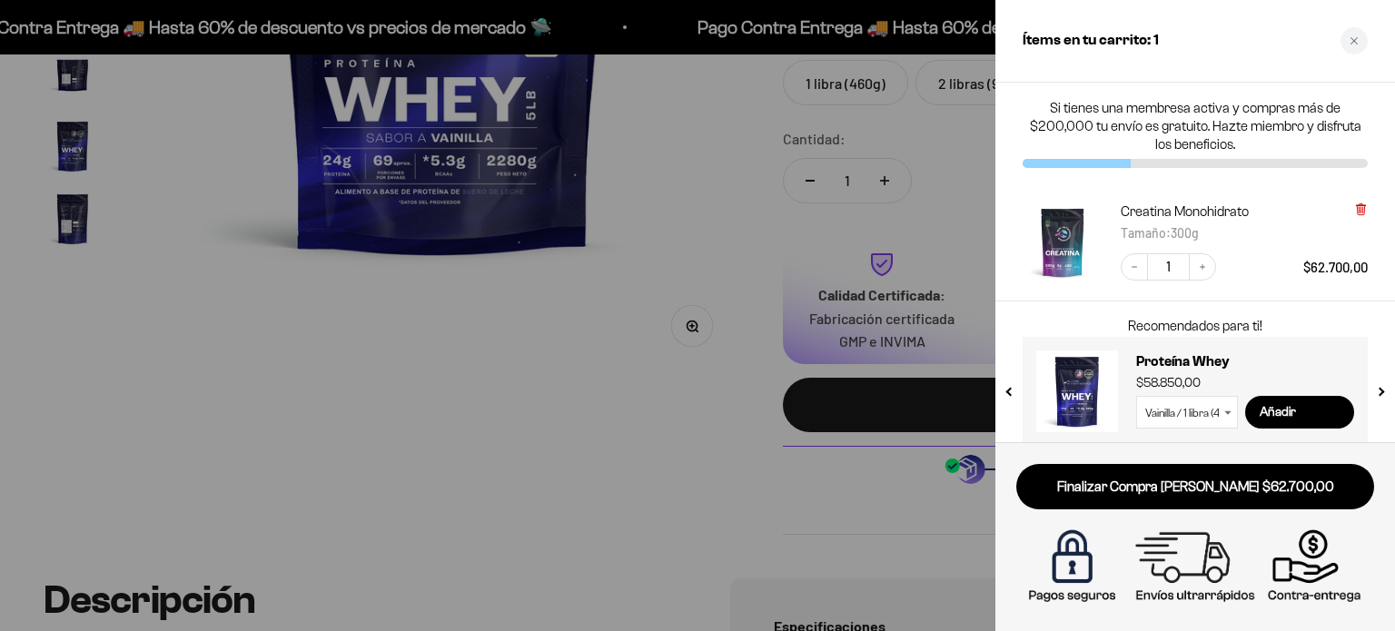
click at [1358, 210] on icon at bounding box center [1360, 209] width 7 height 9
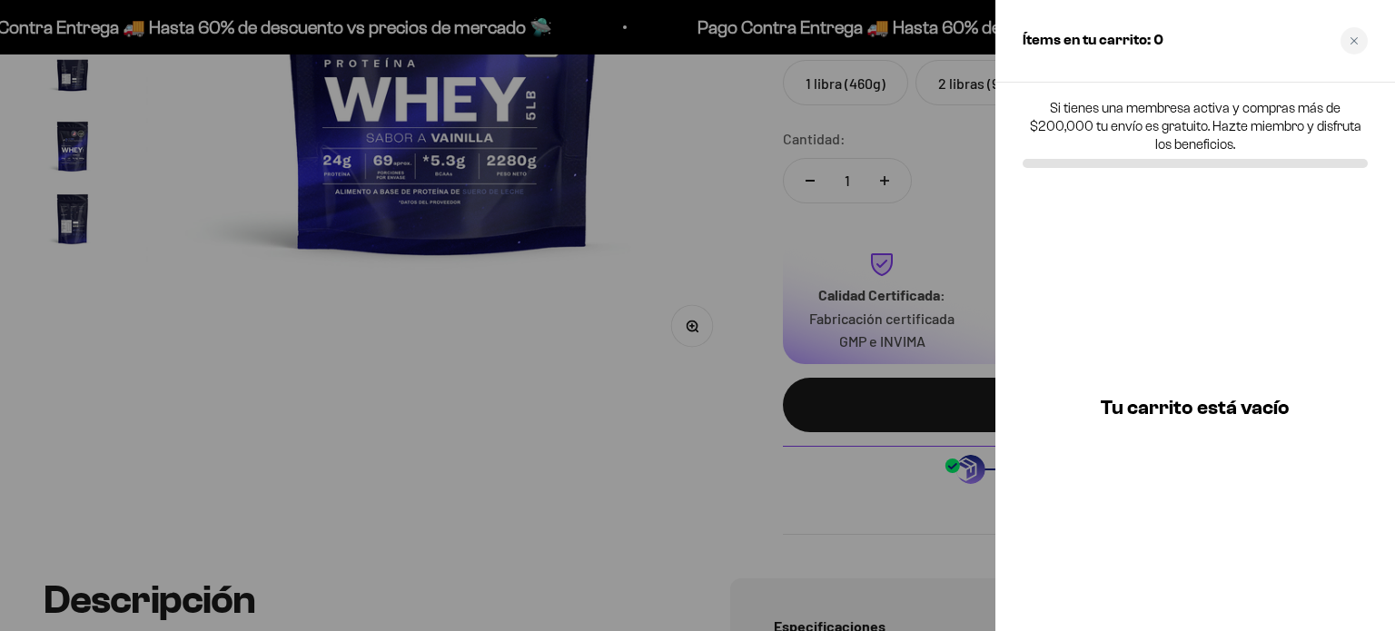
click at [639, 345] on div at bounding box center [697, 315] width 1395 height 631
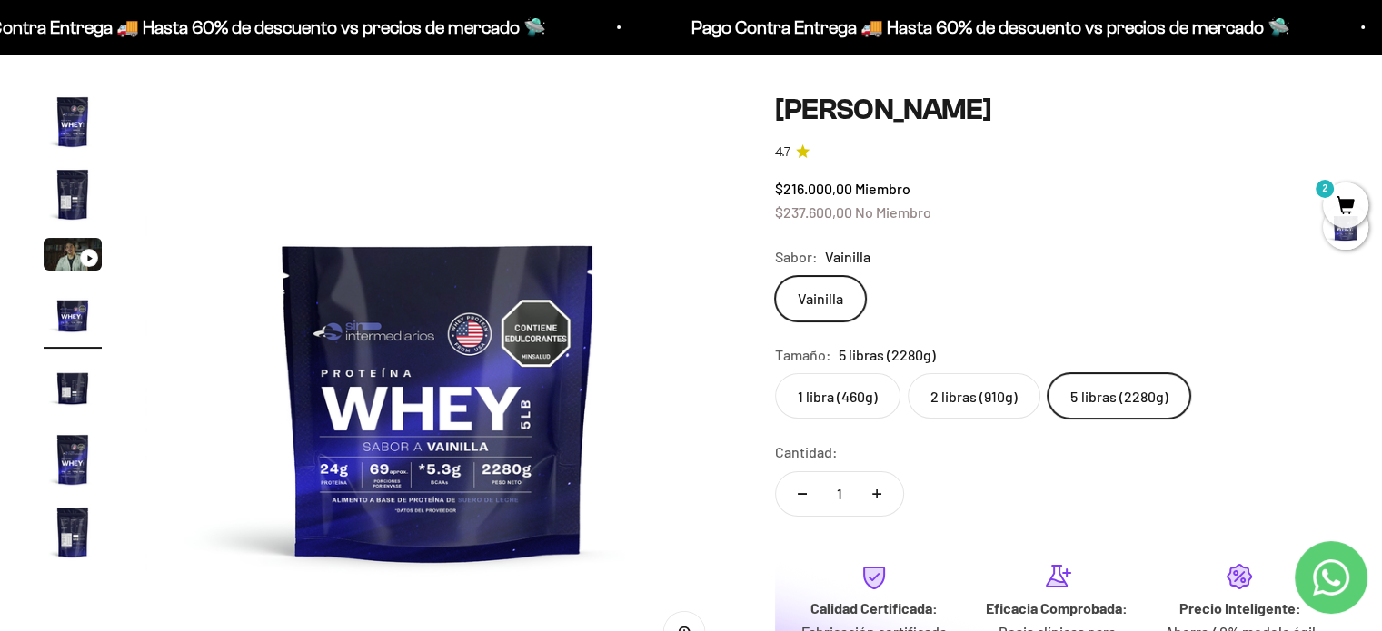
scroll to position [182, 0]
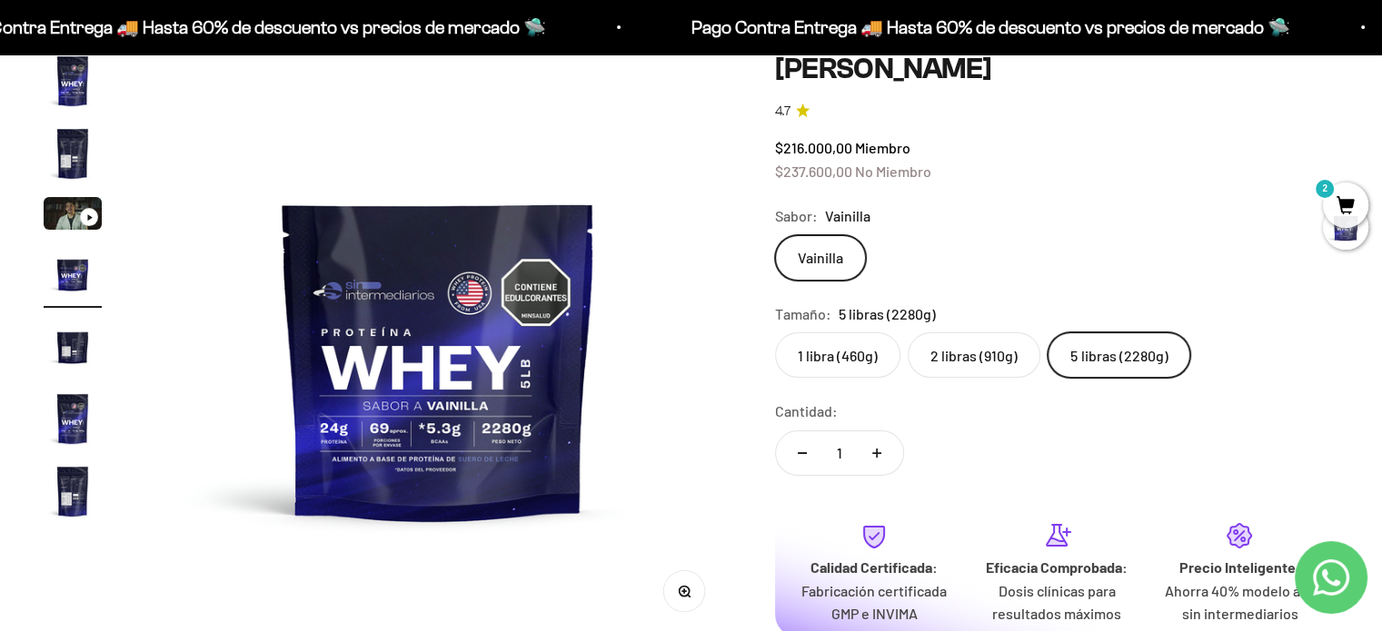
click at [981, 363] on label "2 libras (910g)" at bounding box center [973, 354] width 133 height 45
click at [775, 332] on input "2 libras (910g)" at bounding box center [774, 332] width 1 height 1
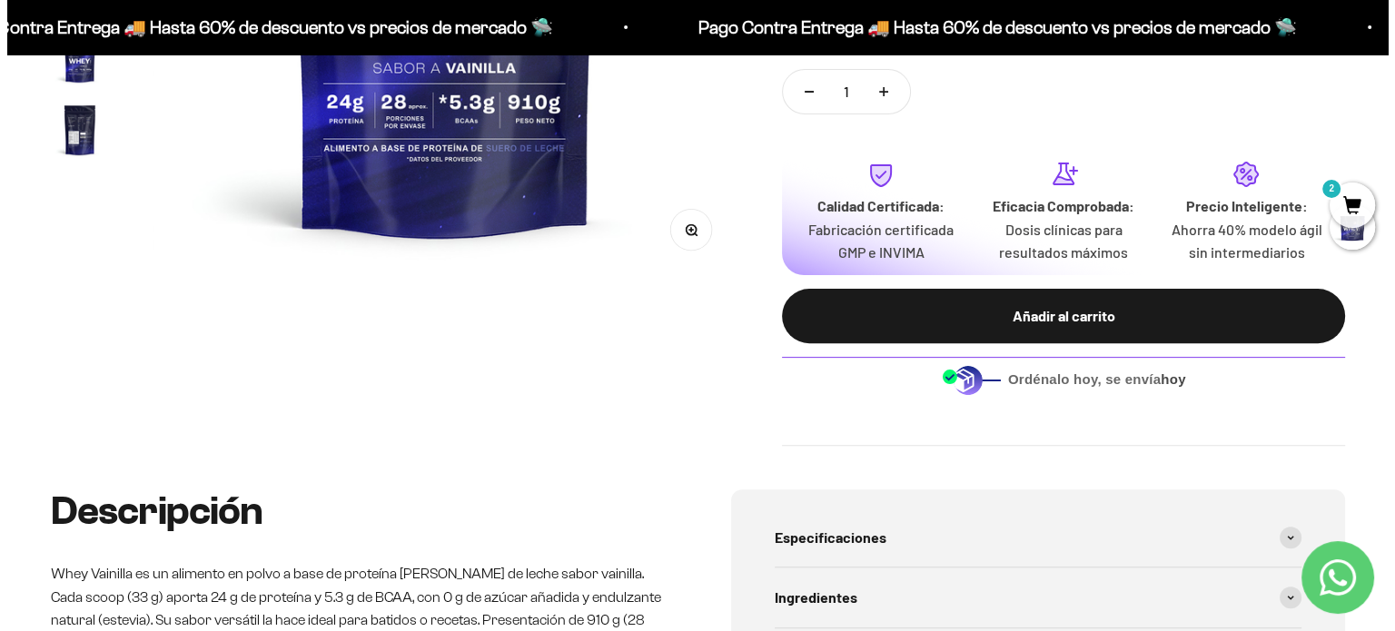
scroll to position [545, 0]
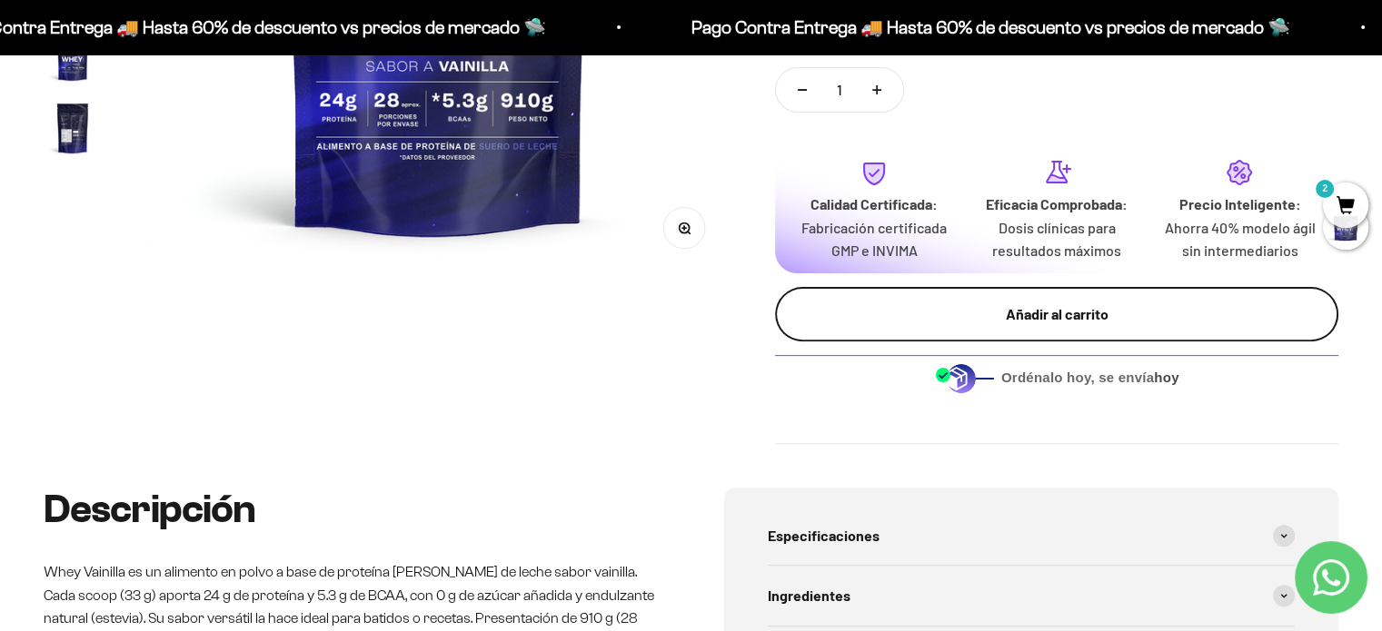
click at [1012, 312] on div "Añadir al carrito" at bounding box center [1056, 314] width 491 height 24
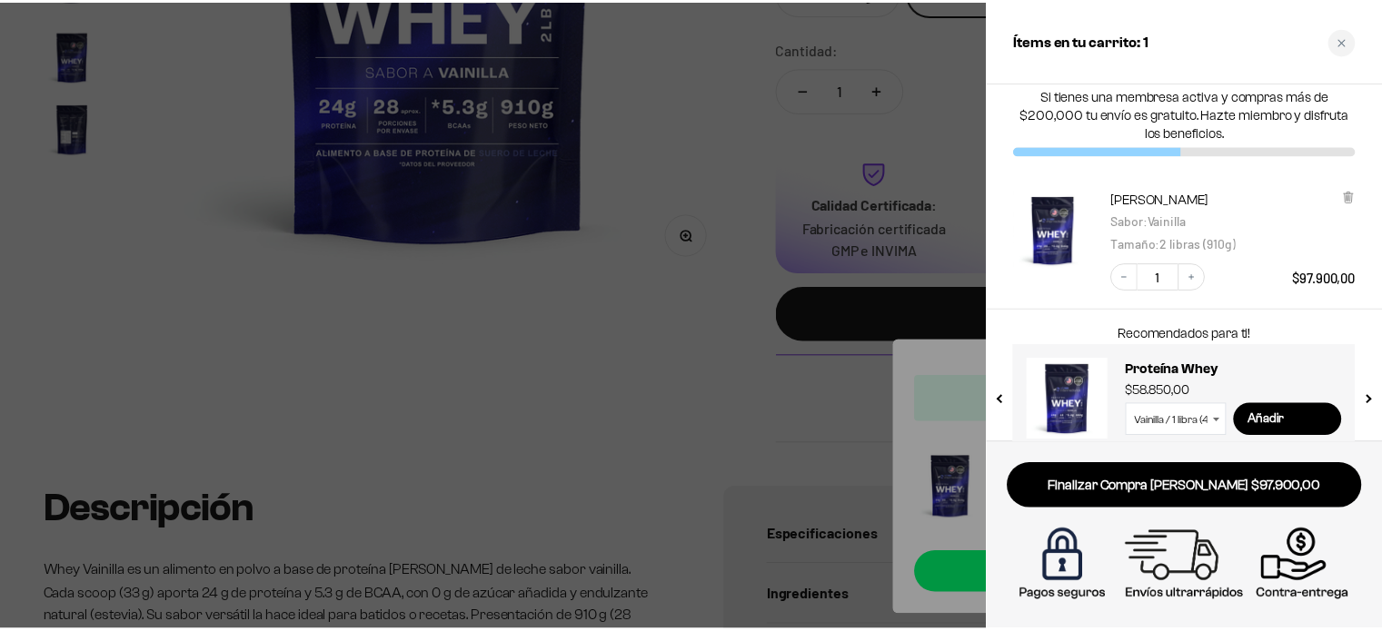
scroll to position [0, 0]
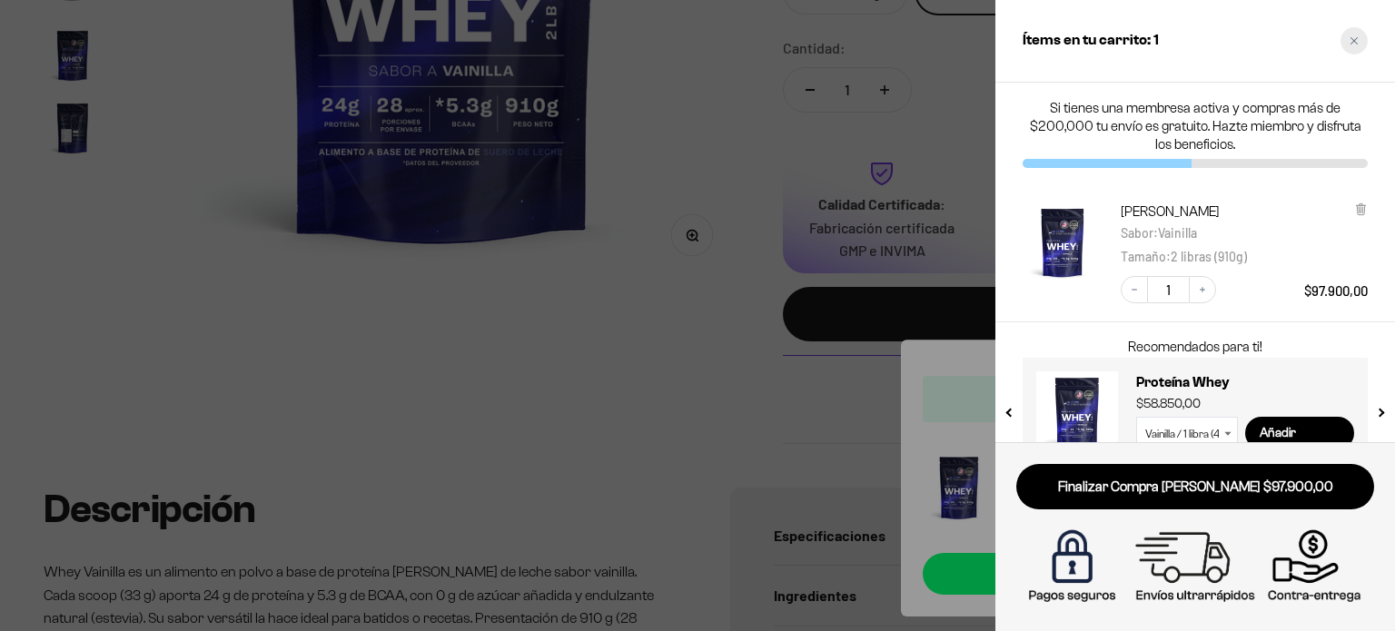
click at [1353, 34] on div "Close cart" at bounding box center [1354, 40] width 27 height 27
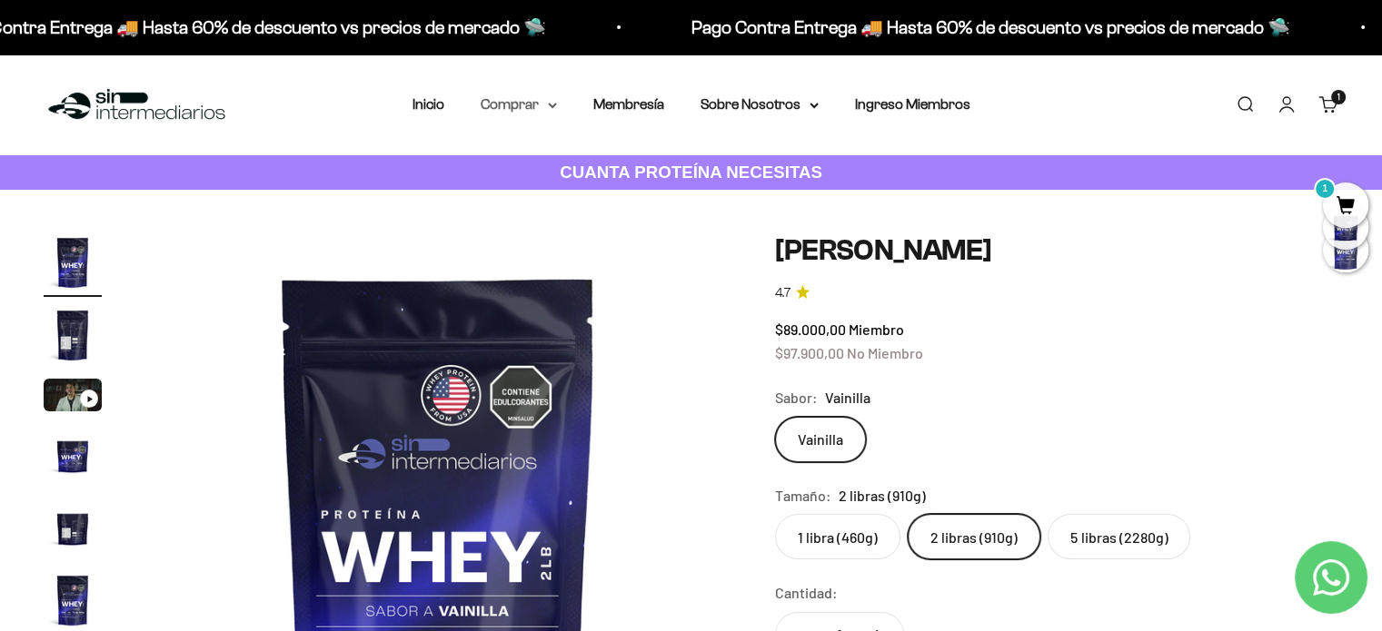
click at [520, 104] on summary "Comprar" at bounding box center [519, 105] width 76 height 24
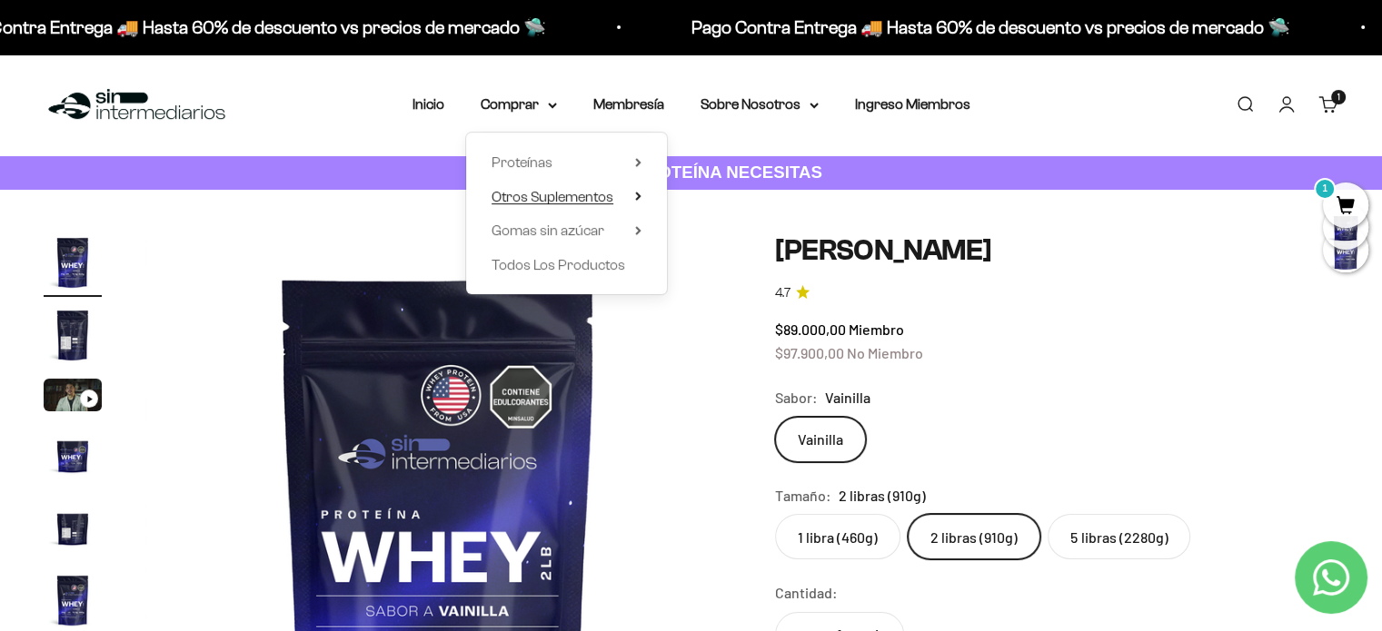
click at [531, 193] on span "Otros Suplementos" at bounding box center [552, 196] width 122 height 15
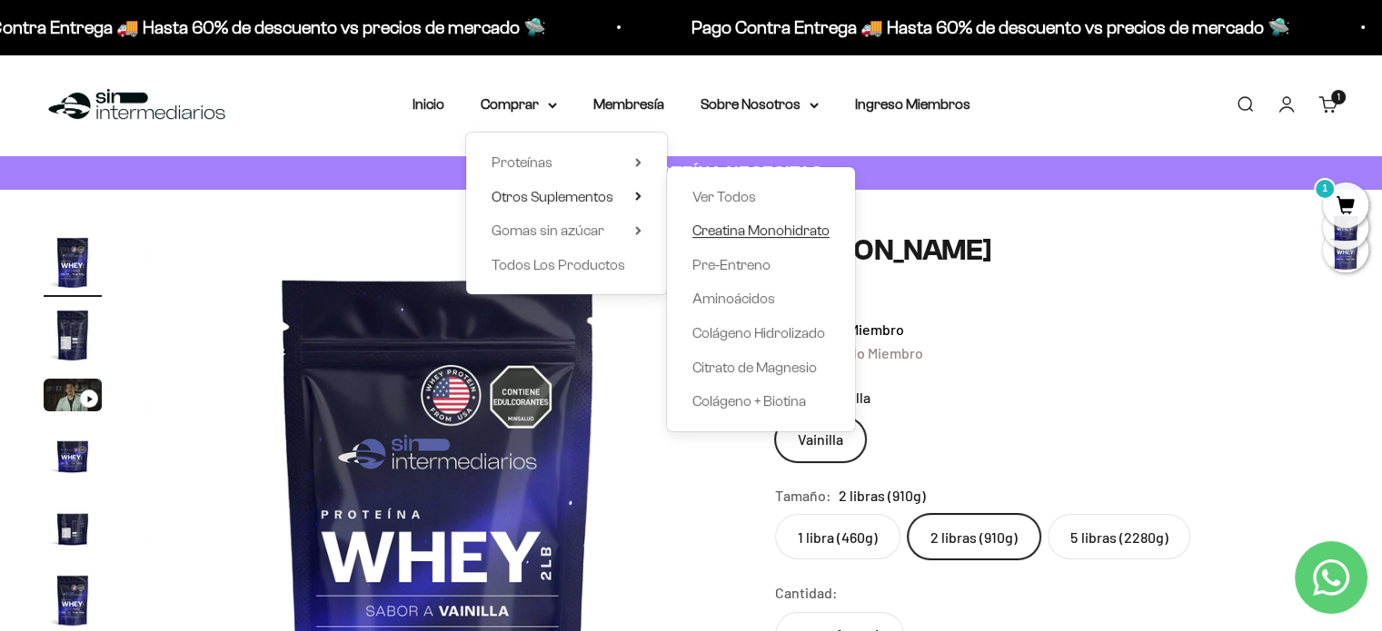
click at [752, 233] on span "Creatina Monohidrato" at bounding box center [760, 230] width 137 height 15
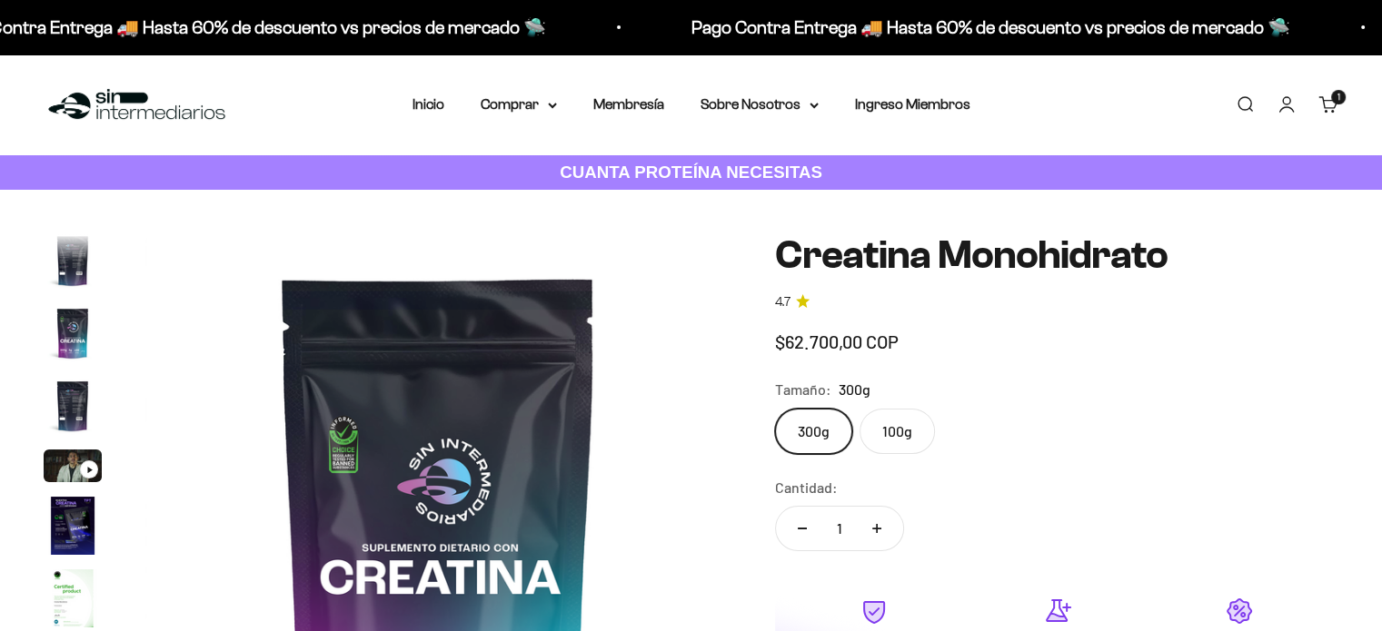
scroll to position [0, 4862]
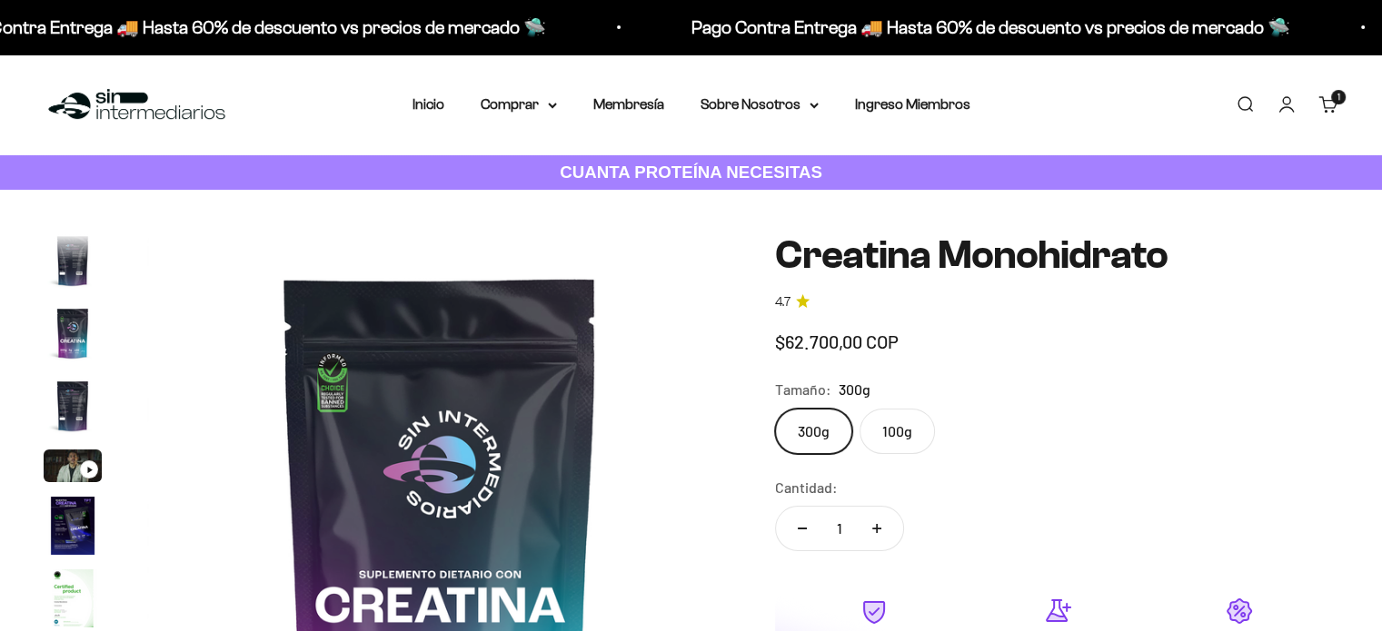
click at [910, 452] on label "100g" at bounding box center [896, 431] width 75 height 45
click at [775, 409] on input "100g" at bounding box center [774, 408] width 1 height 1
radio input "true"
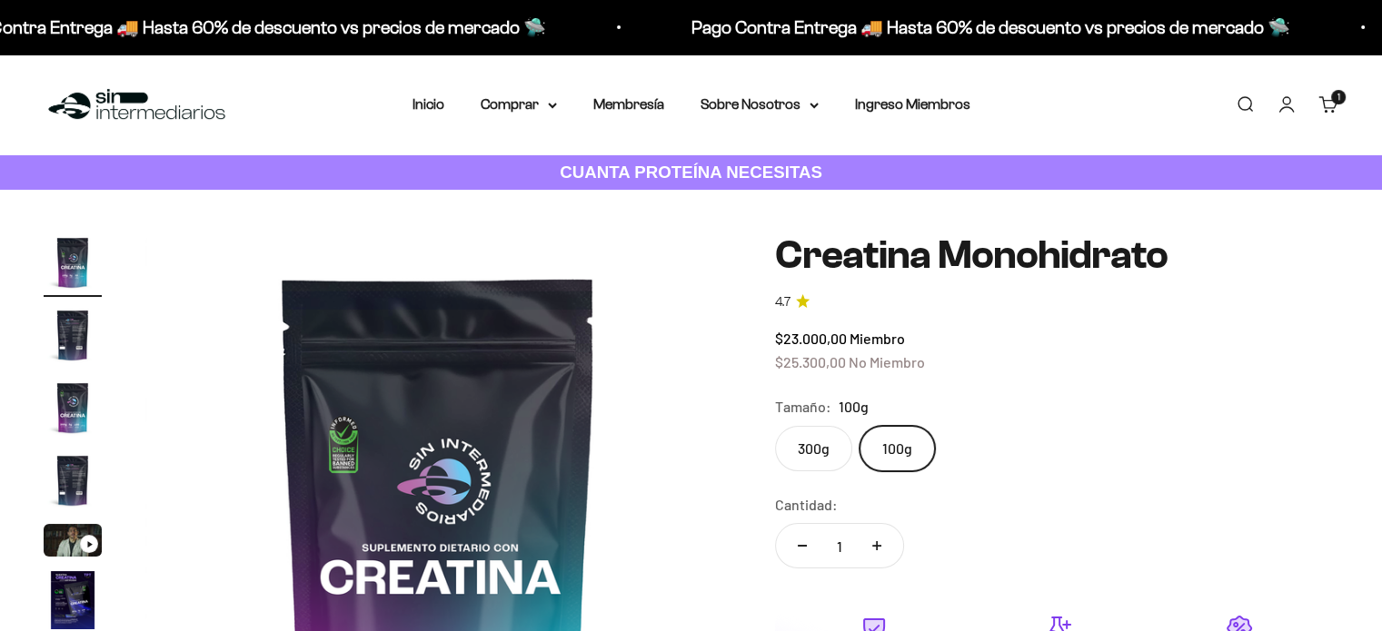
scroll to position [273, 0]
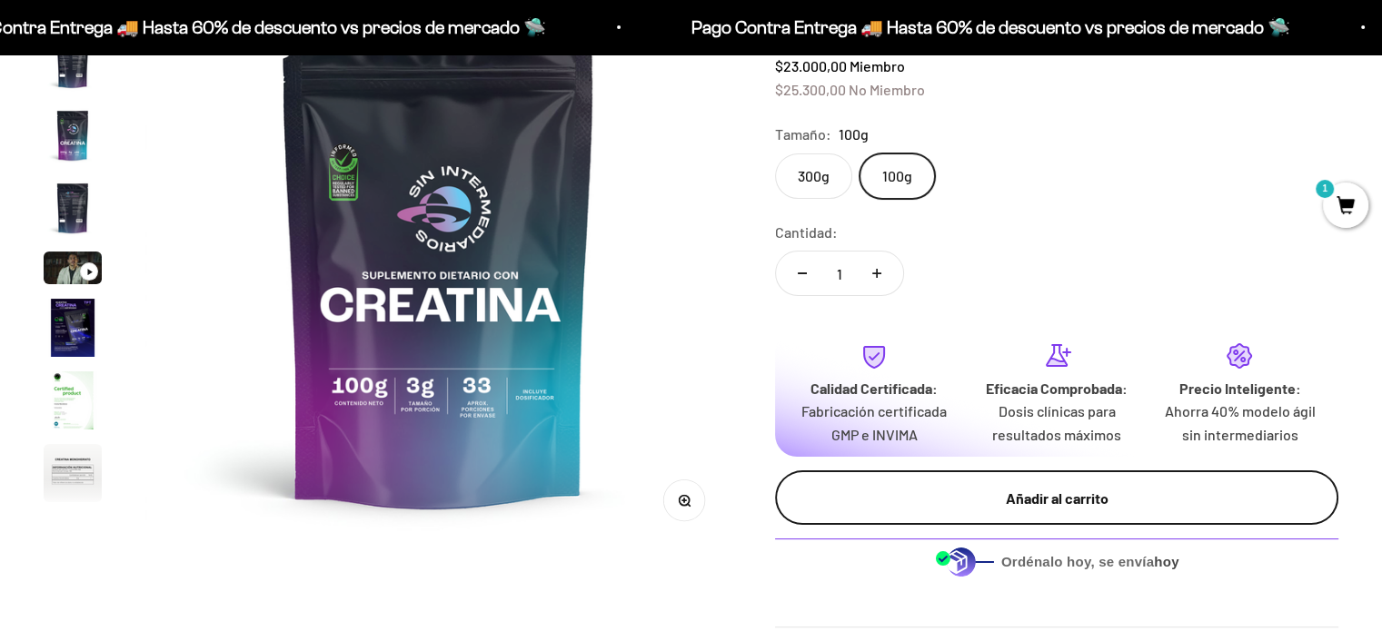
click at [1028, 495] on div "Añadir al carrito" at bounding box center [1056, 499] width 491 height 24
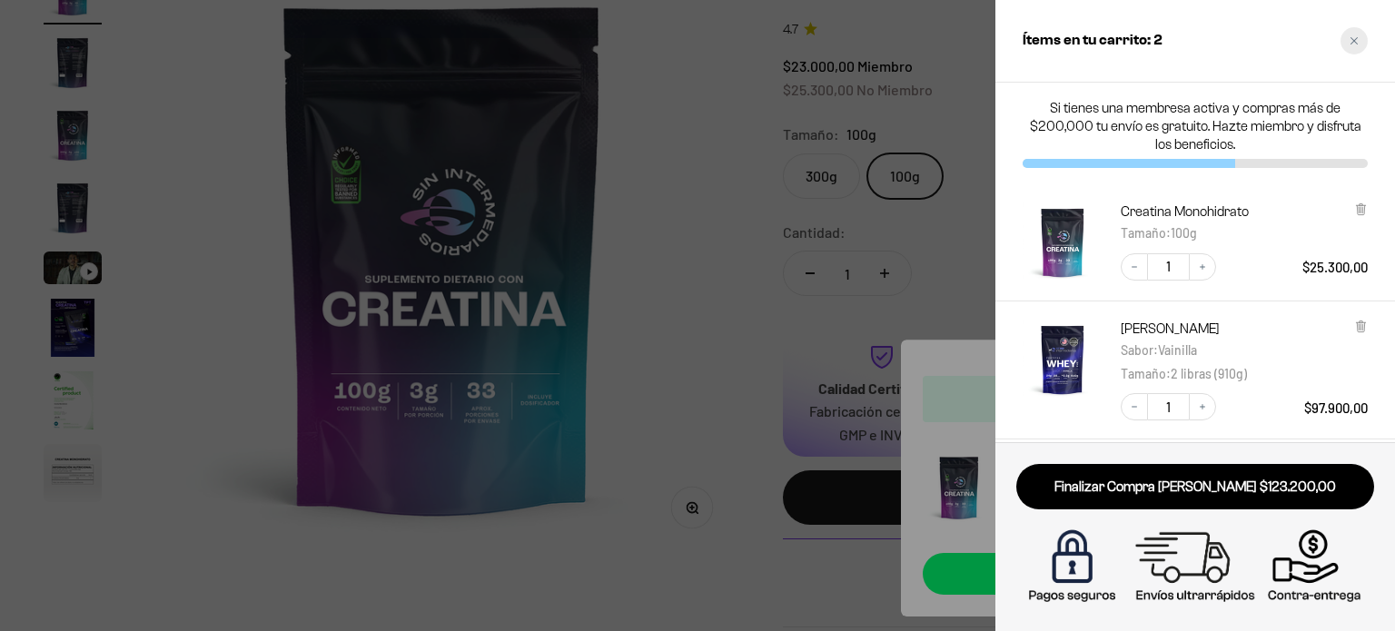
click at [1361, 34] on div "Close cart" at bounding box center [1354, 40] width 27 height 27
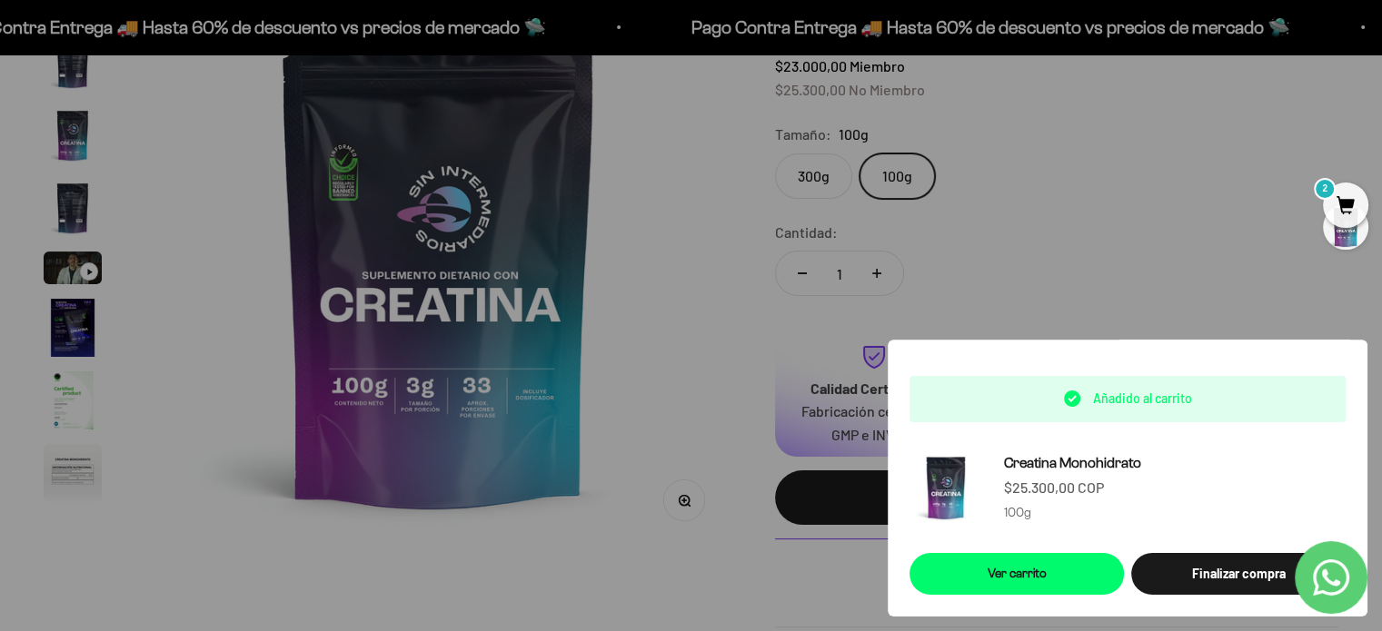
scroll to position [0, 0]
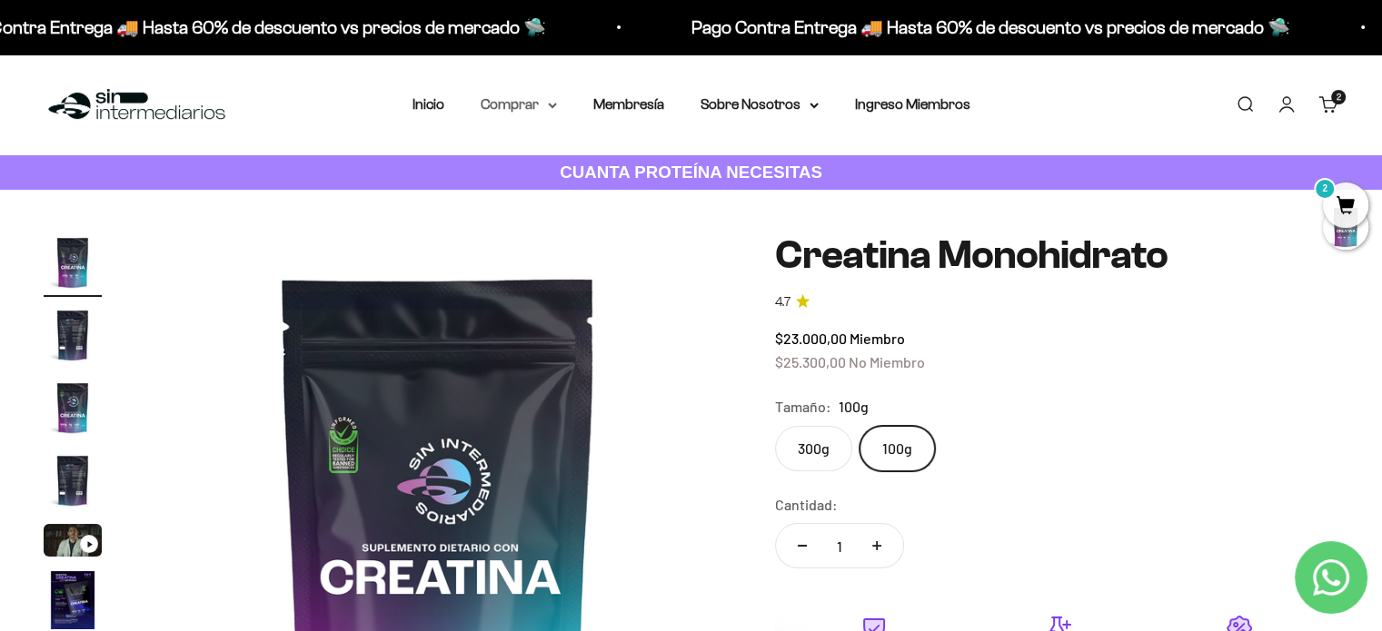
click at [522, 110] on summary "Comprar" at bounding box center [519, 105] width 76 height 24
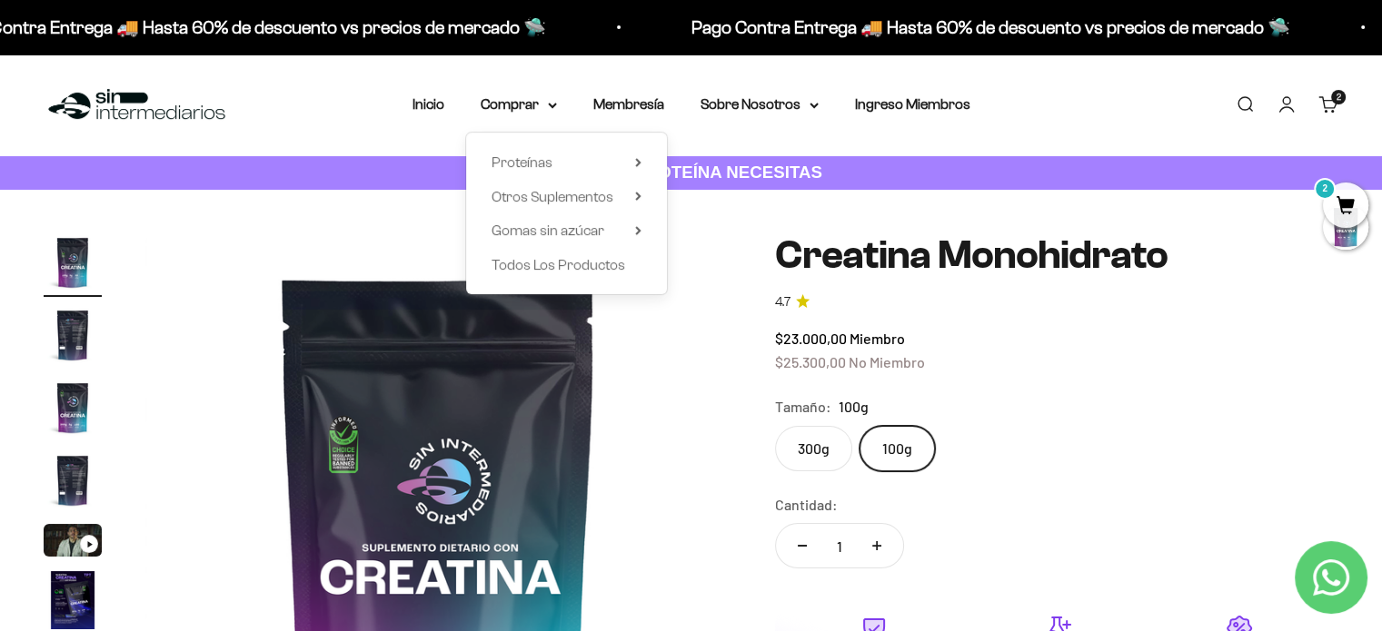
click at [651, 164] on div "Proteínas Ver Todos Whey Iso Vegan" at bounding box center [566, 214] width 201 height 162
click at [636, 161] on icon at bounding box center [638, 162] width 6 height 9
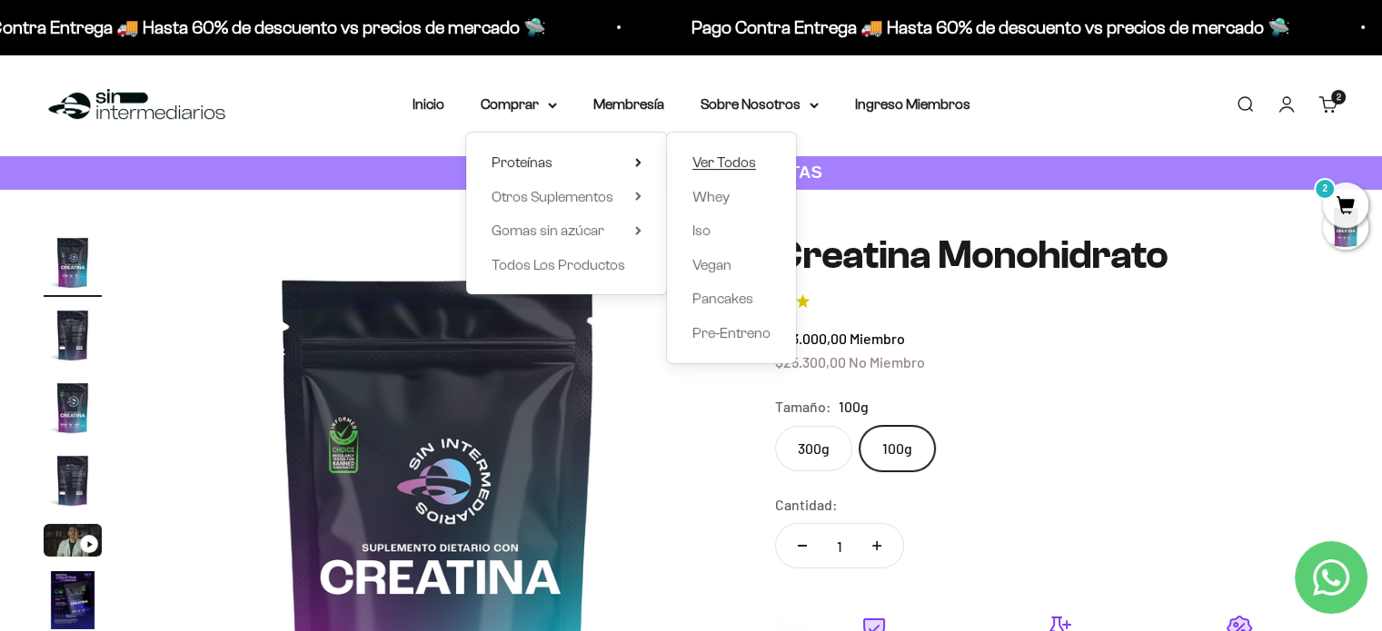
click at [719, 163] on span "Ver Todos" at bounding box center [724, 161] width 64 height 15
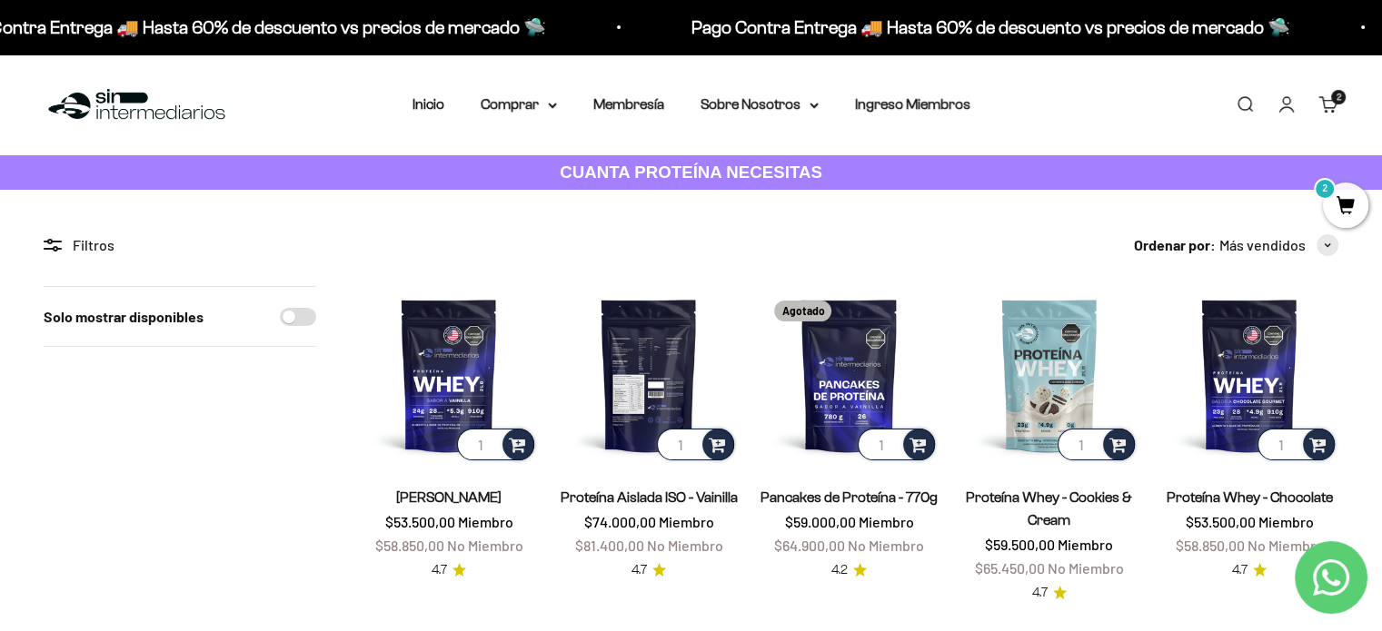
click at [633, 354] on img at bounding box center [649, 375] width 178 height 178
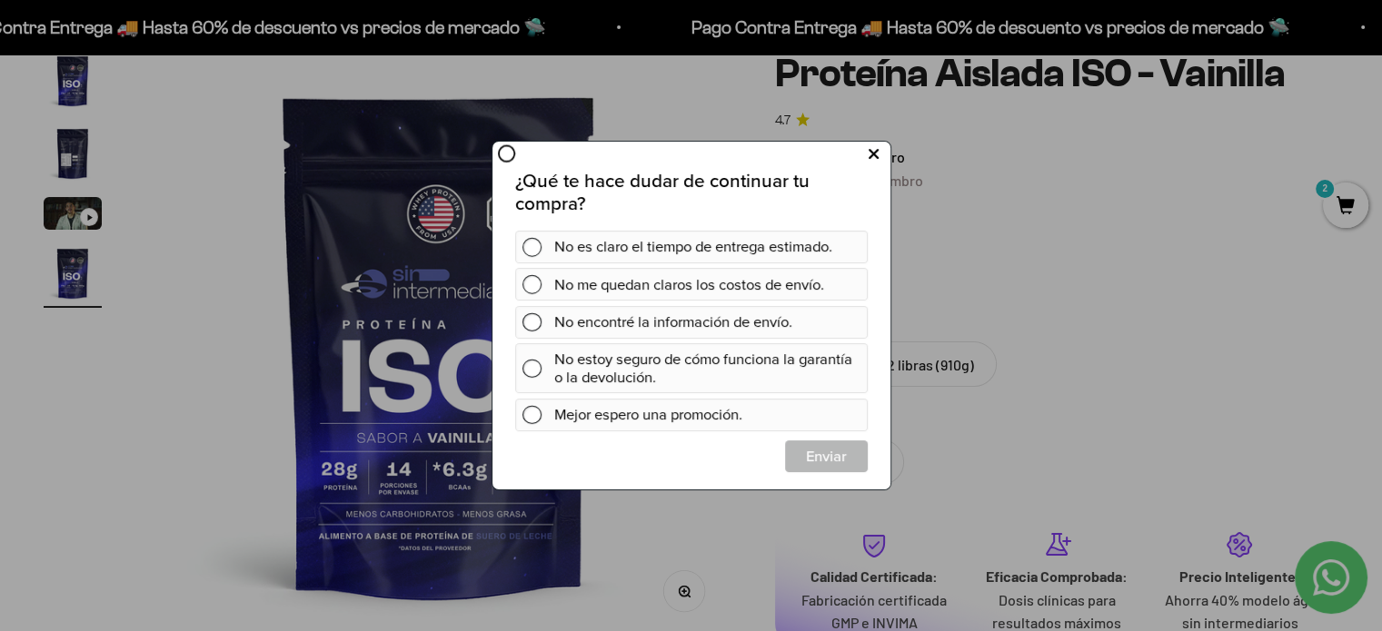
click at [885, 150] on button at bounding box center [873, 154] width 34 height 30
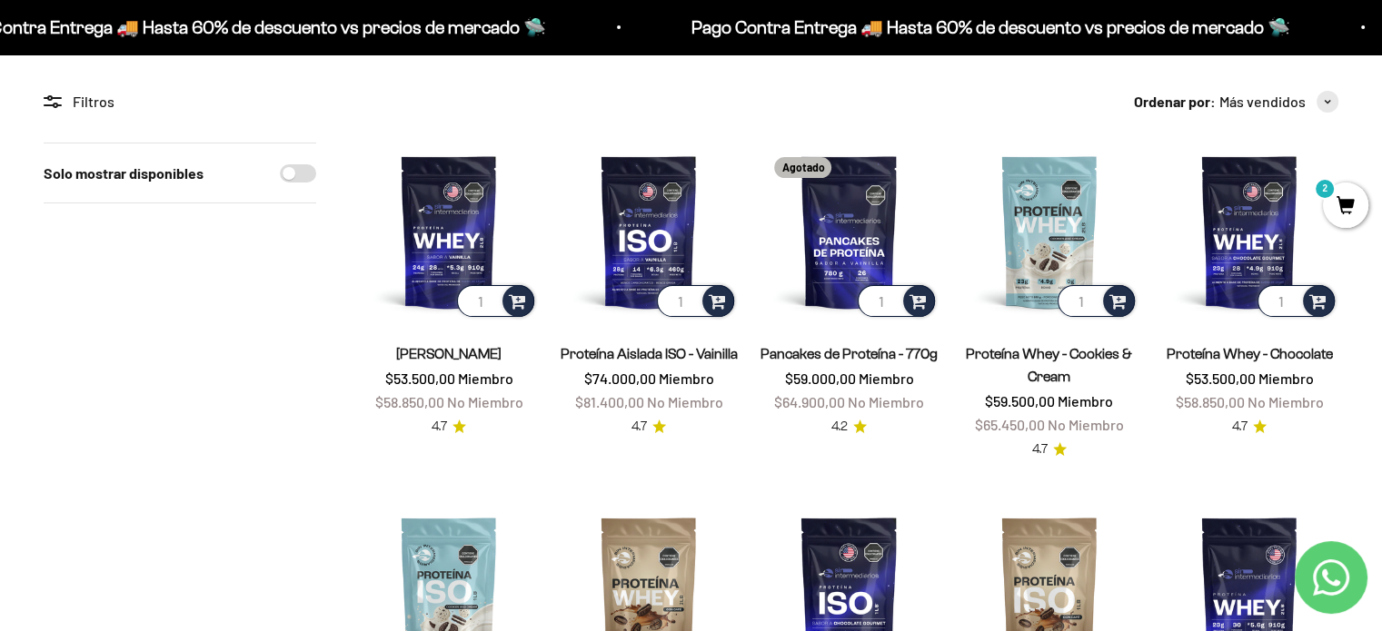
scroll to position [91, 0]
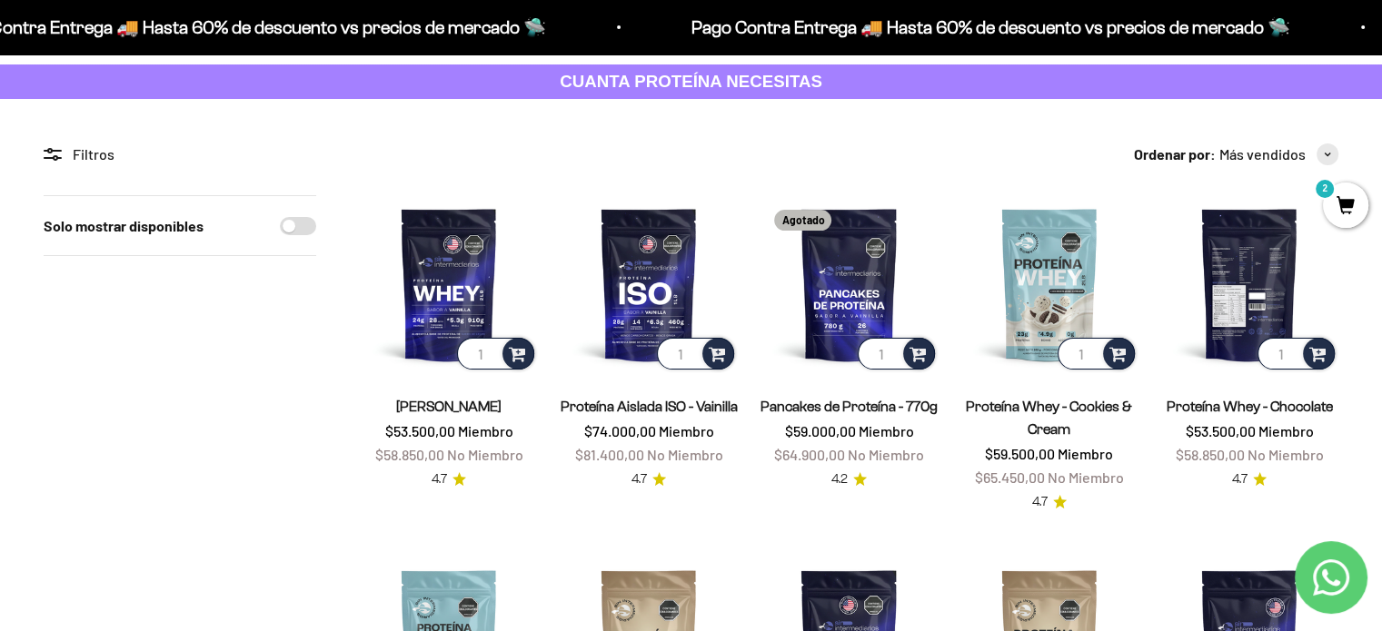
click at [1242, 267] on img at bounding box center [1249, 284] width 178 height 178
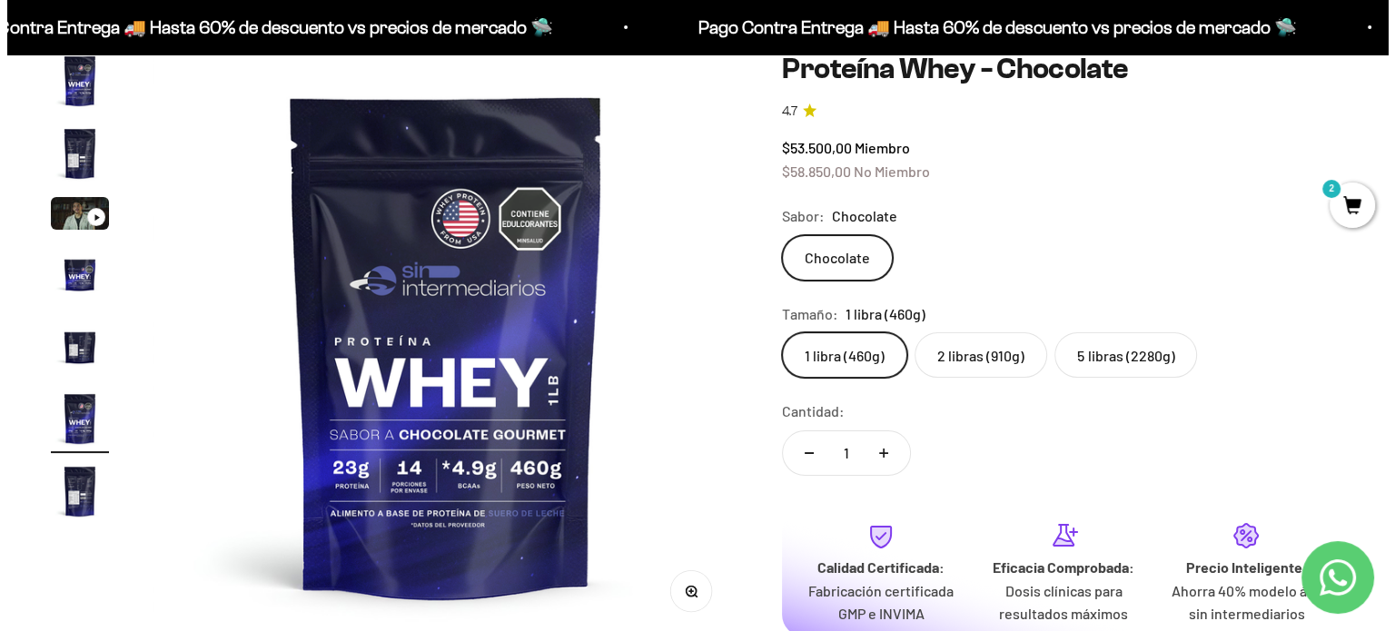
scroll to position [454, 0]
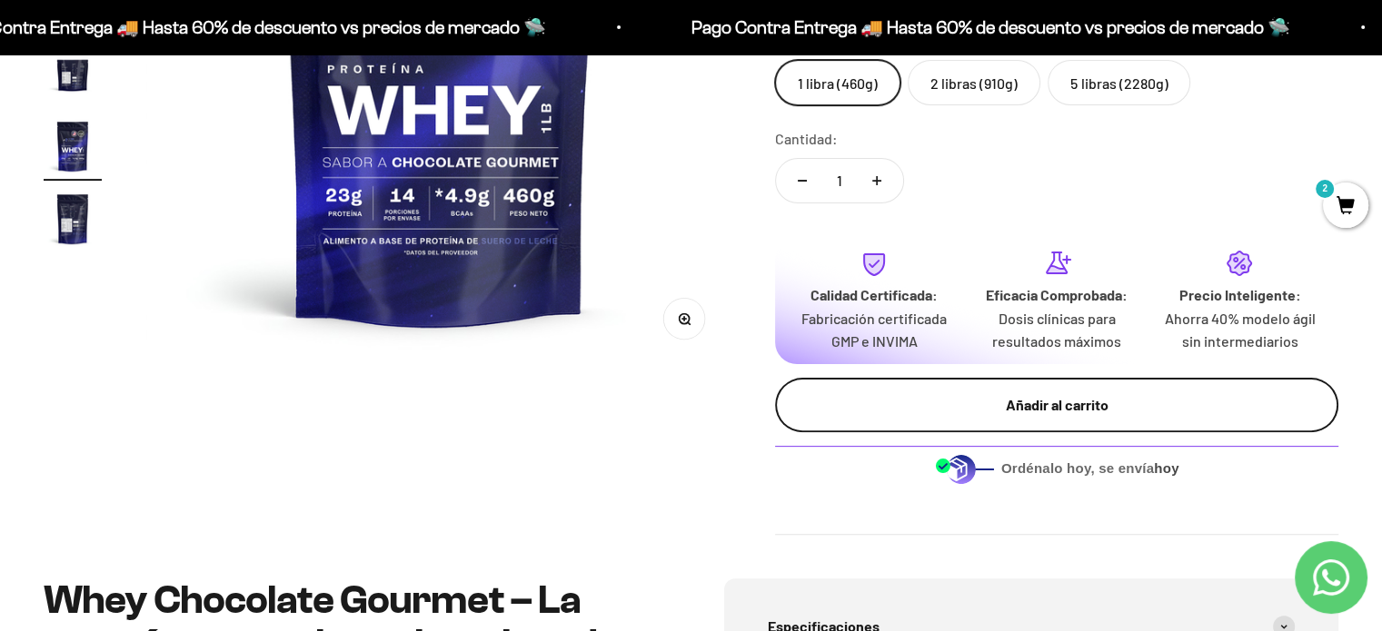
click at [1000, 410] on div "Añadir al carrito" at bounding box center [1056, 405] width 491 height 24
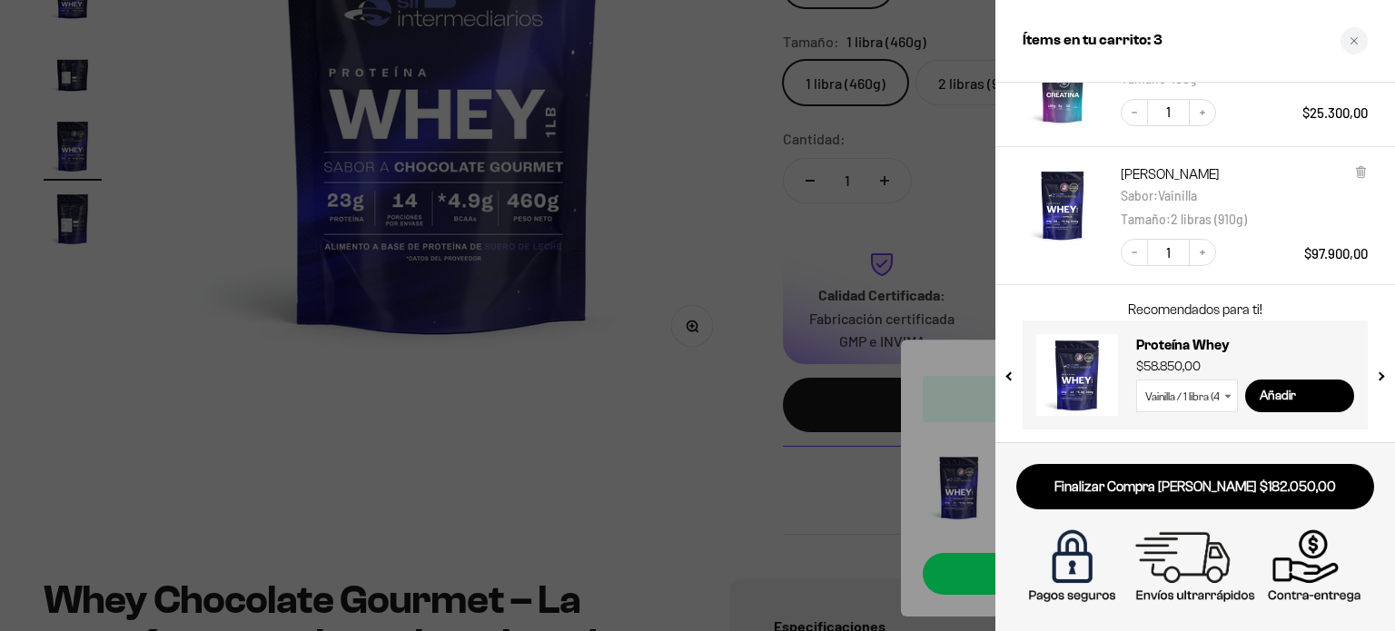
scroll to position [0, 0]
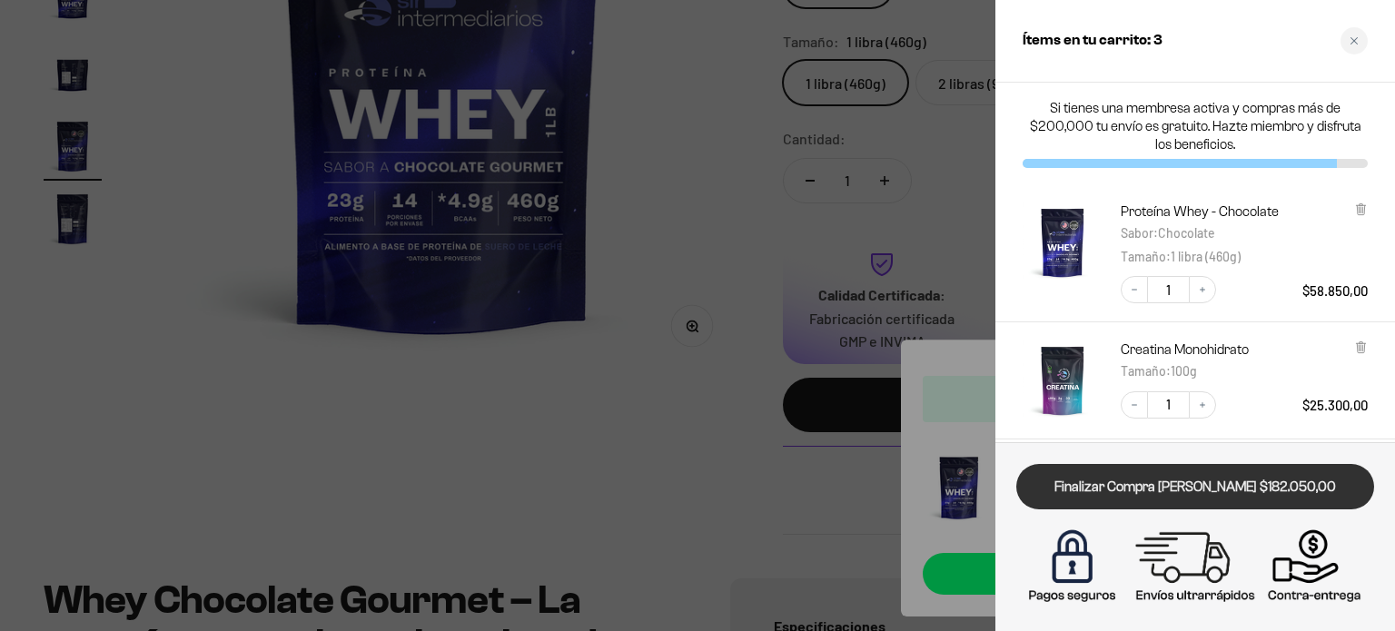
click at [1170, 487] on link "Finalizar Compra [PERSON_NAME] $182.050,00" at bounding box center [1195, 487] width 358 height 46
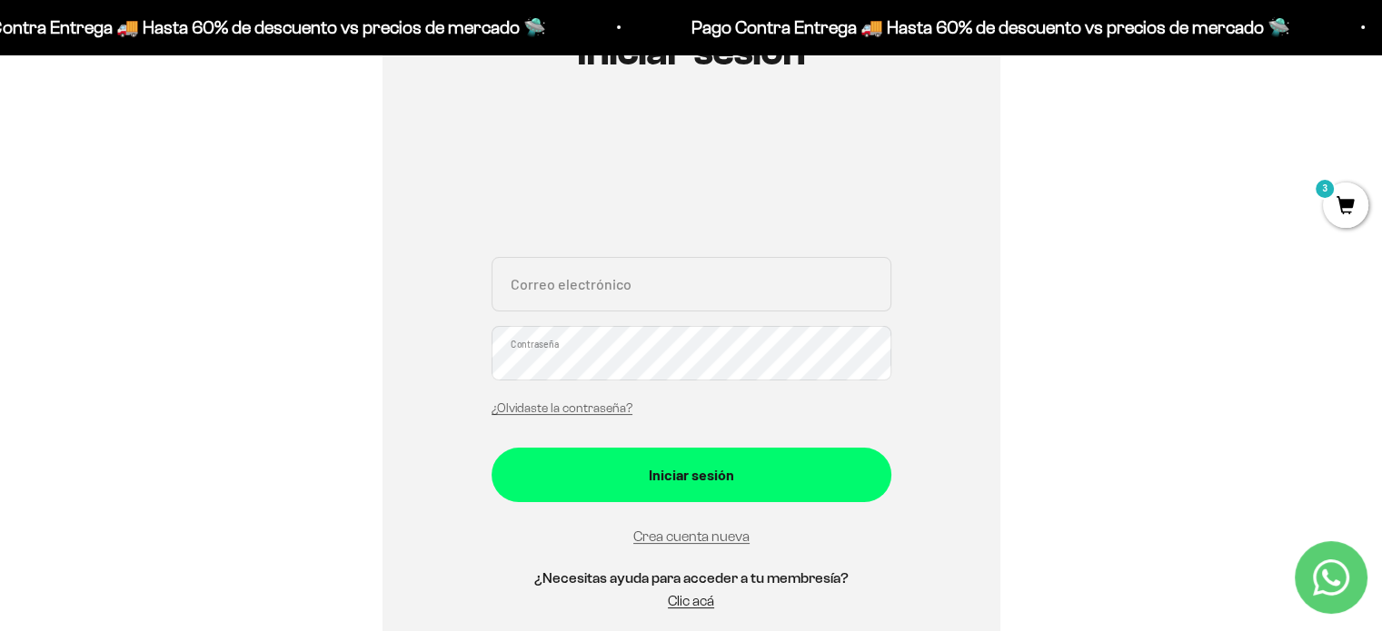
scroll to position [425, 0]
